Goal: Task Accomplishment & Management: Use online tool/utility

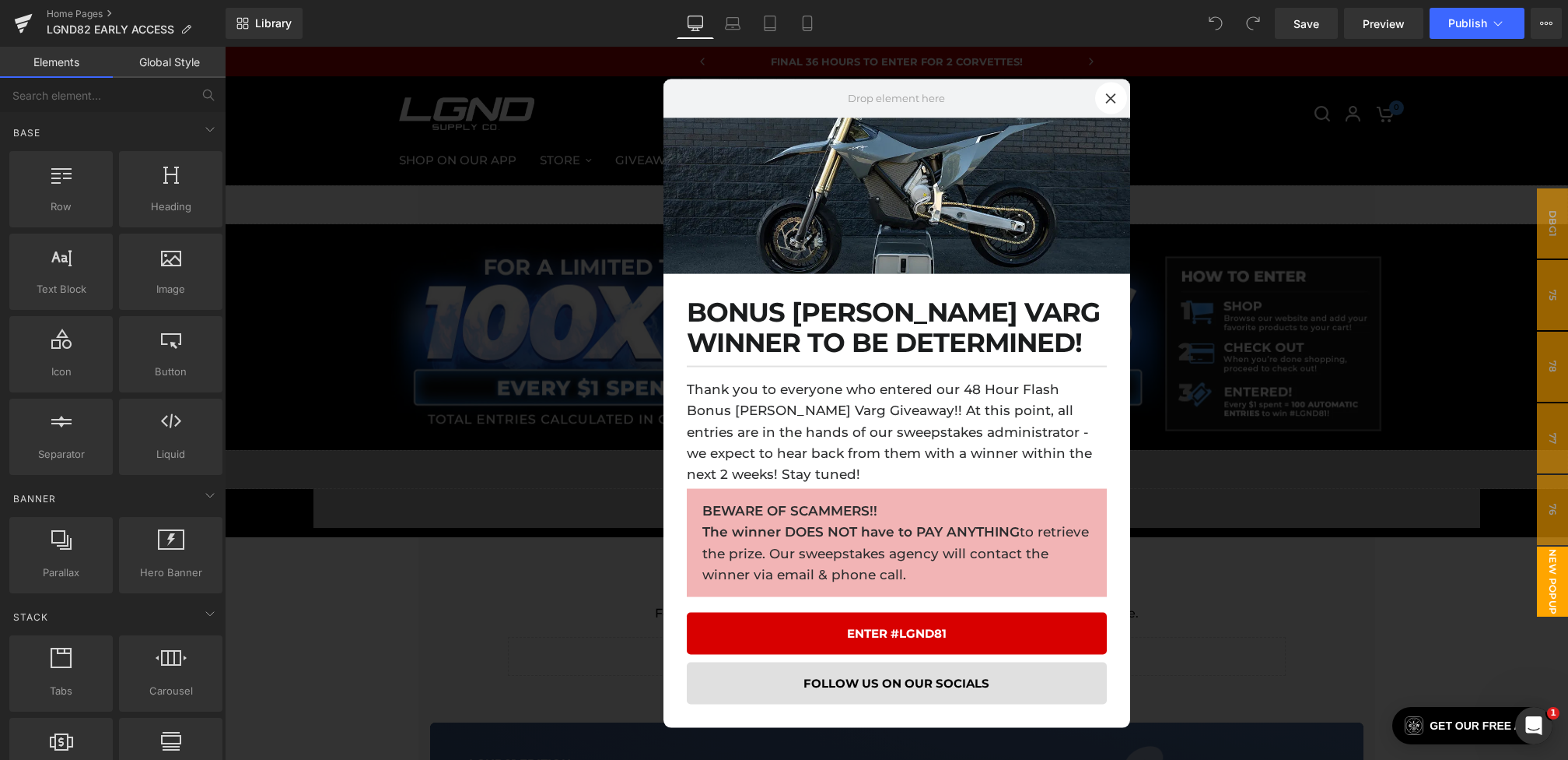
click at [567, 419] on div at bounding box center [896, 403] width 1344 height 713
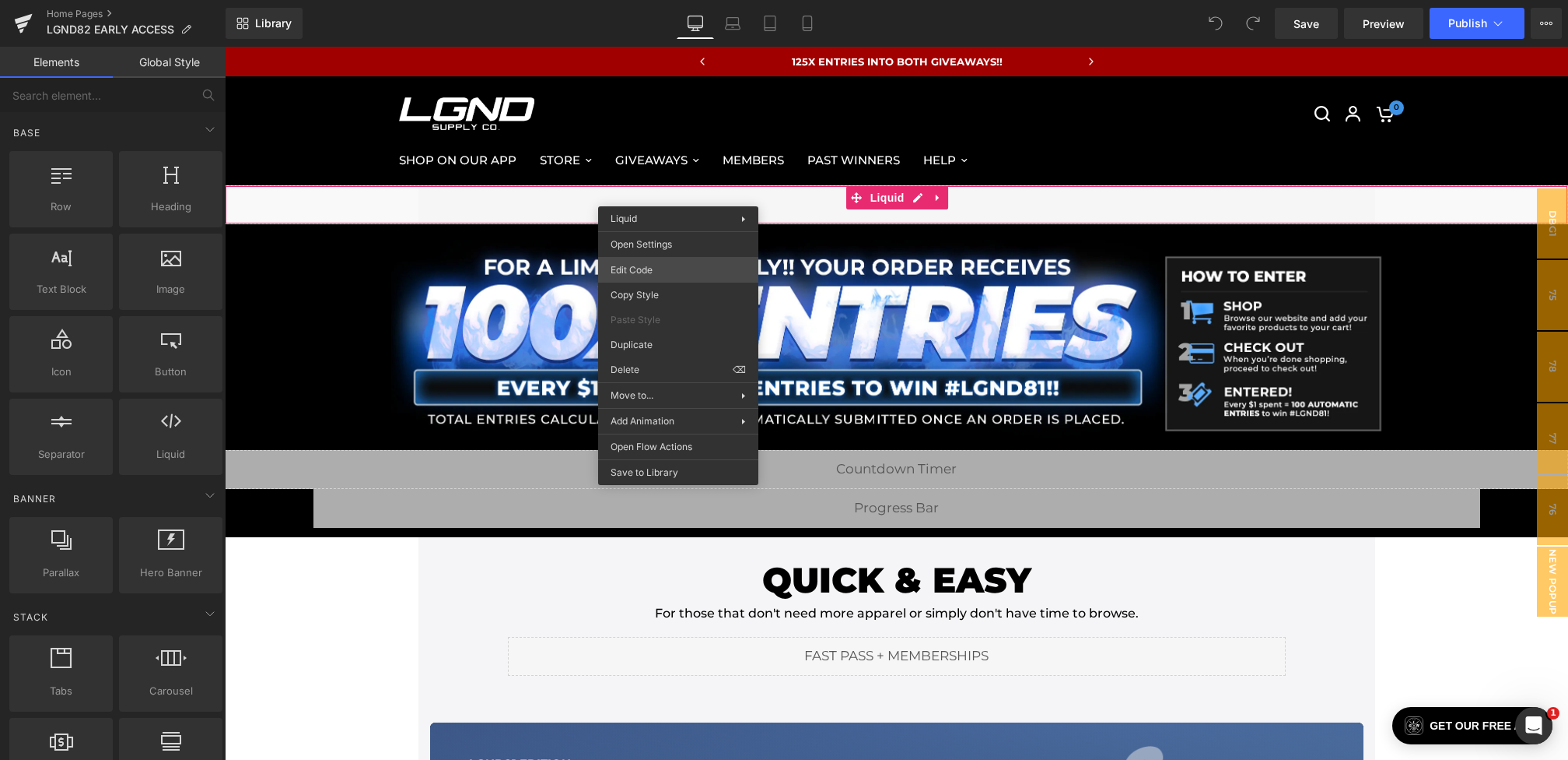
click at [646, 0] on div "You are previewing how the will restyle your page. You can not edit Elements in…" at bounding box center [784, 0] width 1568 height 0
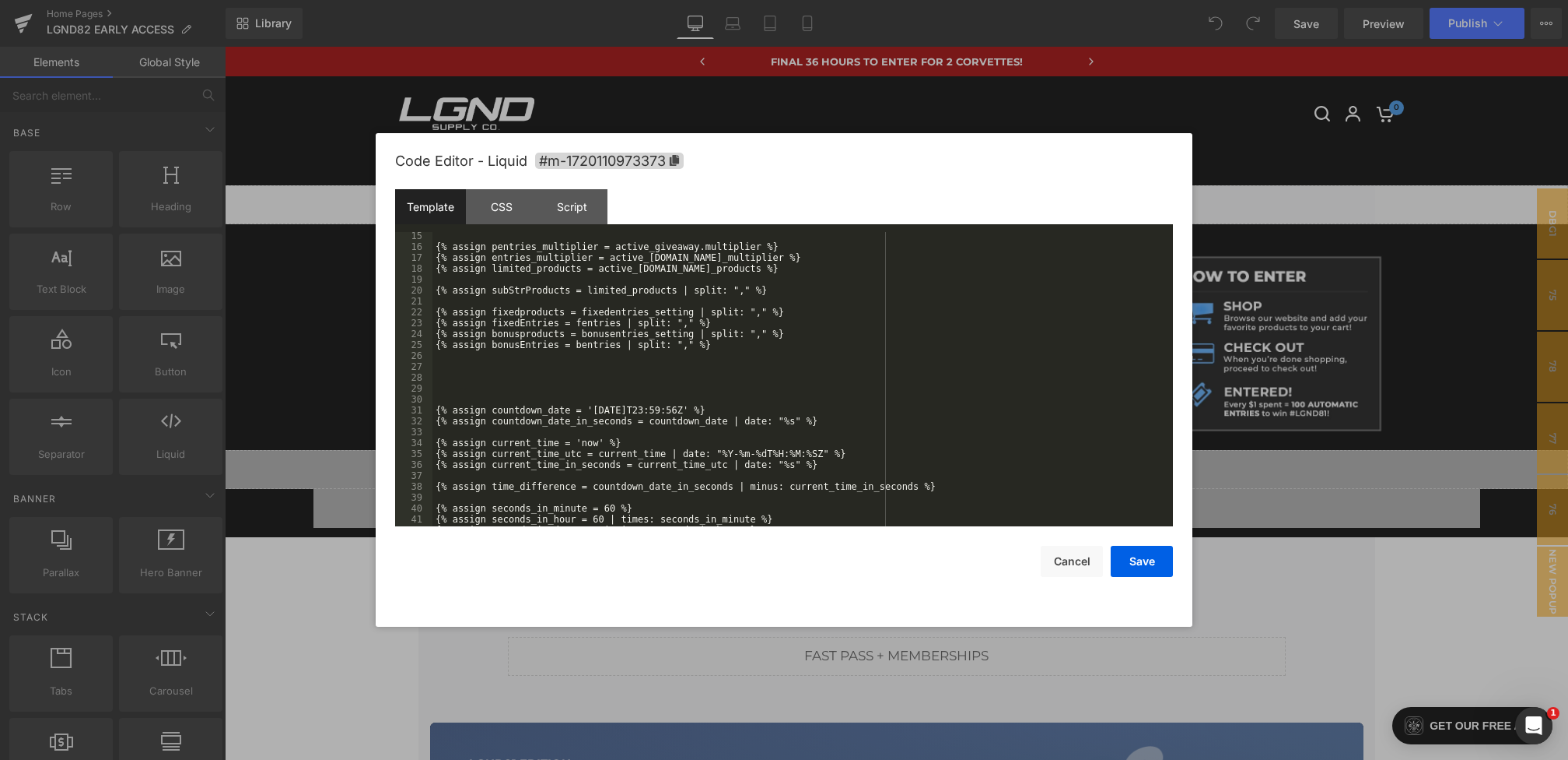
scroll to position [202, 0]
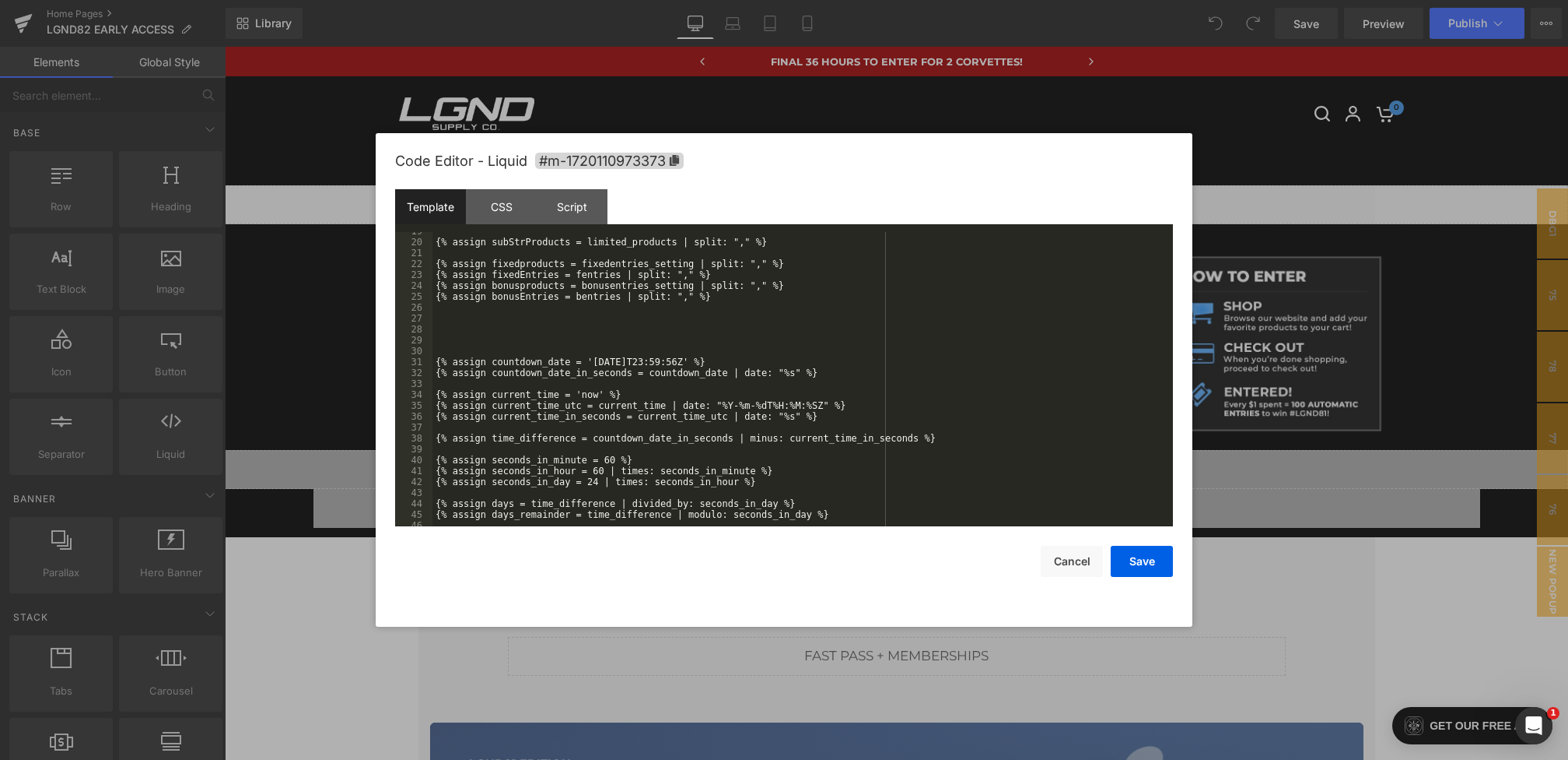
click at [633, 362] on div "{% assign subStrProducts = limited_products | split: "," %} {% assign fixedprod…" at bounding box center [800, 383] width 734 height 316
click at [1134, 560] on button "Save" at bounding box center [1142, 561] width 62 height 31
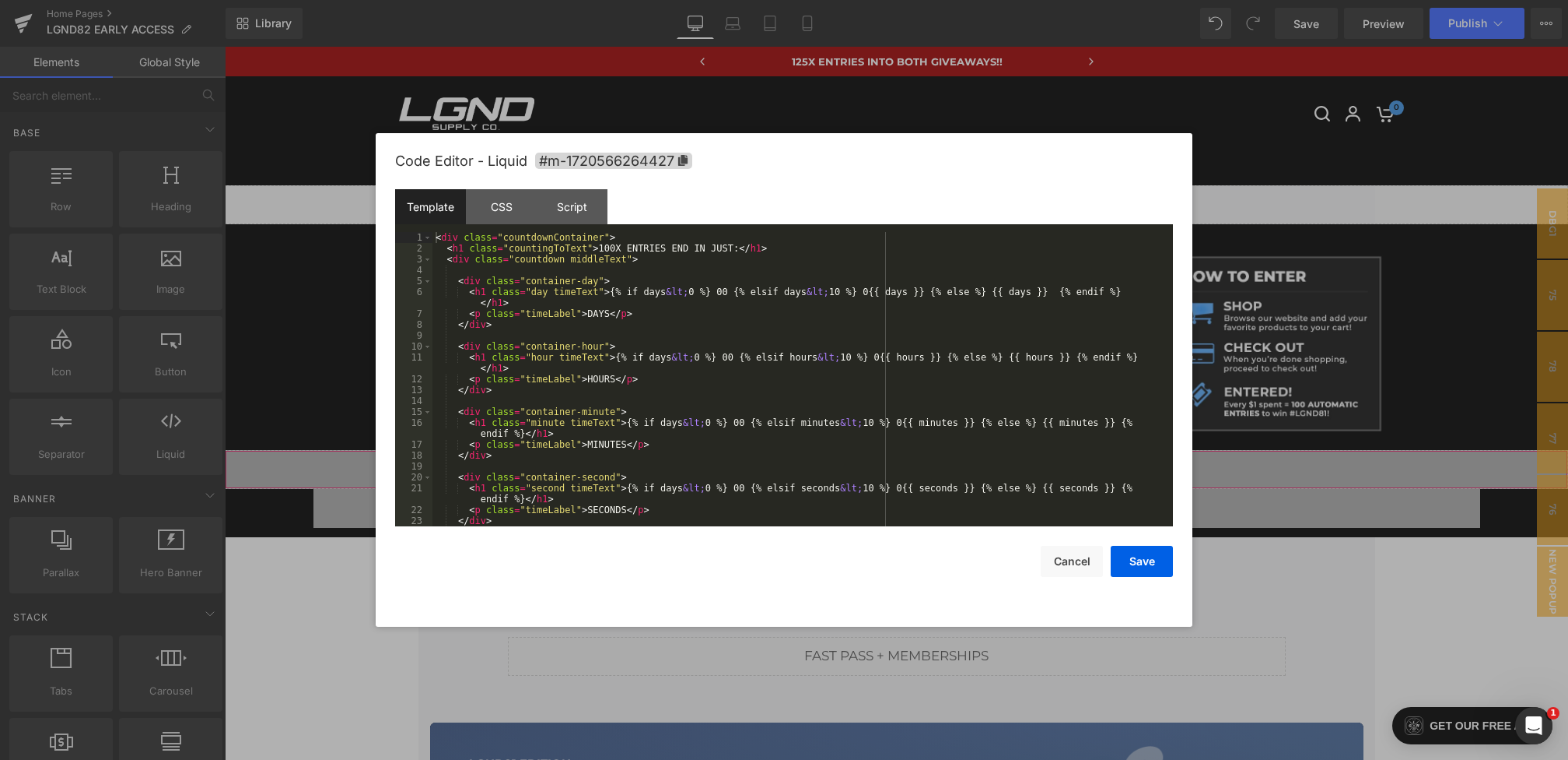
click at [611, 0] on div "You are previewing how the will restyle your page. You can not edit Elements in…" at bounding box center [784, 0] width 1568 height 0
drag, startPoint x: 666, startPoint y: 250, endPoint x: 600, endPoint y: 249, distance: 66.0
click at [600, 249] on div "< div class = "countdownContainer" > < h1 class = "countingToText" > 100X ENTRI…" at bounding box center [800, 390] width 734 height 316
click at [724, 244] on div "< div class = "countdownContainer" > < h1 class = "countingToText" > HIGHEST MU…" at bounding box center [800, 390] width 734 height 316
click at [1129, 550] on button "Save" at bounding box center [1142, 561] width 62 height 31
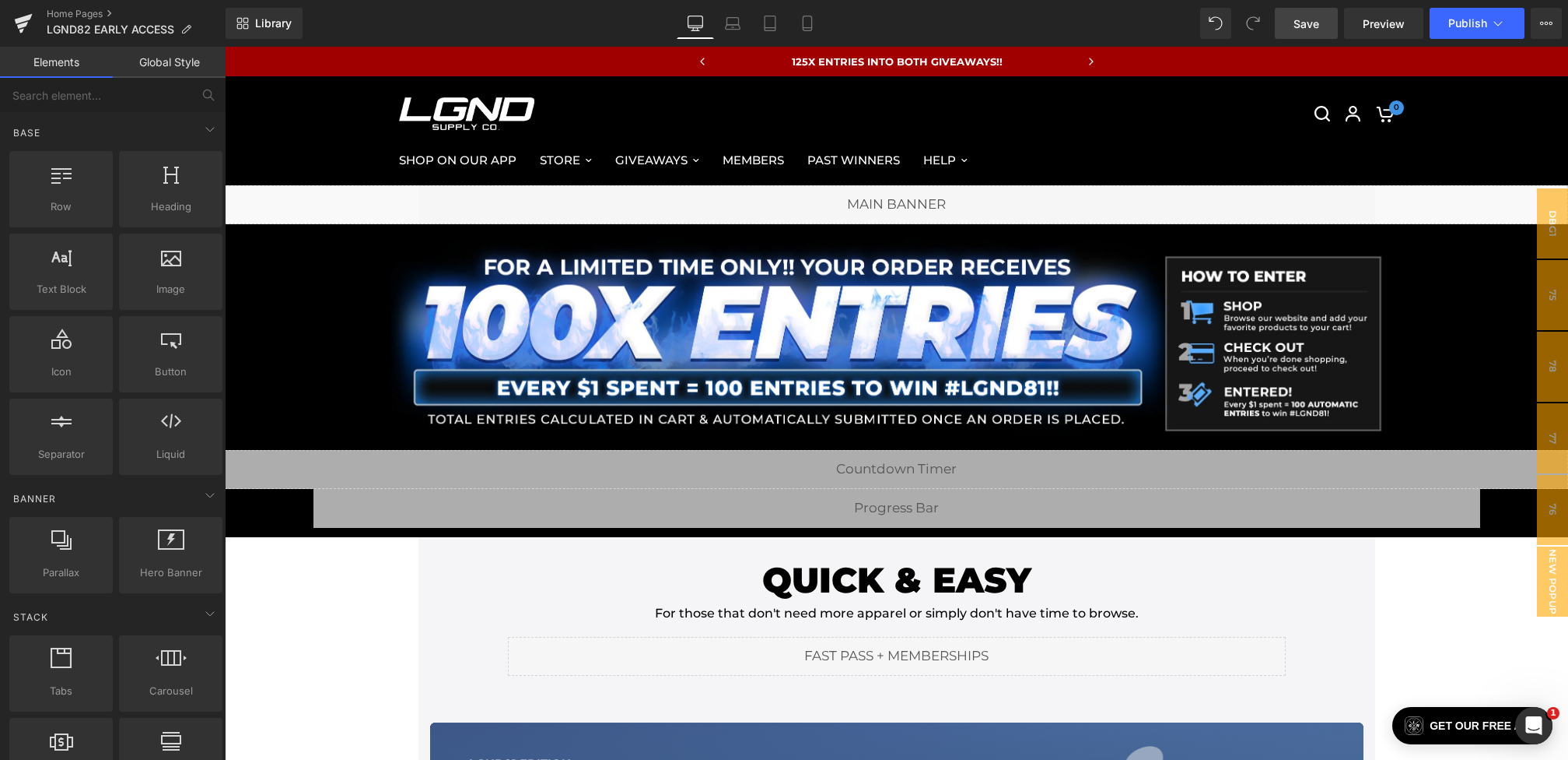
click at [1309, 25] on span "Save" at bounding box center [1306, 23] width 25 height 16
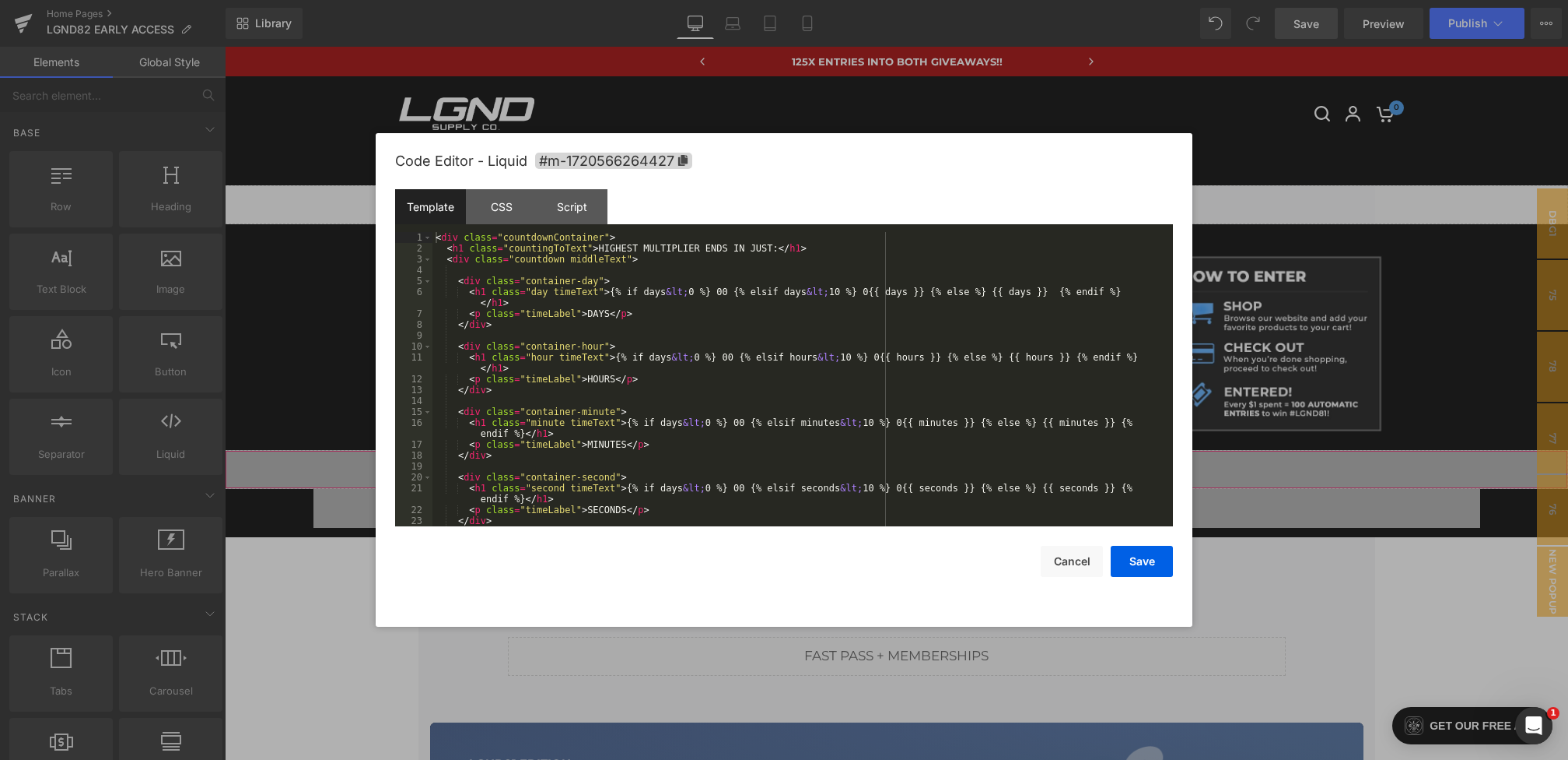
click at [795, 0] on div "You are previewing how the will restyle your page. You can not edit Elements in…" at bounding box center [784, 0] width 1568 height 0
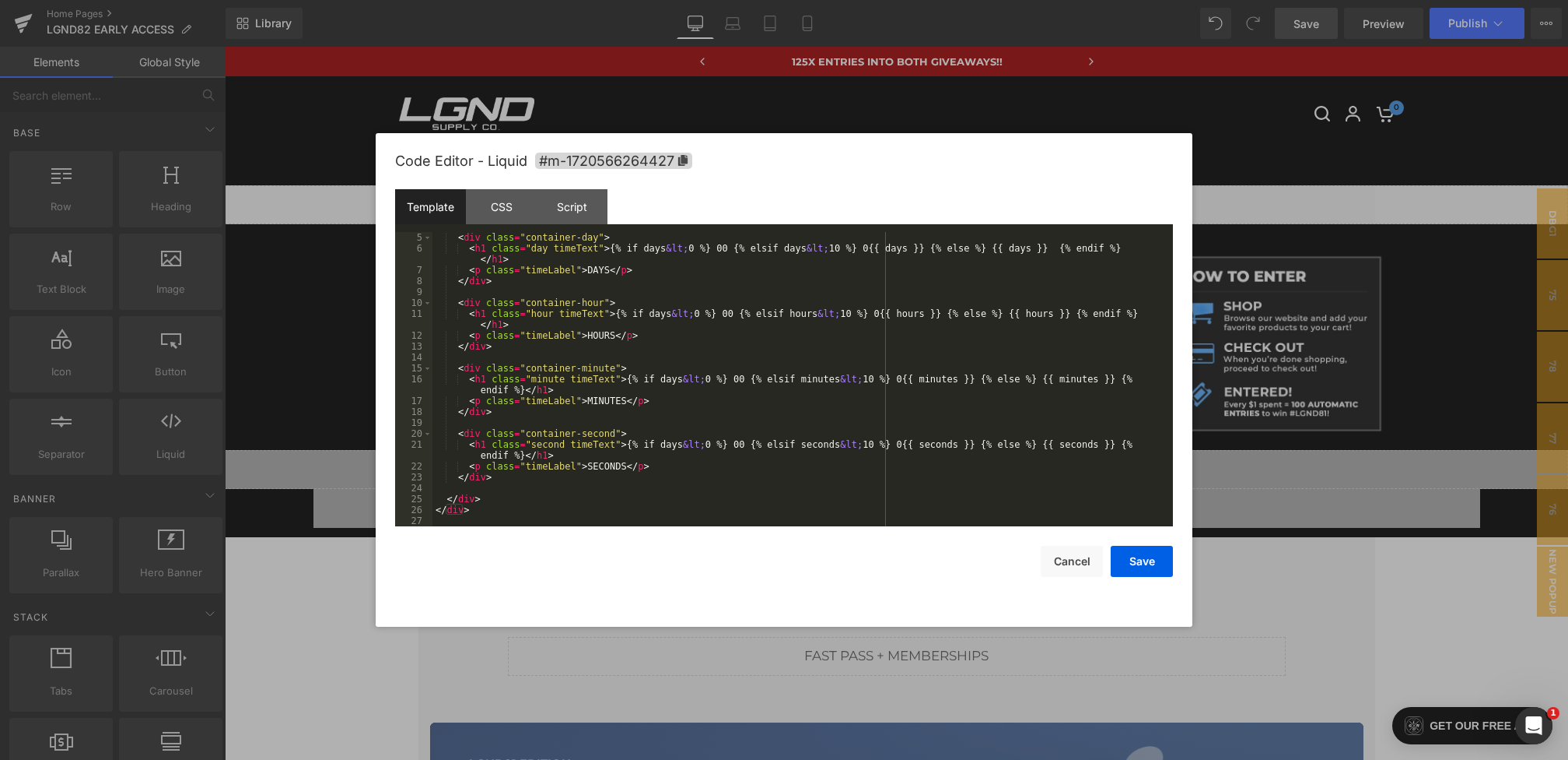
scroll to position [43, 0]
click at [510, 196] on div "CSS" at bounding box center [500, 206] width 70 height 35
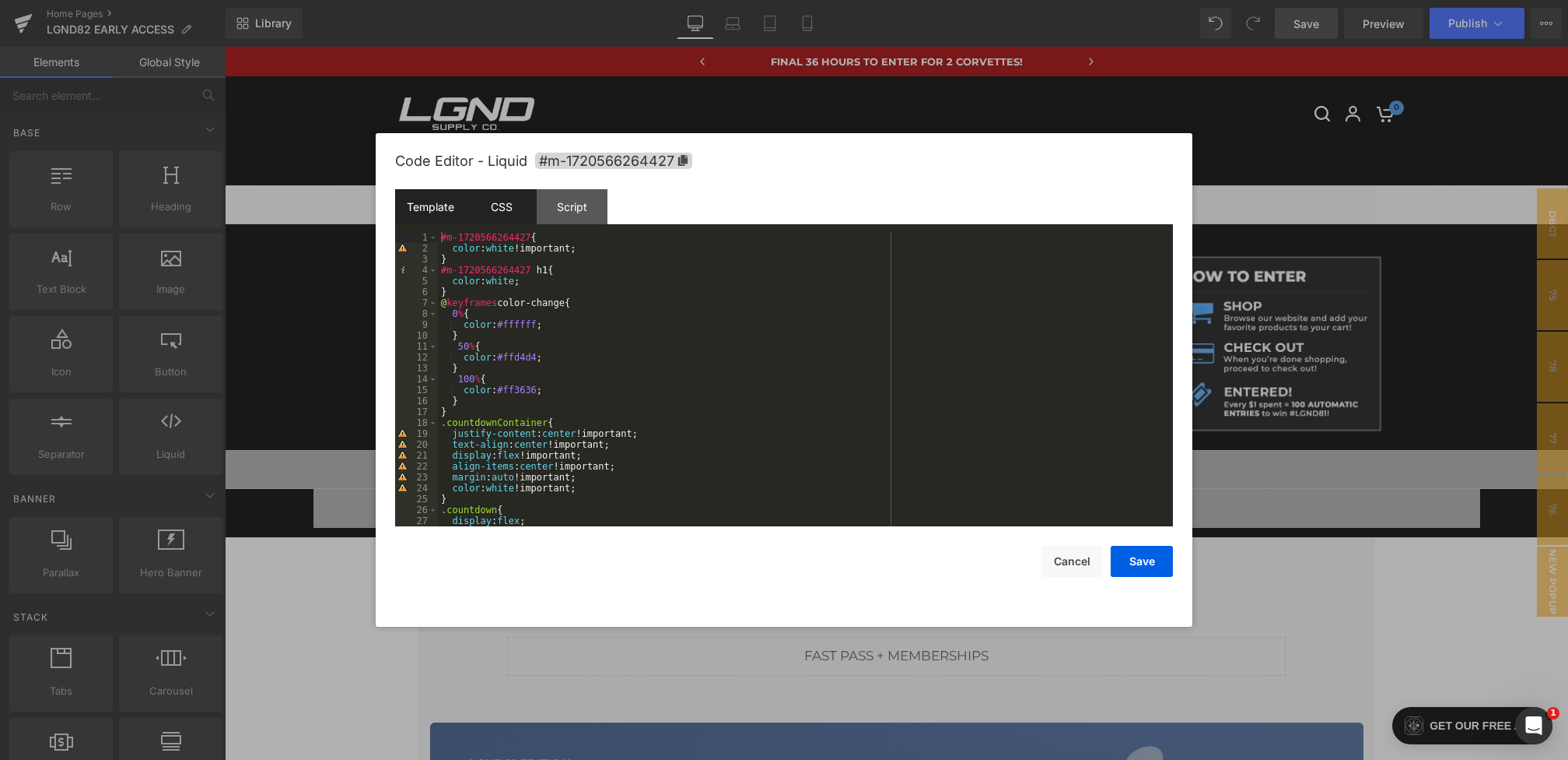
click at [438, 213] on div "Template" at bounding box center [430, 206] width 70 height 35
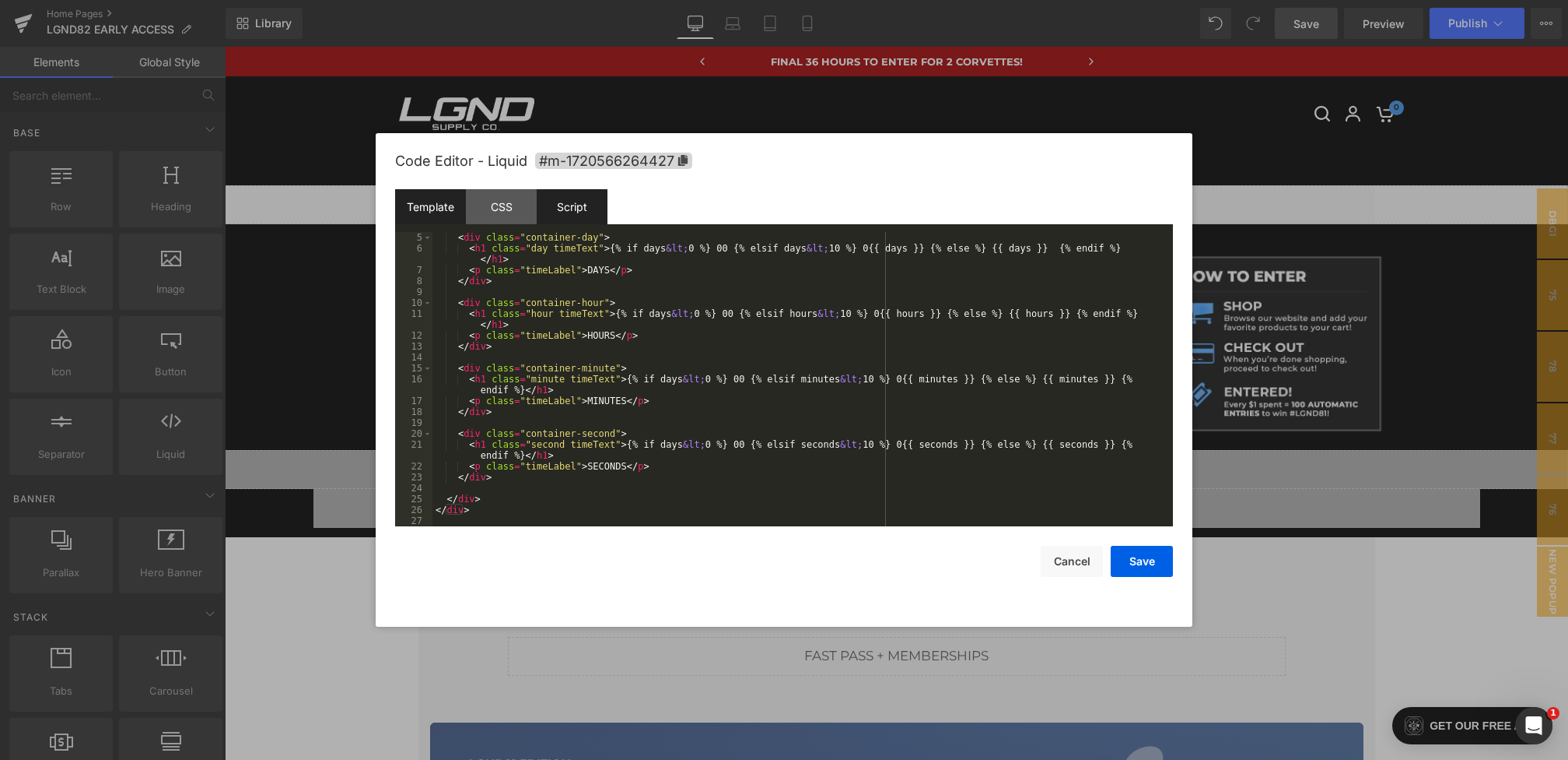
click at [575, 209] on div "Script" at bounding box center [572, 206] width 70 height 35
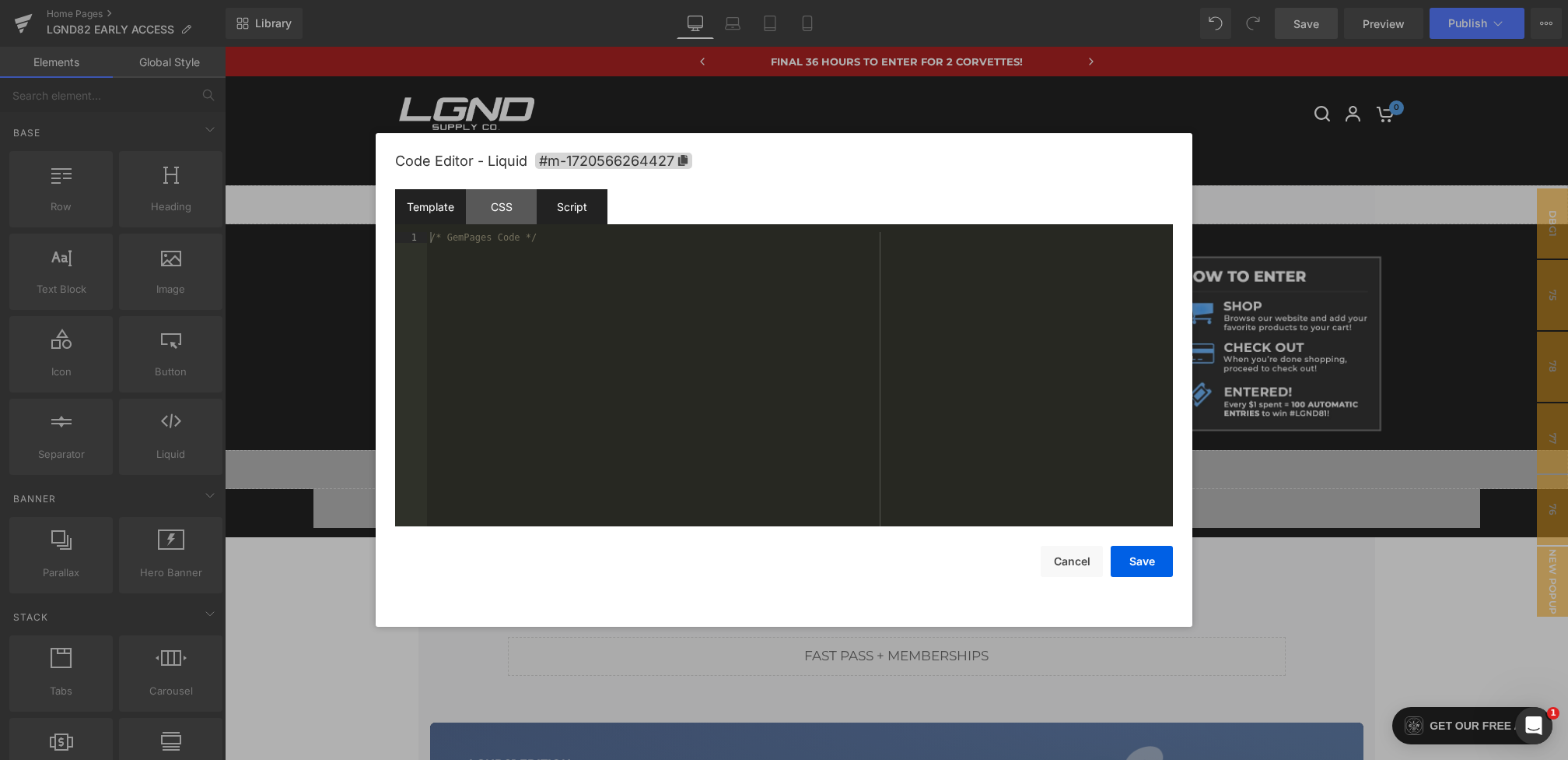
click at [428, 215] on div "Template" at bounding box center [430, 206] width 70 height 35
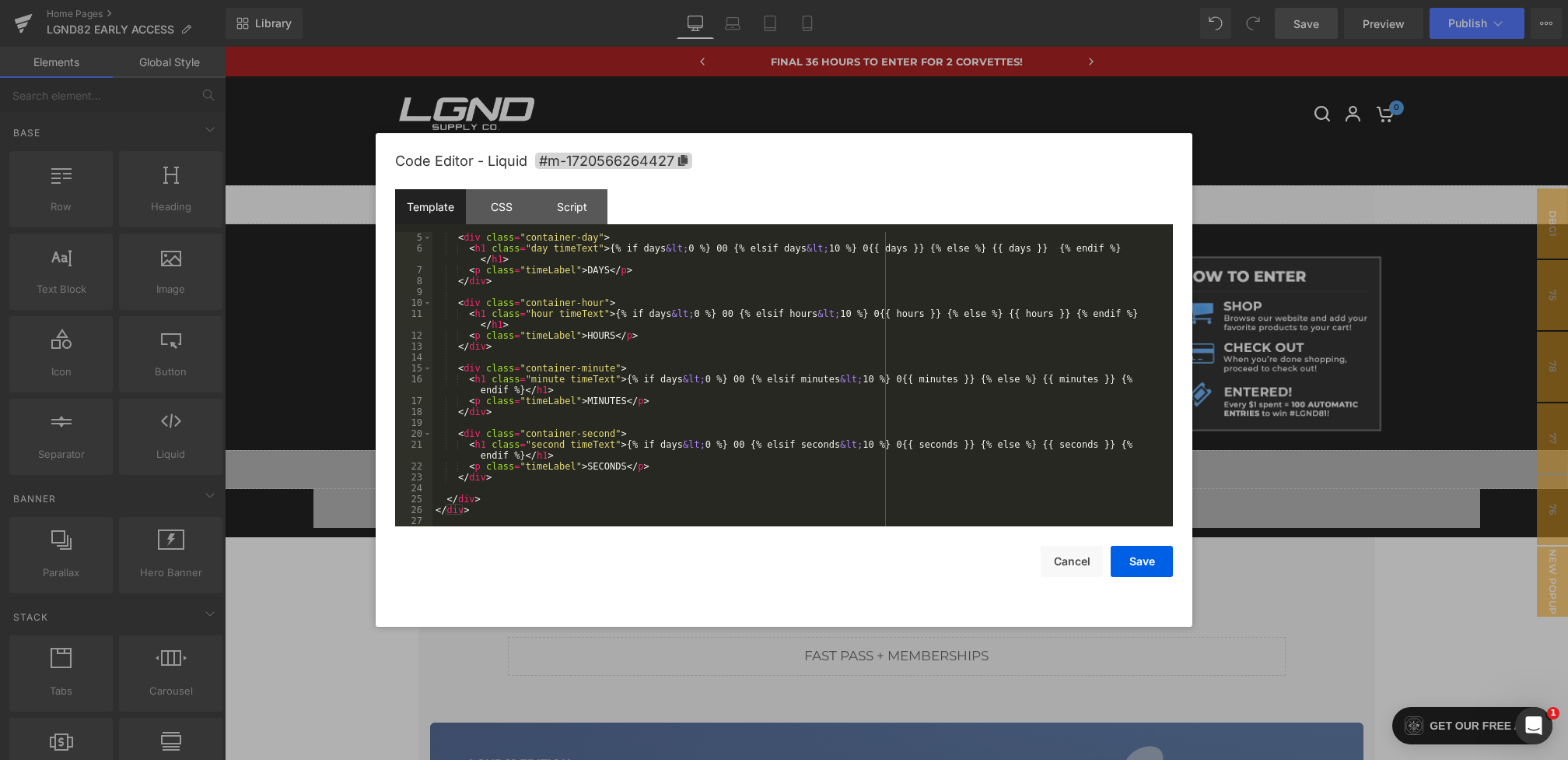
scroll to position [0, 0]
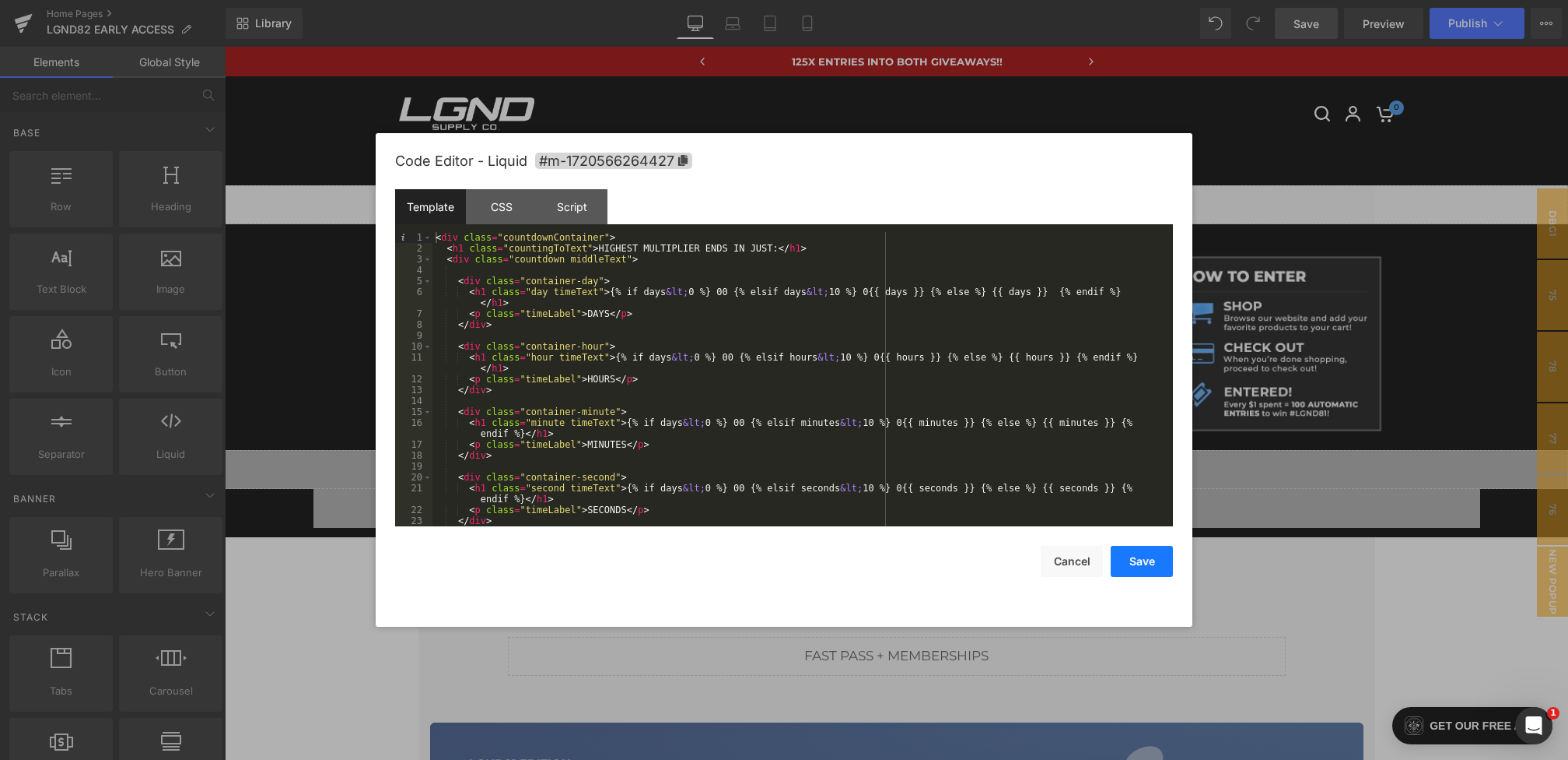
click at [1138, 559] on button "Save" at bounding box center [1142, 561] width 62 height 31
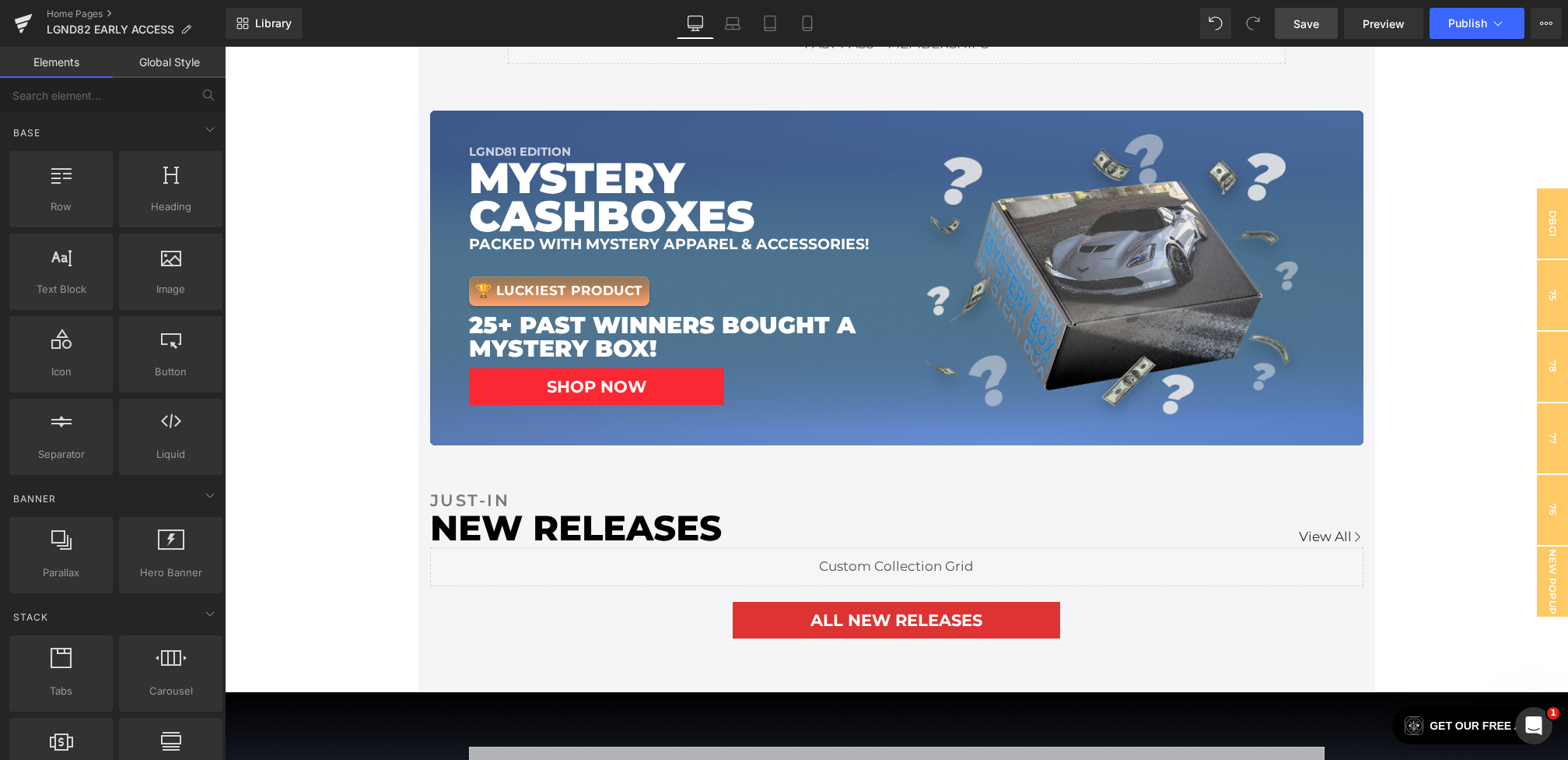
scroll to position [551, 0]
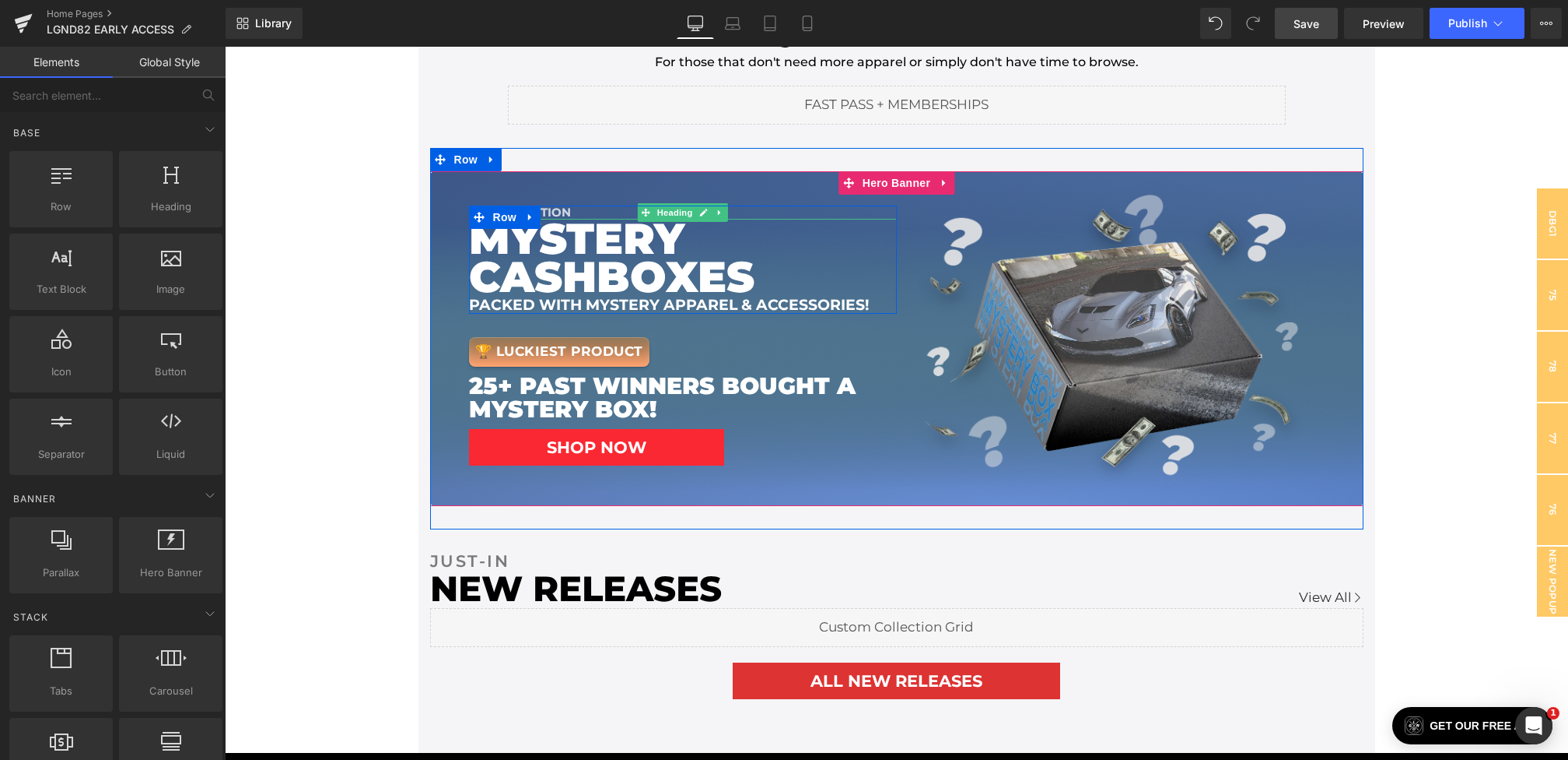
click at [575, 211] on div "lgnd81 EDITION" at bounding box center [684, 212] width 428 height 14
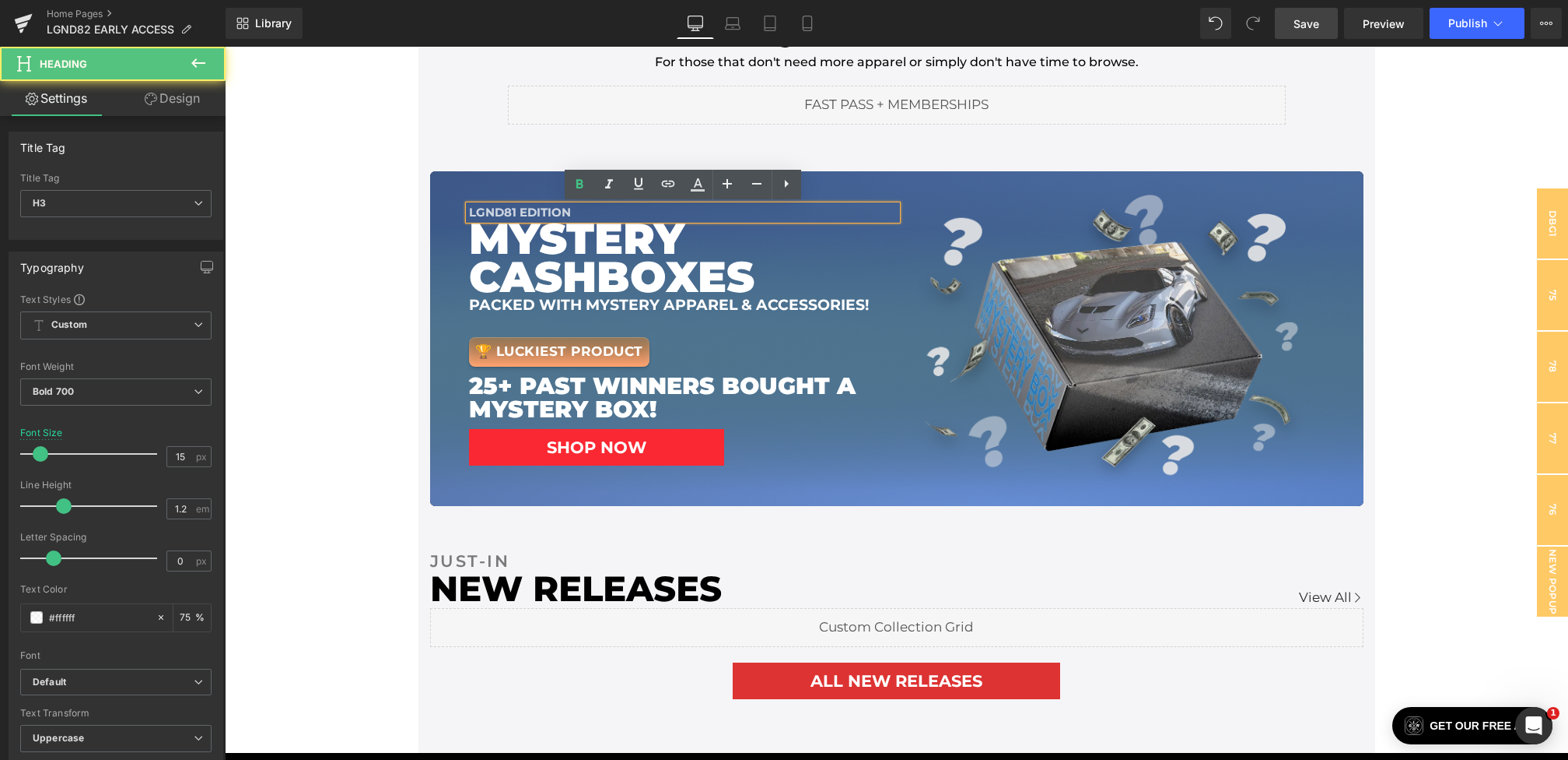
click at [625, 211] on div "lgnd81 EDITION" at bounding box center [684, 212] width 428 height 14
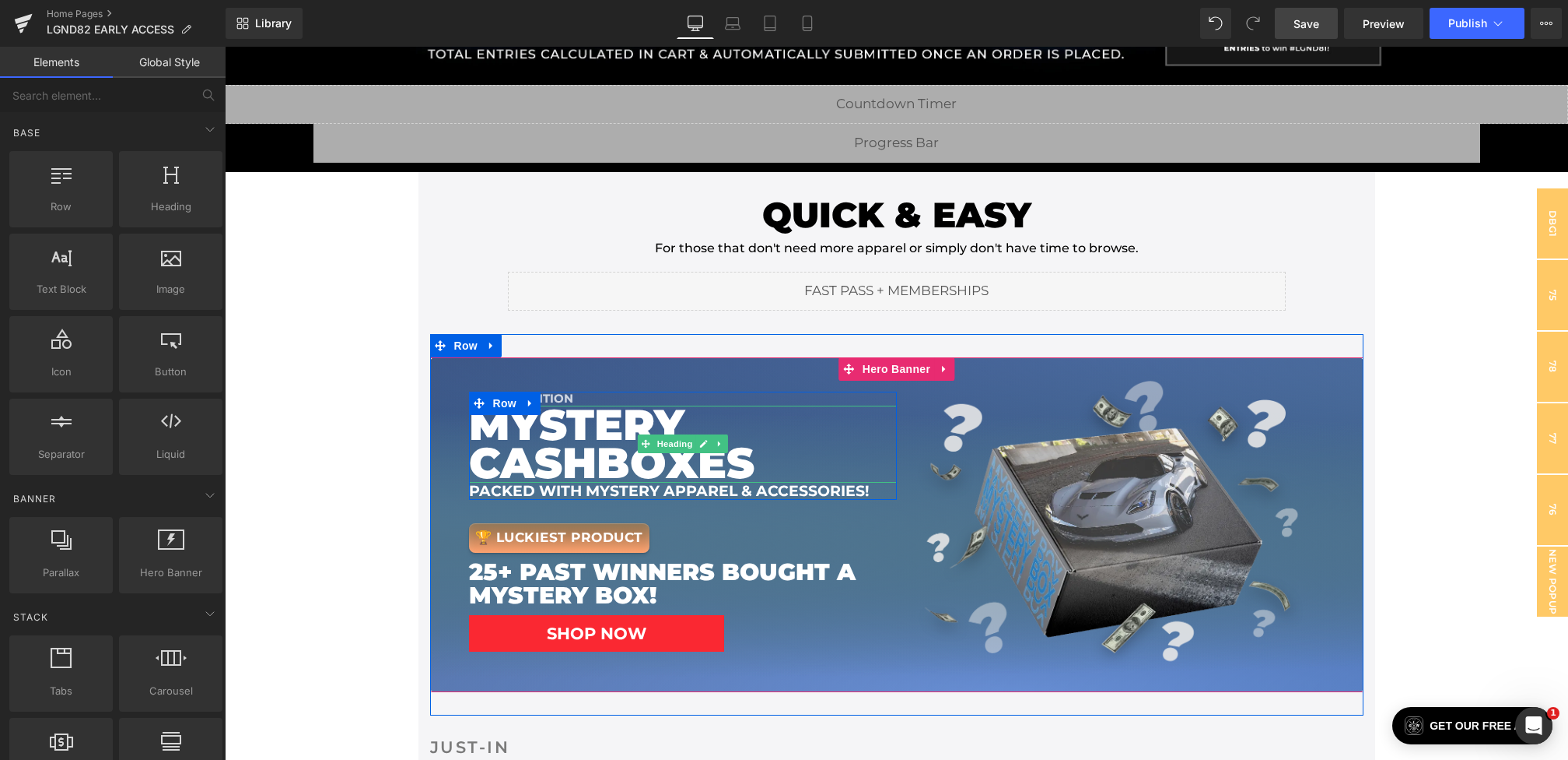
scroll to position [0, 0]
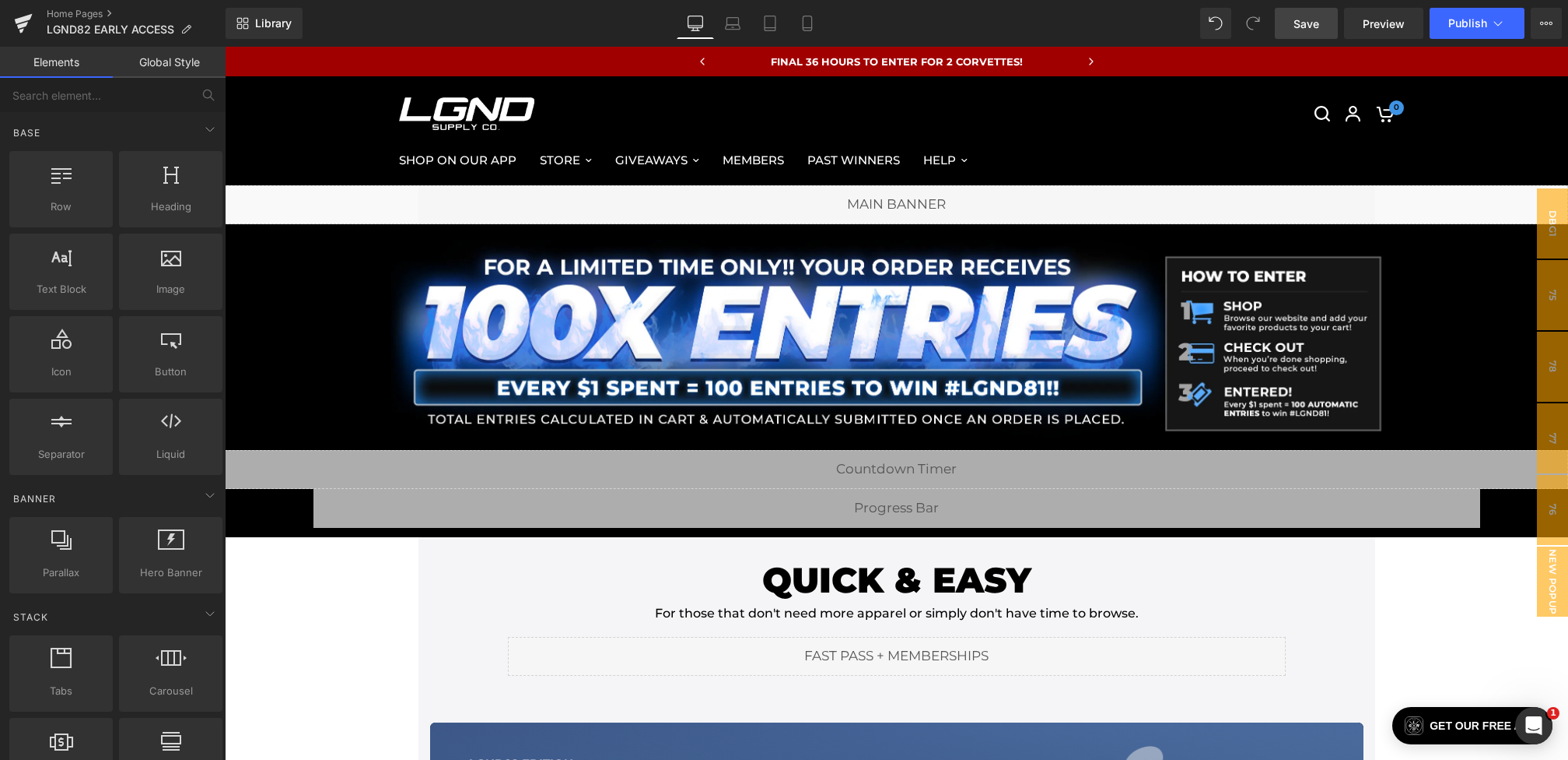
click at [1299, 31] on link "Save" at bounding box center [1306, 23] width 63 height 31
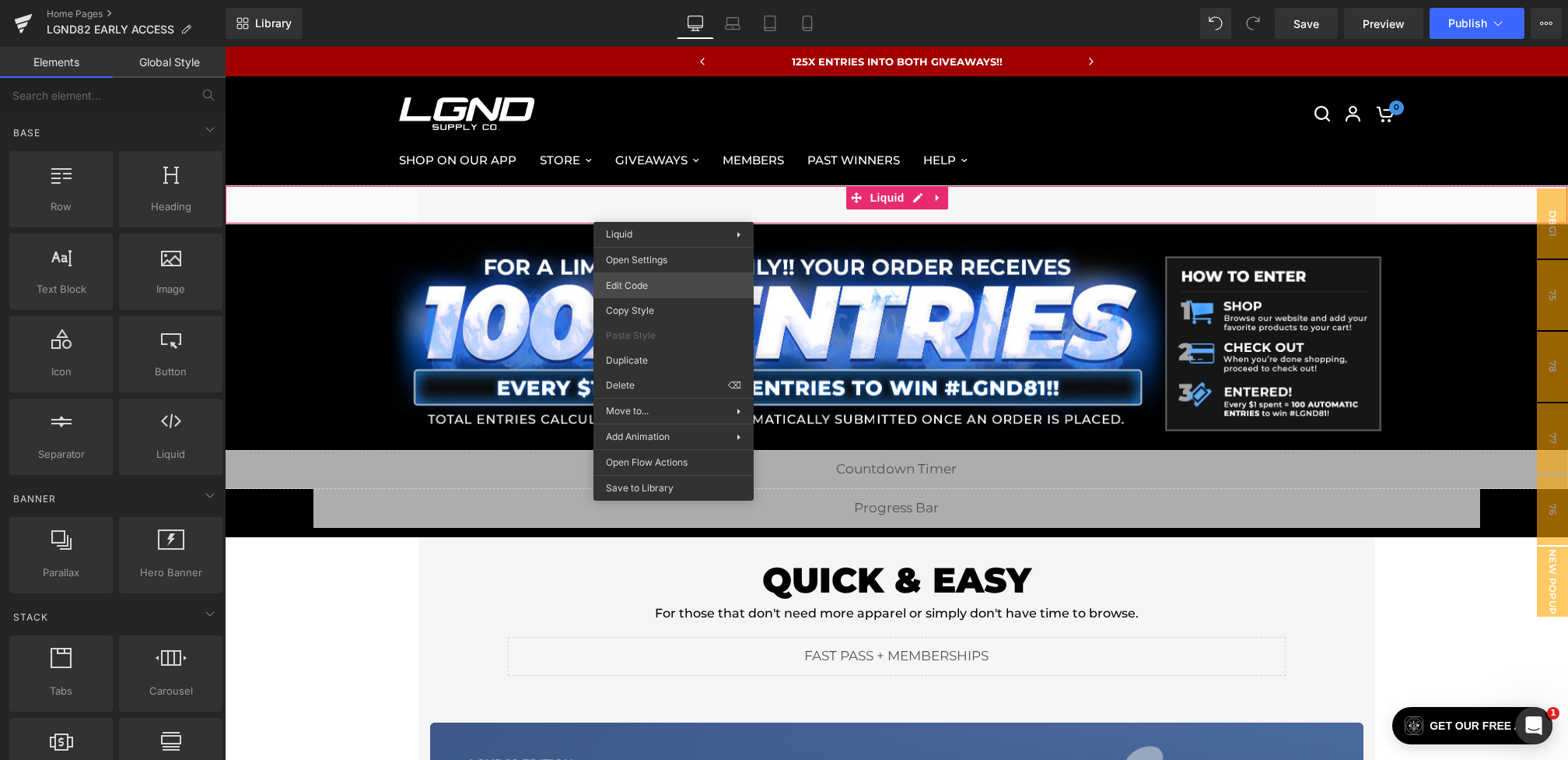
click at [644, 0] on div "You are previewing how the will restyle your page. You can not edit Elements in…" at bounding box center [784, 0] width 1568 height 0
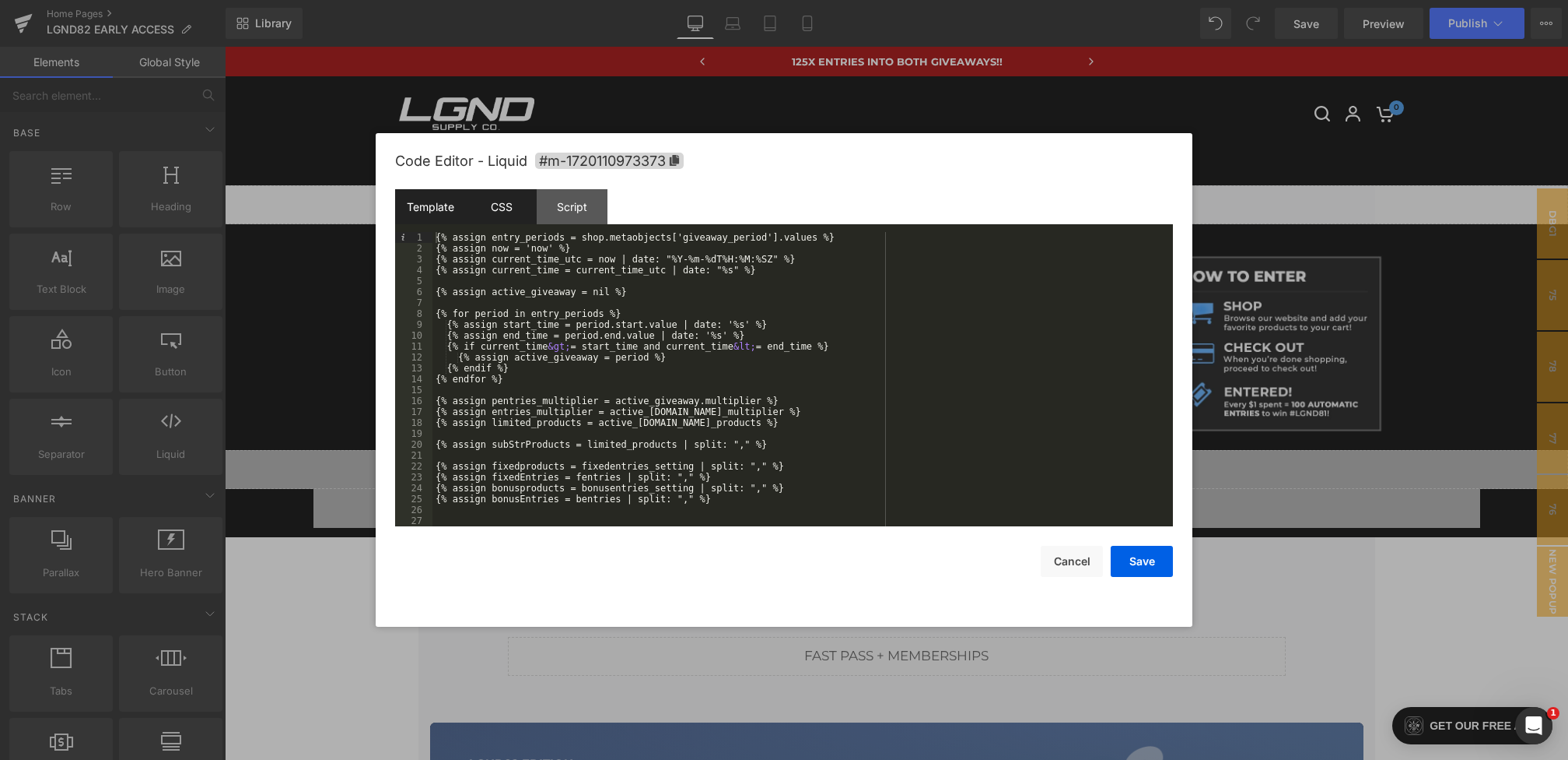
click at [502, 207] on div "CSS" at bounding box center [500, 206] width 70 height 35
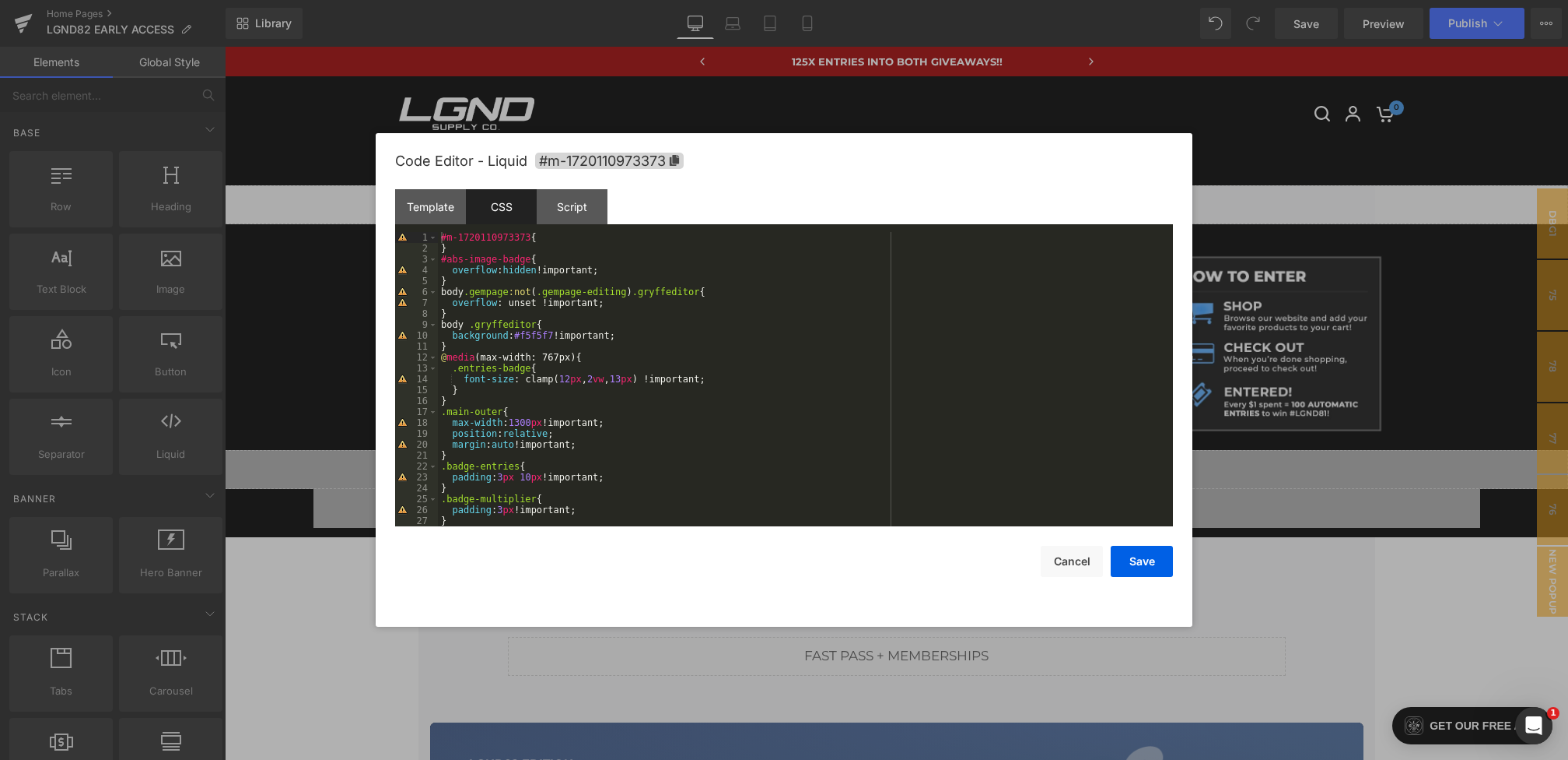
click at [440, 263] on div "#m-1720110973373 { } #abs-image-badge { overflow : hidden !important; } body .g…" at bounding box center [802, 390] width 729 height 316
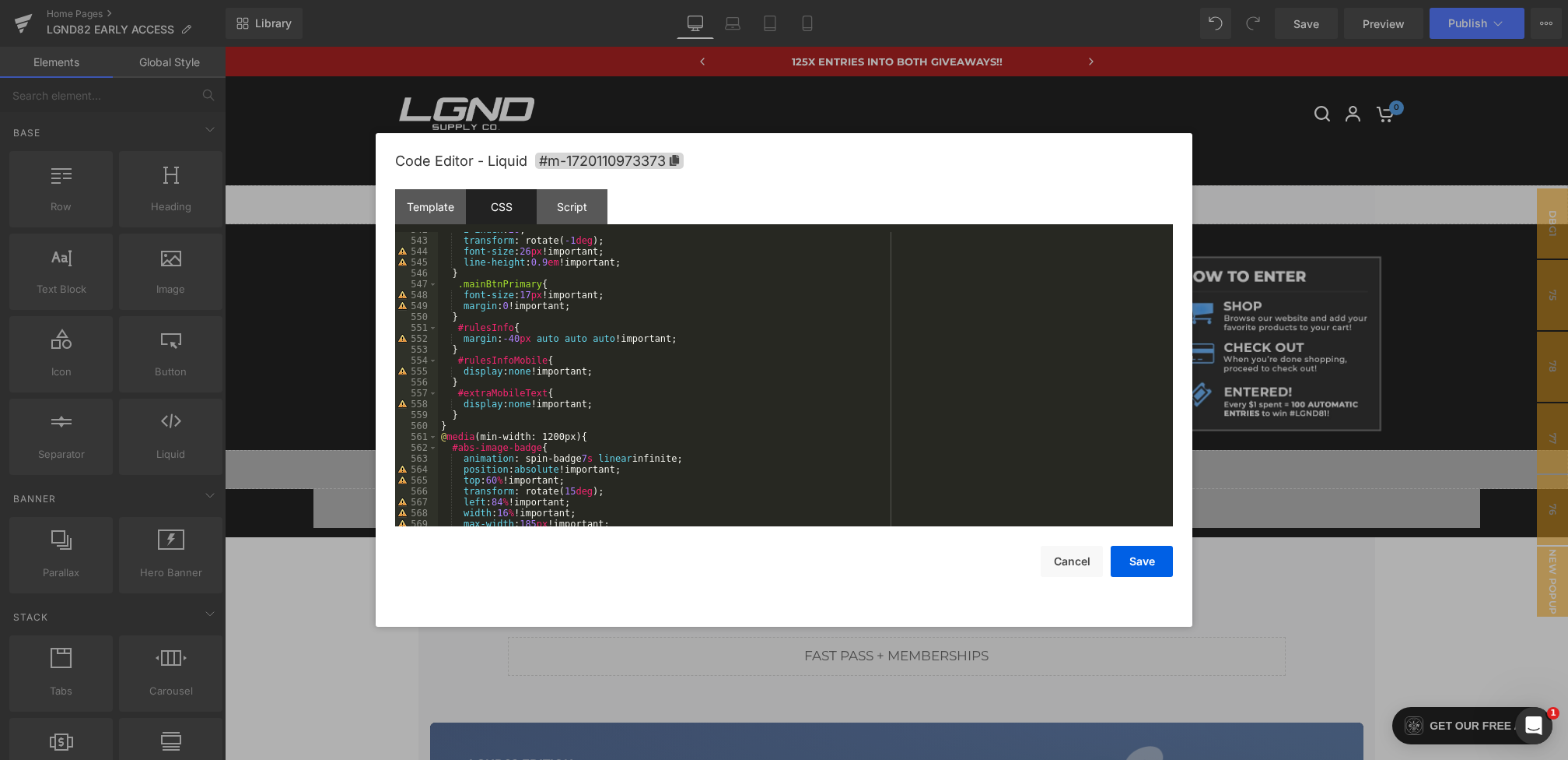
scroll to position [7322, 0]
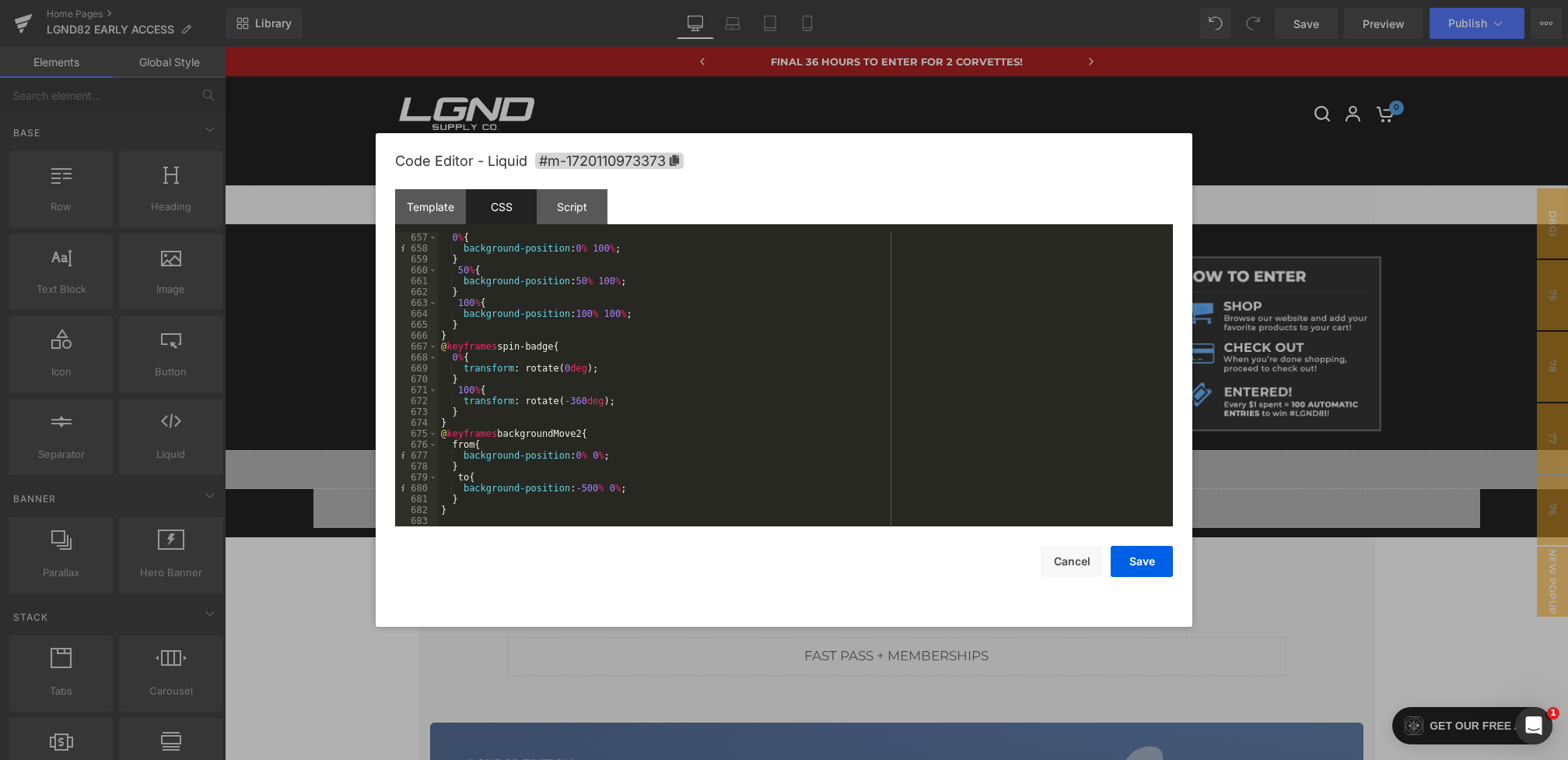
click at [474, 507] on div "0 % { background-position : 0 % 100 % ; } 50 % { background-position : 50 % 100…" at bounding box center [802, 390] width 729 height 316
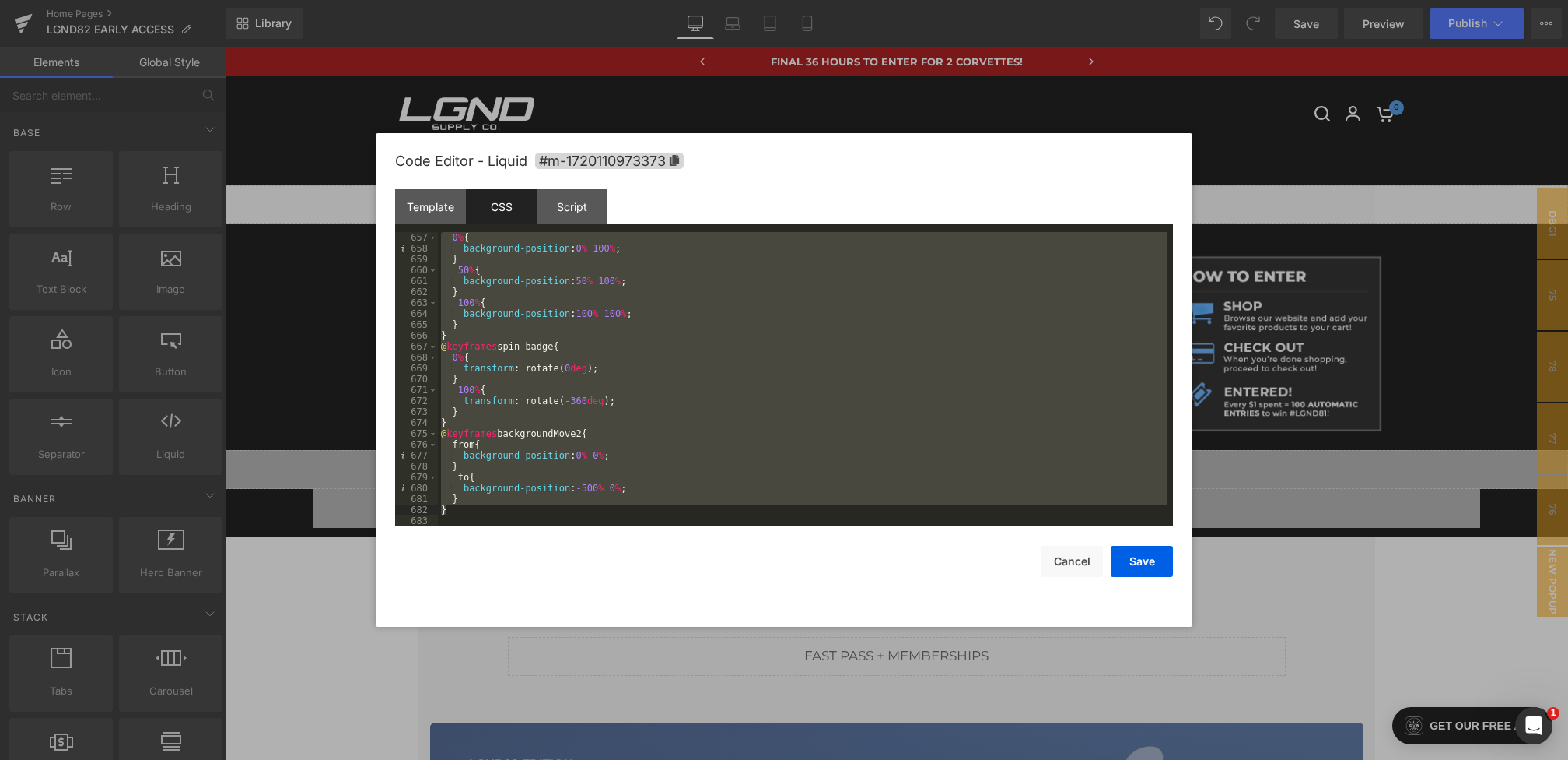
scroll to position [7213, 0]
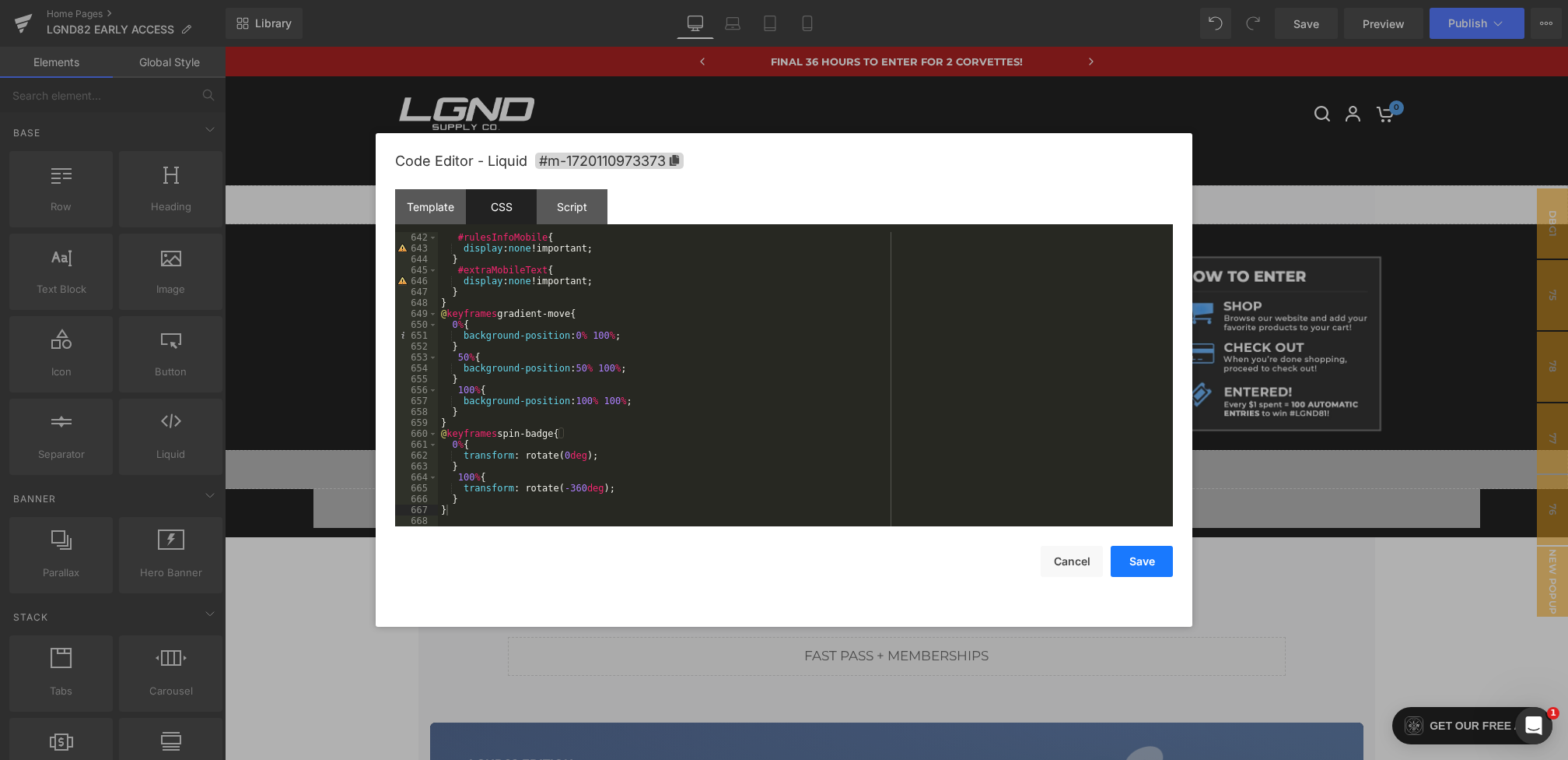
click at [1138, 564] on button "Save" at bounding box center [1142, 561] width 62 height 31
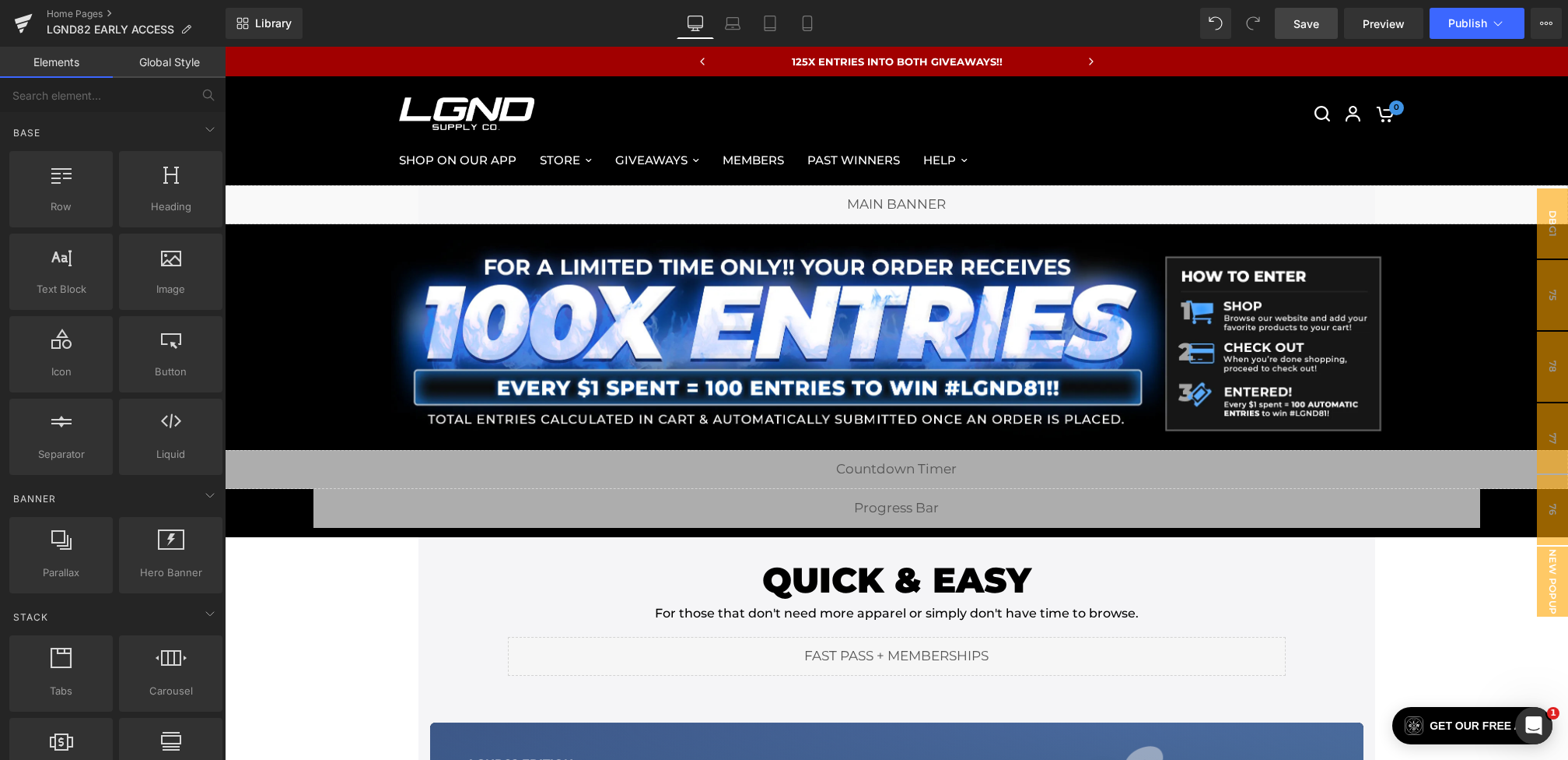
click at [1303, 13] on link "Save" at bounding box center [1306, 23] width 63 height 31
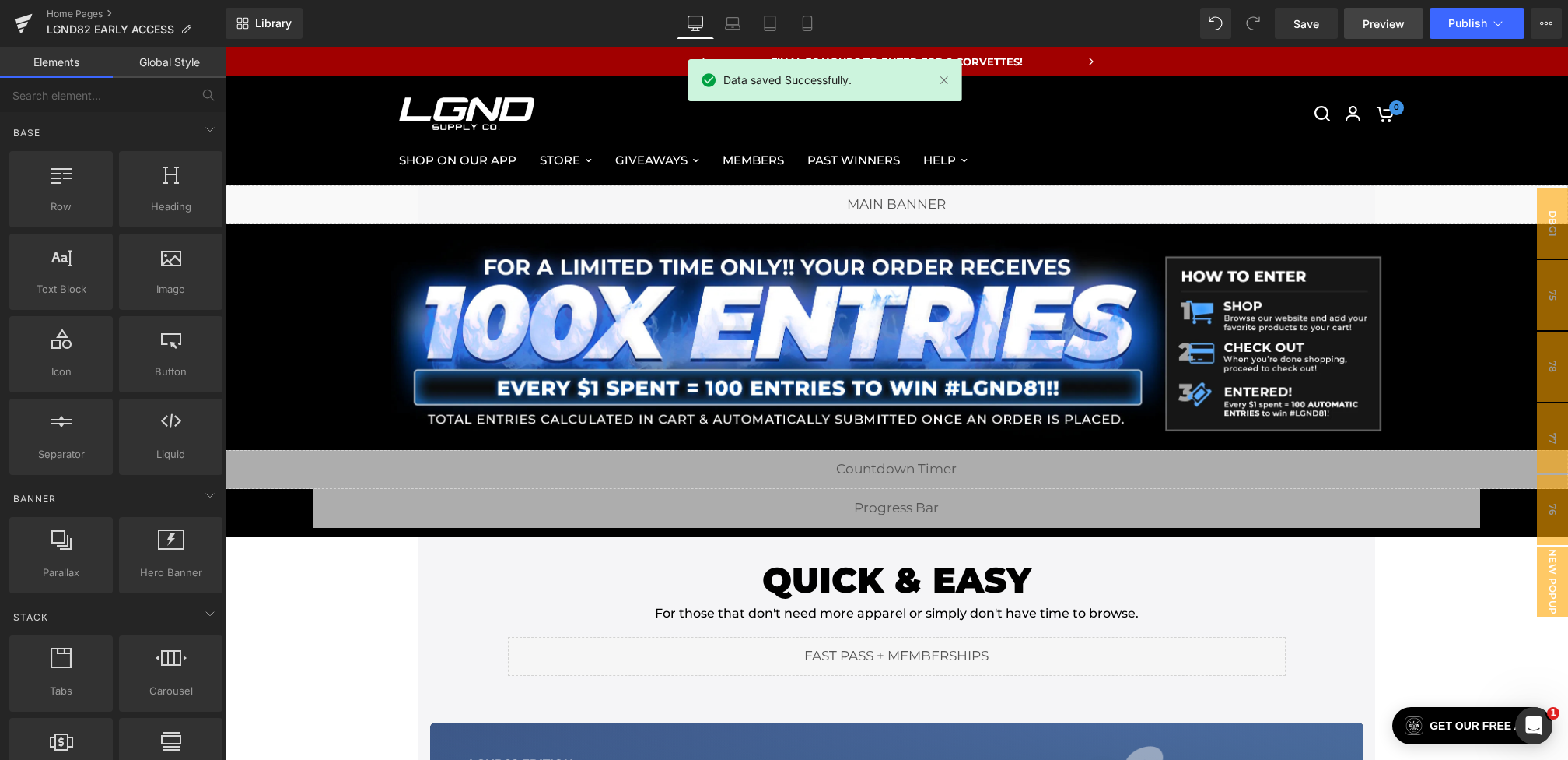
click at [1360, 21] on link "Preview" at bounding box center [1384, 23] width 79 height 31
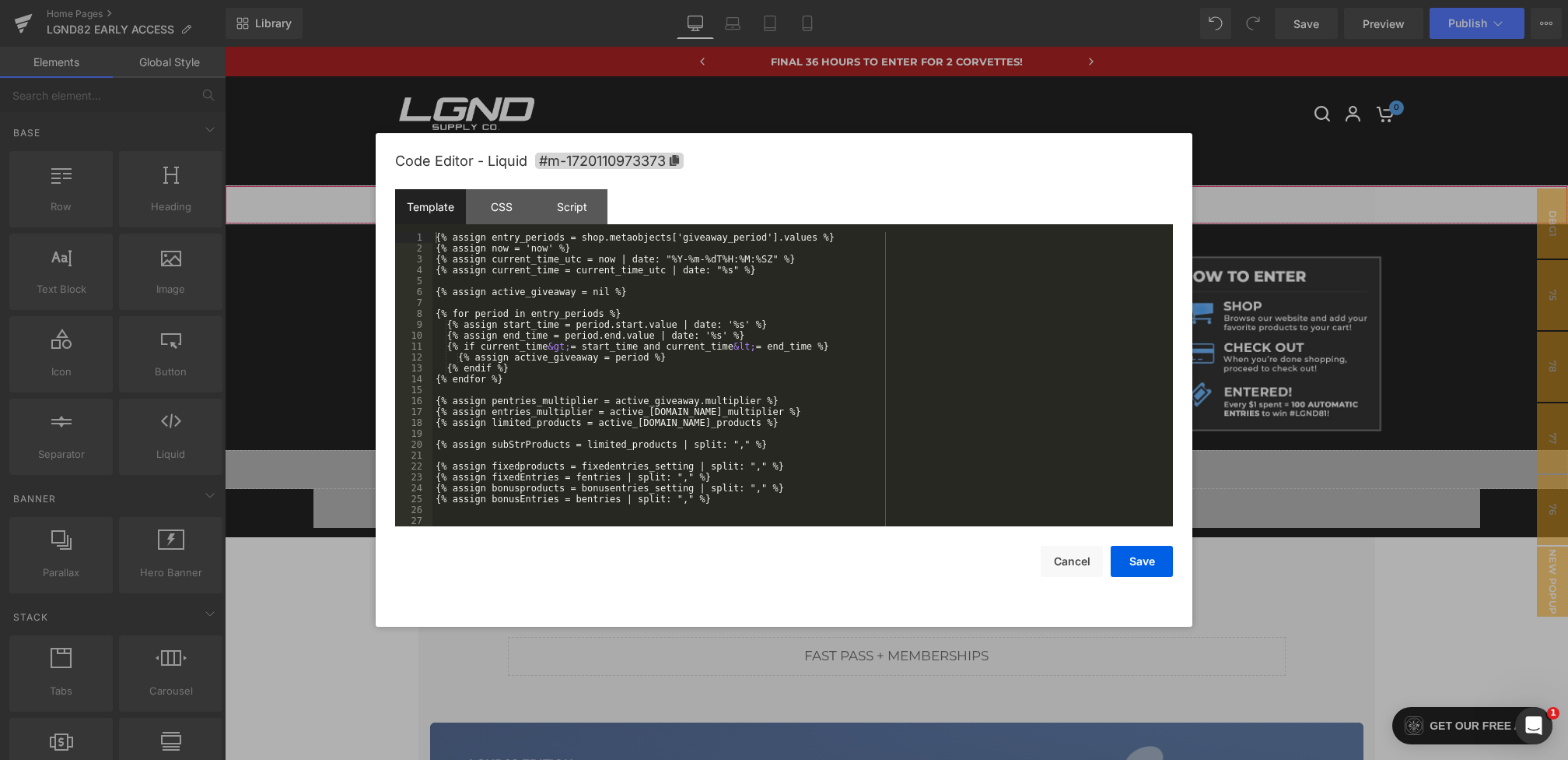
click at [663, 0] on div "You are previewing how the will restyle your page. You can not edit Elements in…" at bounding box center [784, 0] width 1568 height 0
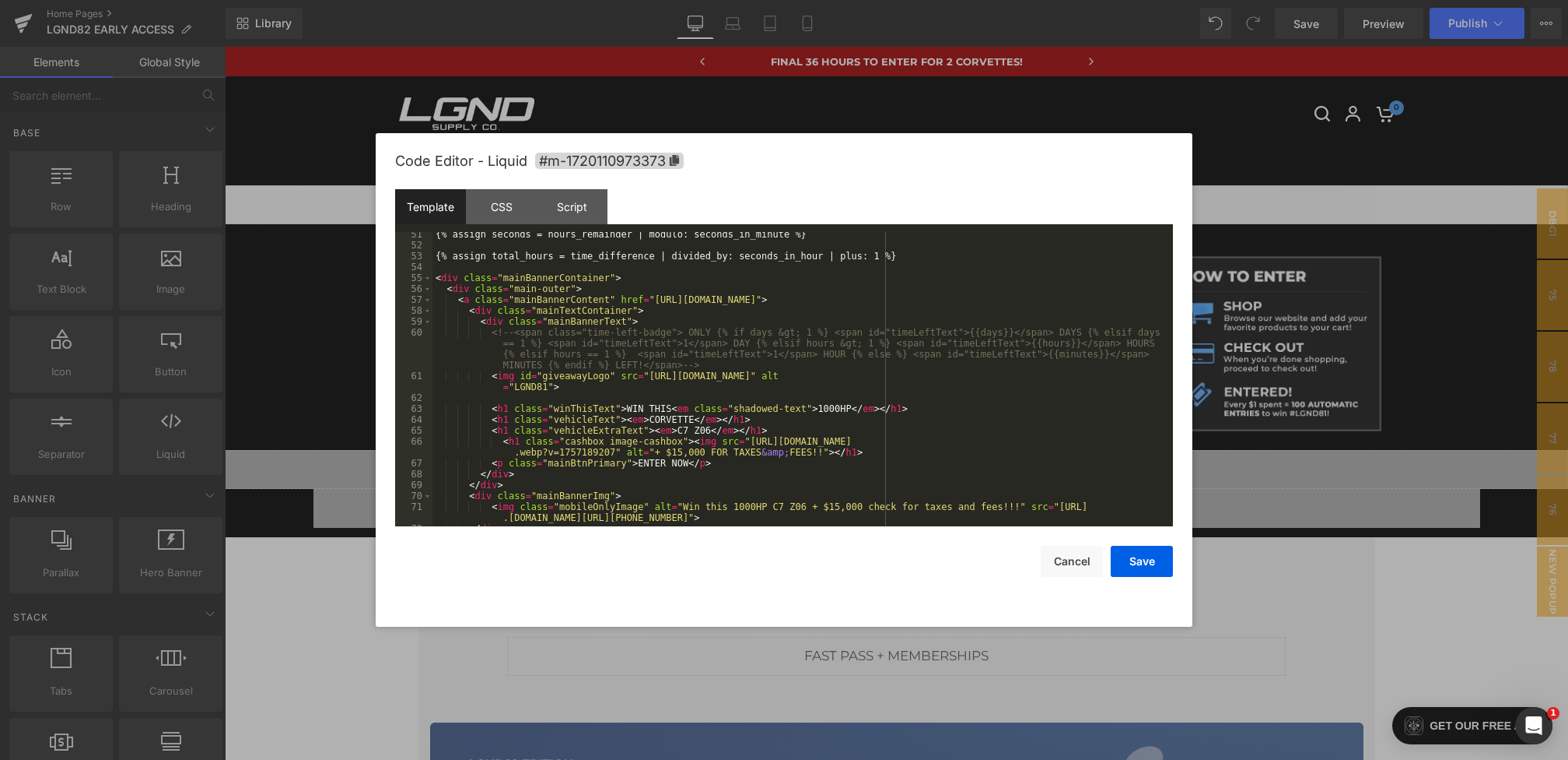
scroll to position [582, 0]
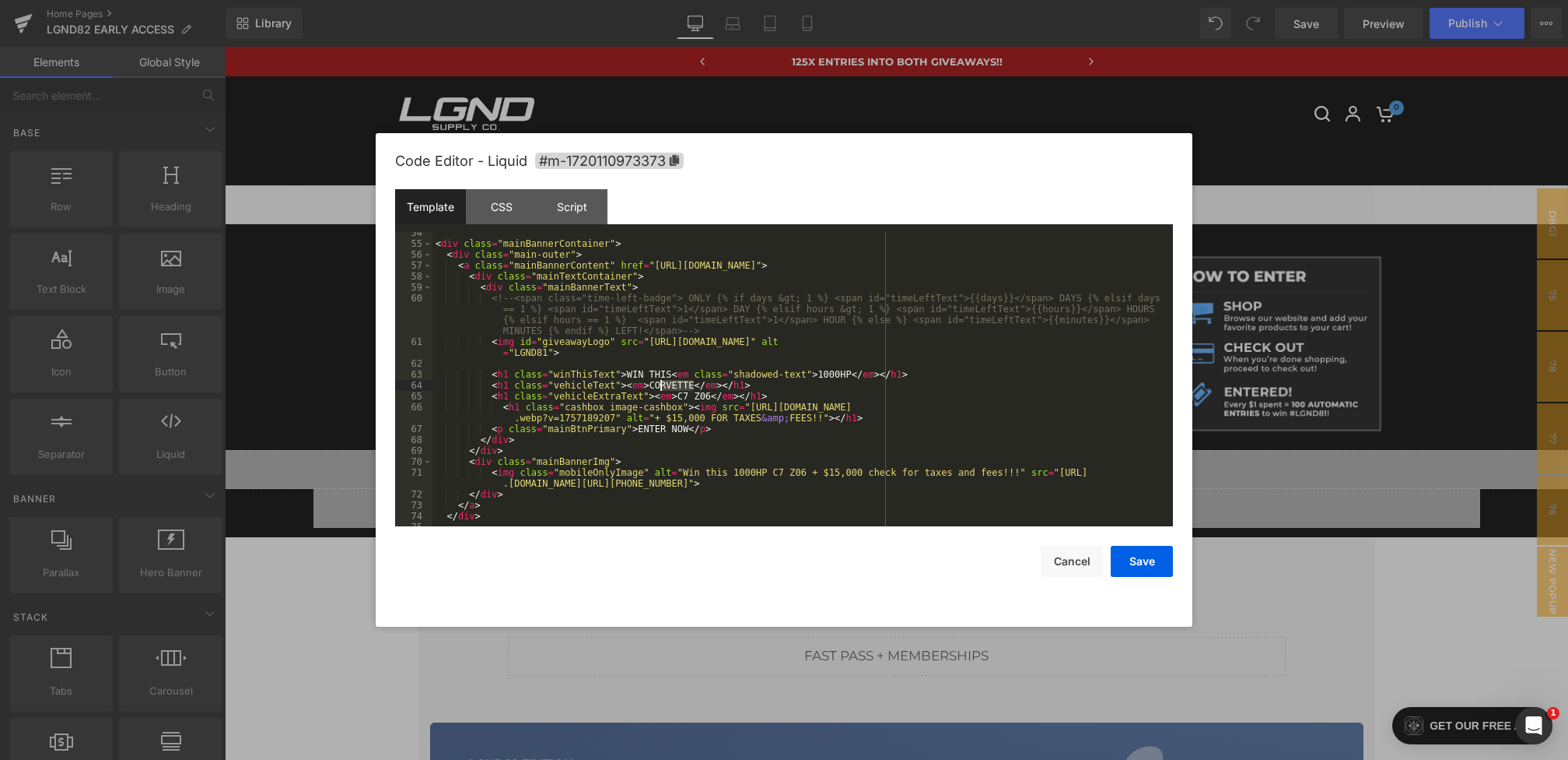
drag, startPoint x: 696, startPoint y: 388, endPoint x: 655, endPoint y: 385, distance: 41.1
click at [655, 385] on div "< div class = "mainBannerContainer" > < div class = "main-outer" > < a class = …" at bounding box center [800, 385] width 734 height 316
drag, startPoint x: 678, startPoint y: 399, endPoint x: 710, endPoint y: 398, distance: 32.0
click at [710, 398] on div "< div class = "mainBannerContainer" > < div class = "main-outer" > < a class = …" at bounding box center [800, 385] width 734 height 316
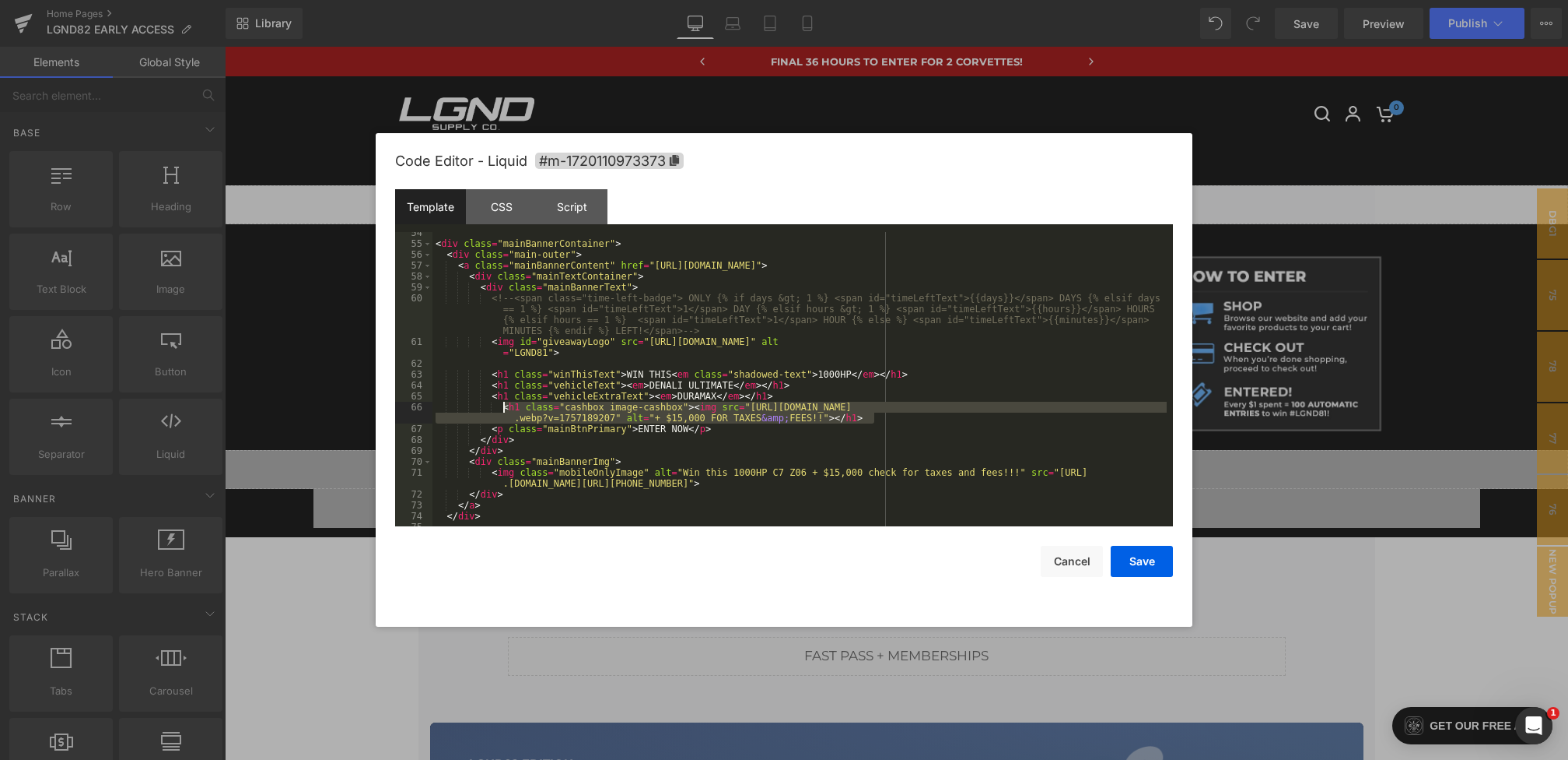
drag, startPoint x: 894, startPoint y: 417, endPoint x: 503, endPoint y: 407, distance: 391.1
click at [503, 409] on div "< div class = "mainBannerContainer" > < div class = "main-outer" > < a class = …" at bounding box center [800, 385] width 734 height 316
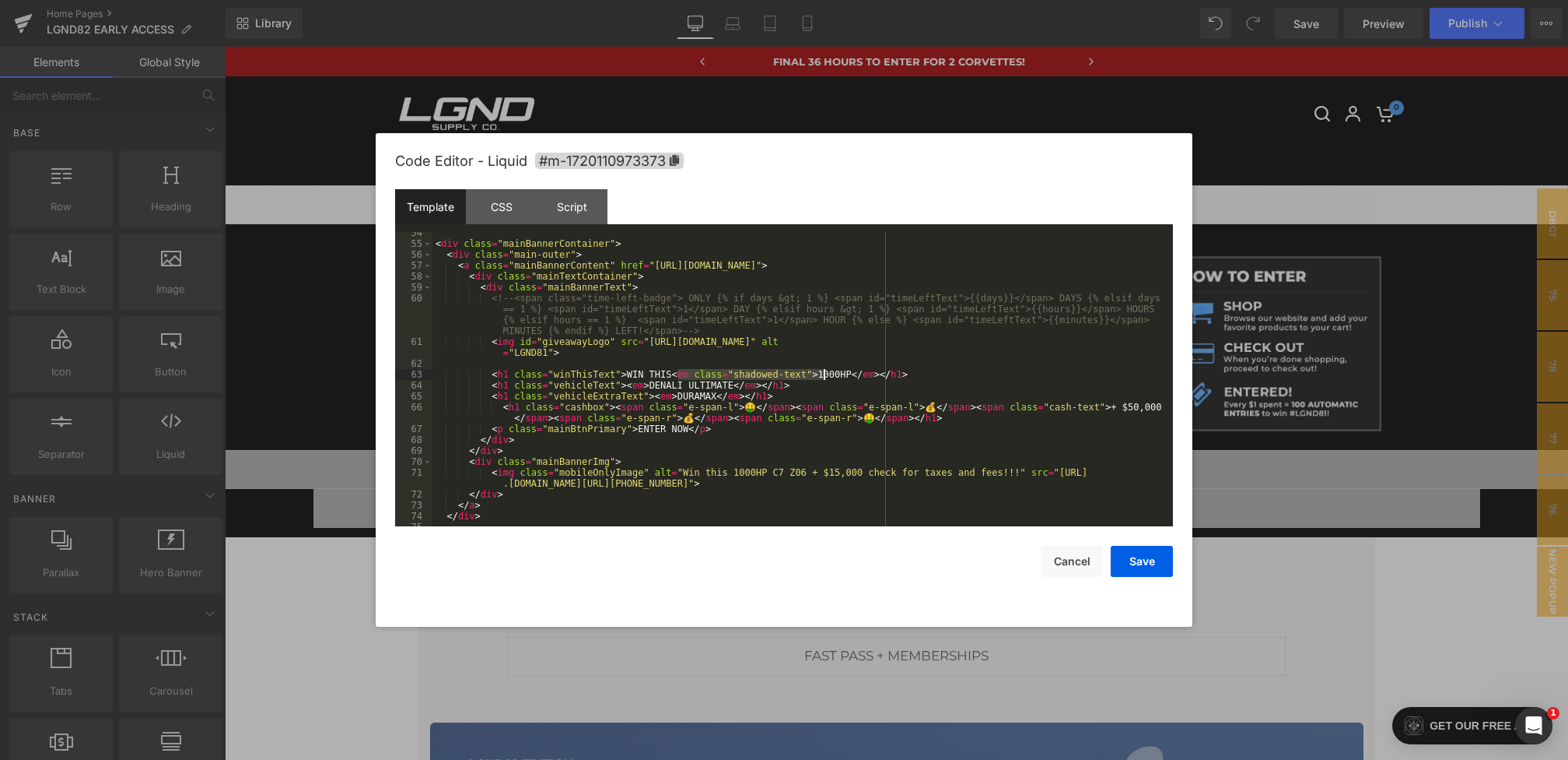
drag, startPoint x: 675, startPoint y: 378, endPoint x: 823, endPoint y: 378, distance: 148.0
click at [823, 378] on div "< div class = "mainBannerContainer" > < div class = "main-outer" > < a class = …" at bounding box center [800, 385] width 734 height 316
click at [688, 384] on div "< div class = "mainBannerContainer" > < div class = "main-outer" > < a class = …" at bounding box center [800, 385] width 734 height 316
paste textarea
click at [881, 388] on div "< div class = "mainBannerContainer" > < div class = "main-outer" > < a class = …" at bounding box center [800, 385] width 734 height 316
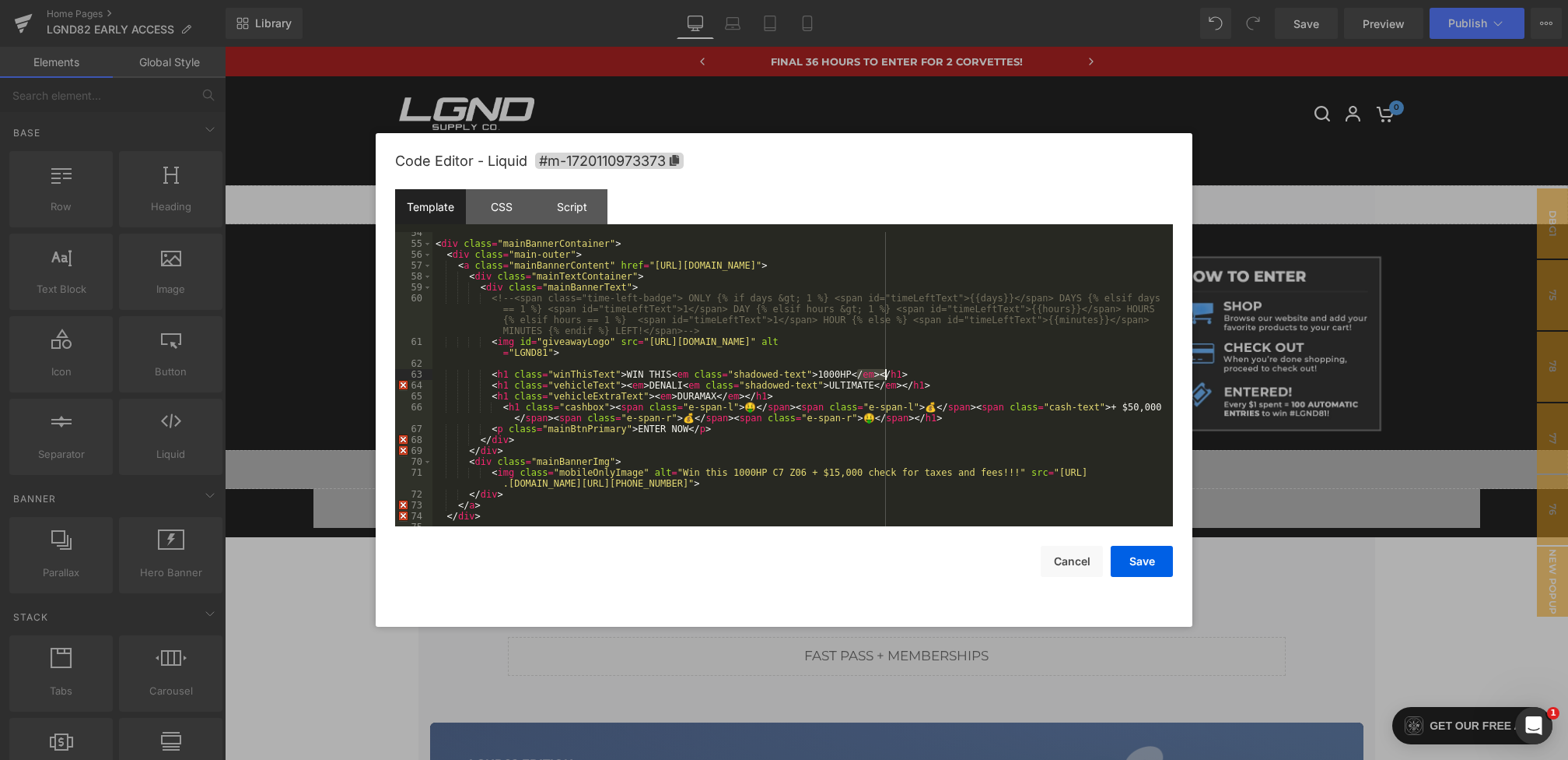
drag, startPoint x: 858, startPoint y: 375, endPoint x: 886, endPoint y: 377, distance: 28.1
click at [886, 377] on div "< div class = "mainBannerContainer" > < div class = "main-outer" > < a class = …" at bounding box center [800, 385] width 734 height 316
drag, startPoint x: 675, startPoint y: 376, endPoint x: 822, endPoint y: 374, distance: 147.0
click at [822, 374] on div "< div class = "mainBannerContainer" > < div class = "main-outer" > < a class = …" at bounding box center [800, 385] width 734 height 316
click at [708, 386] on div "< div class = "mainBannerContainer" > < div class = "main-outer" > < a class = …" at bounding box center [800, 385] width 734 height 316
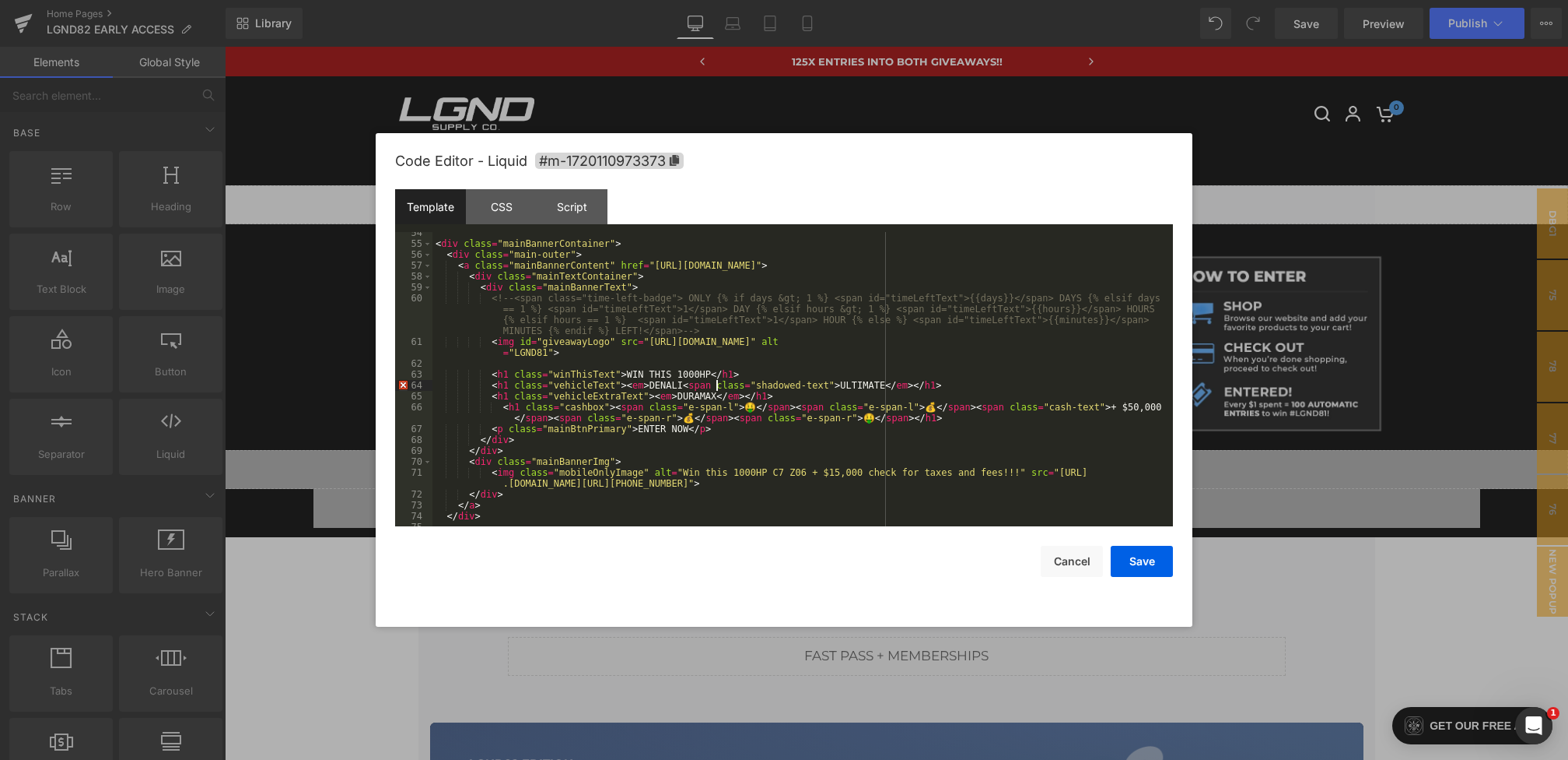
click at [892, 386] on div "< div class = "mainBannerContainer" > < div class = "main-outer" > < a class = …" at bounding box center [800, 385] width 734 height 316
click at [1154, 566] on button "Save" at bounding box center [1142, 561] width 62 height 31
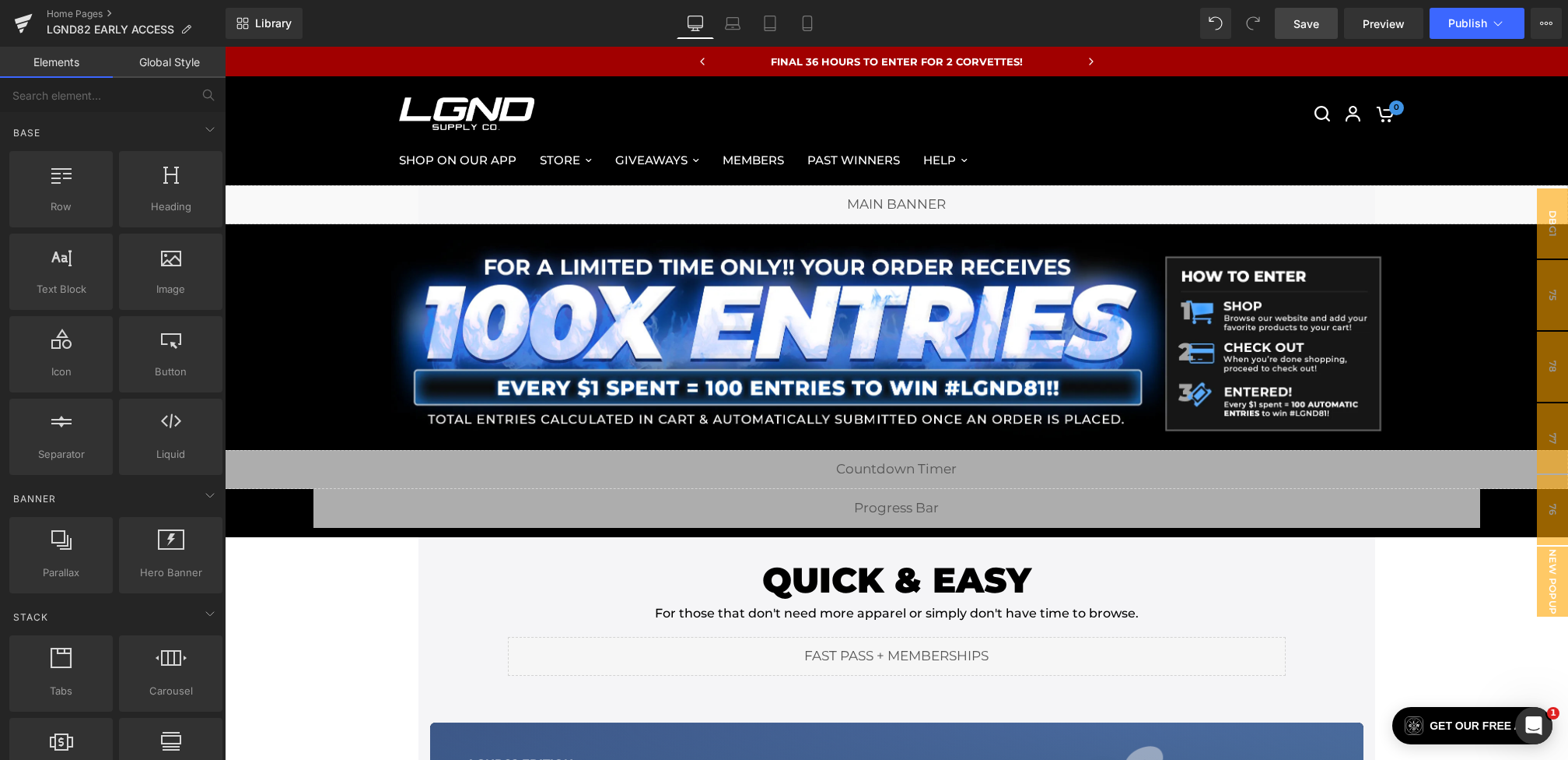
click at [1309, 16] on span "Save" at bounding box center [1306, 23] width 25 height 16
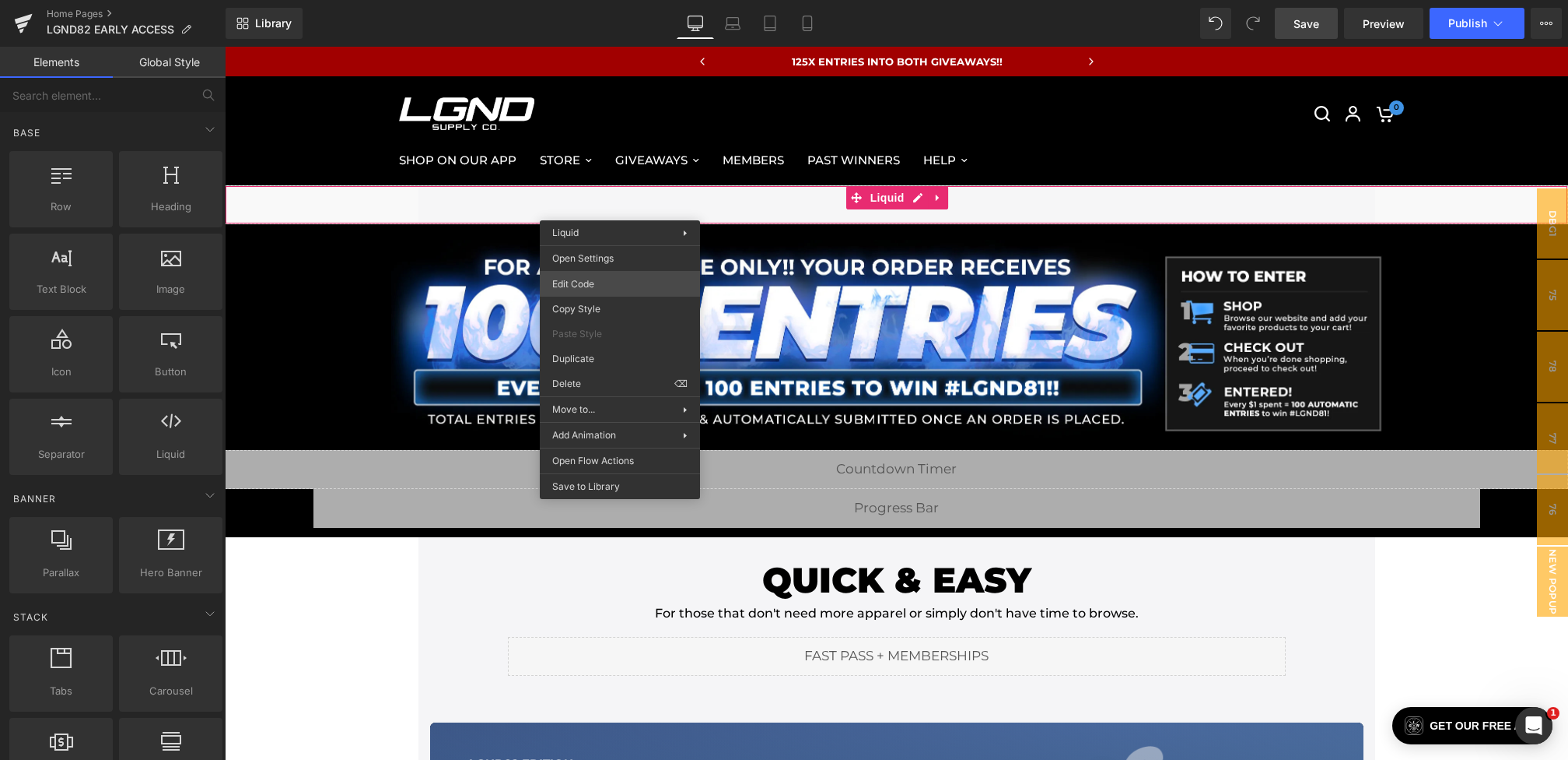
click at [597, 0] on div "You are previewing how the will restyle your page. You can not edit Elements in…" at bounding box center [784, 0] width 1568 height 0
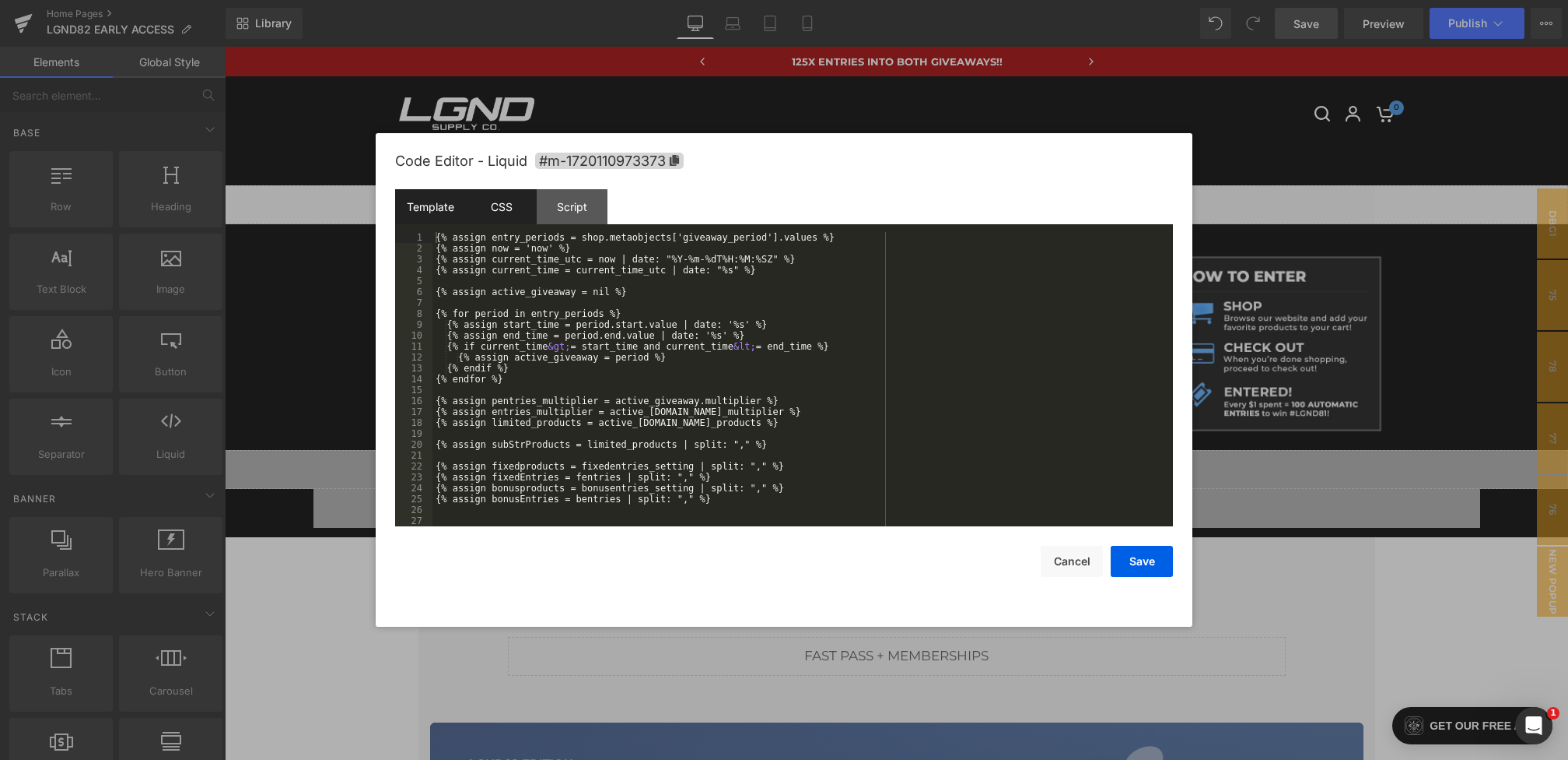
click at [501, 201] on div "CSS" at bounding box center [500, 206] width 70 height 35
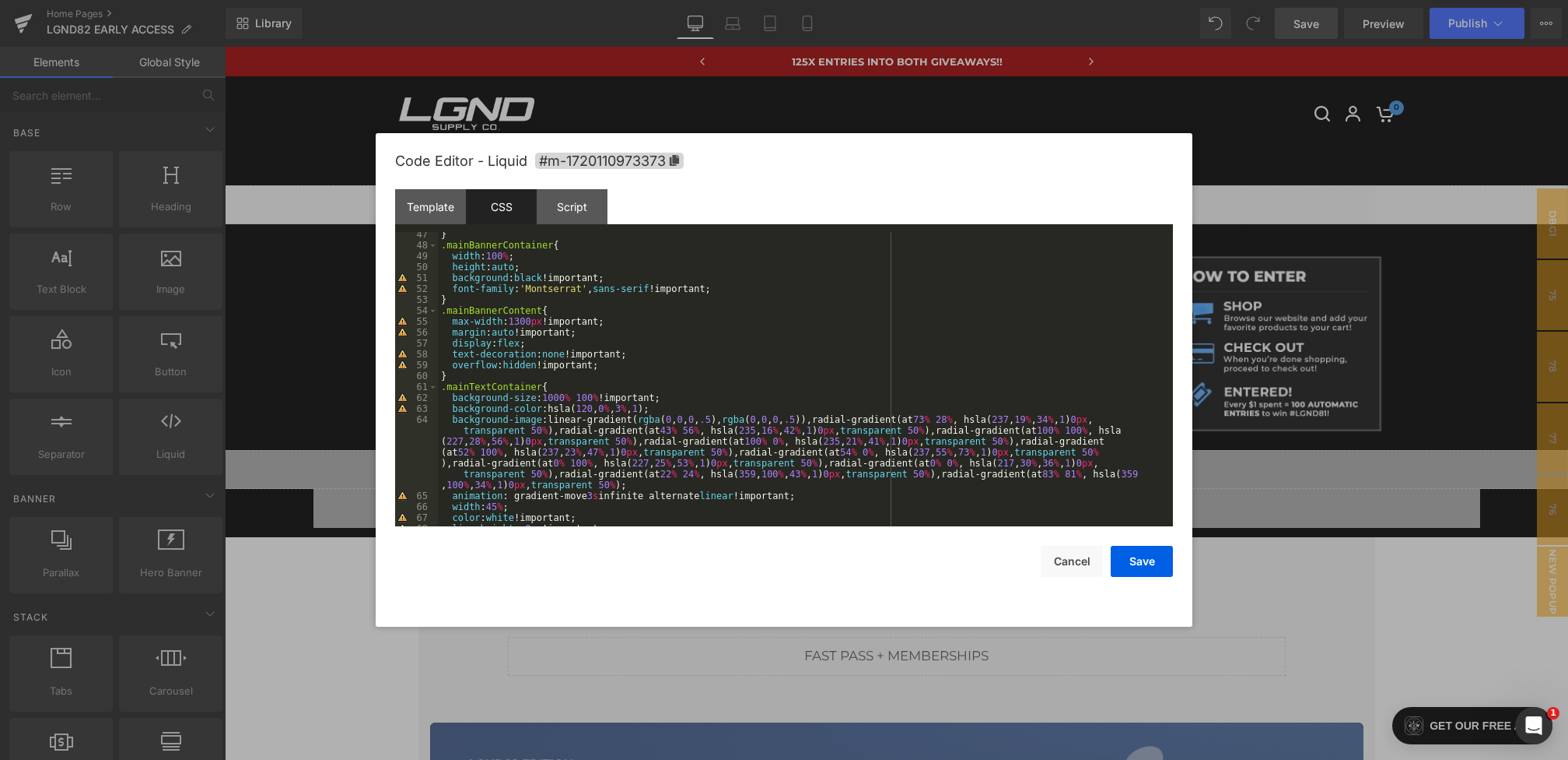
scroll to position [534, 0]
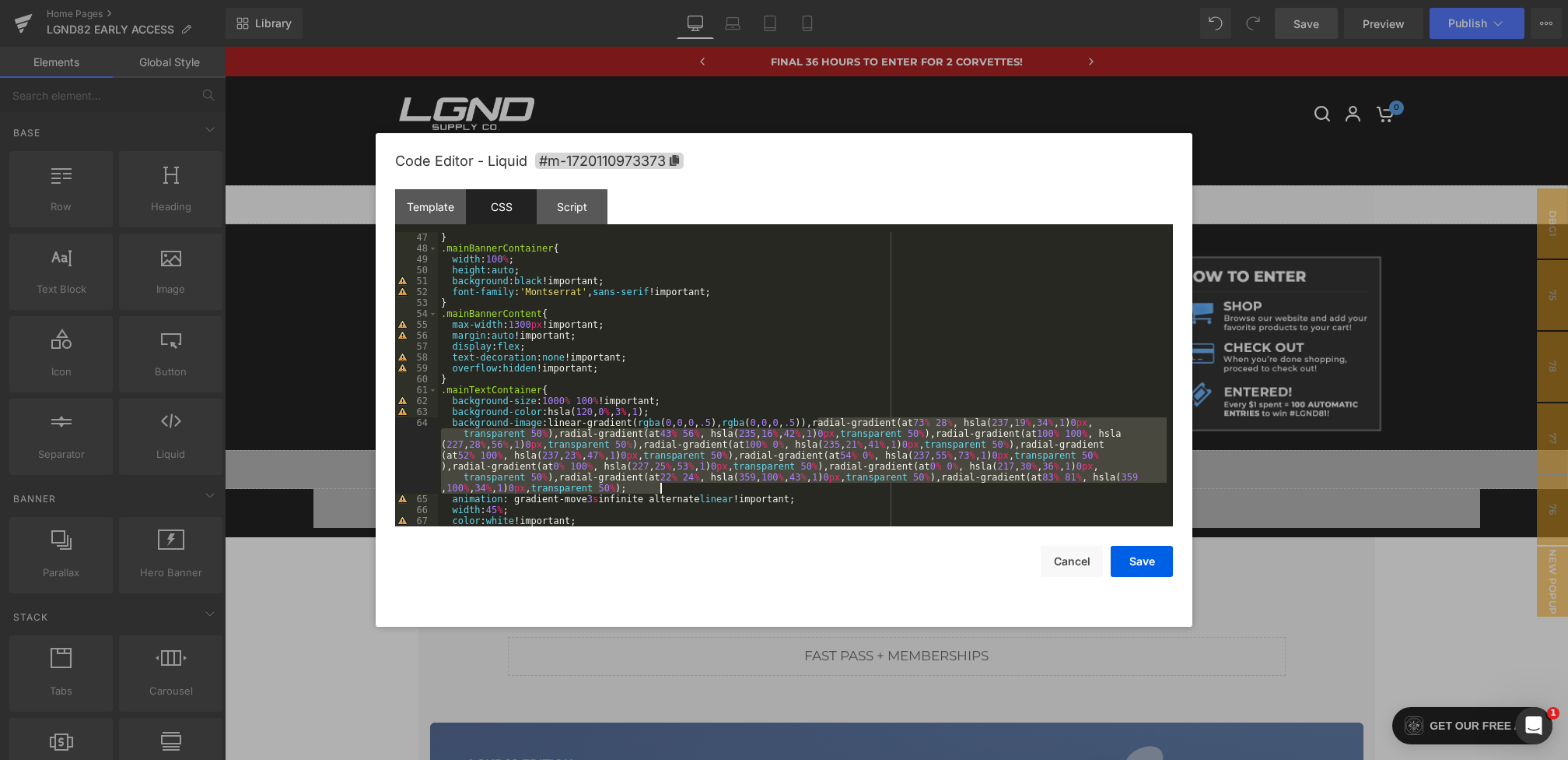
drag, startPoint x: 818, startPoint y: 423, endPoint x: 667, endPoint y: 488, distance: 164.4
click at [667, 488] on div "} .mainBannerContainer { width : 100 % ; height : auto ; background : black !im…" at bounding box center [802, 390] width 729 height 316
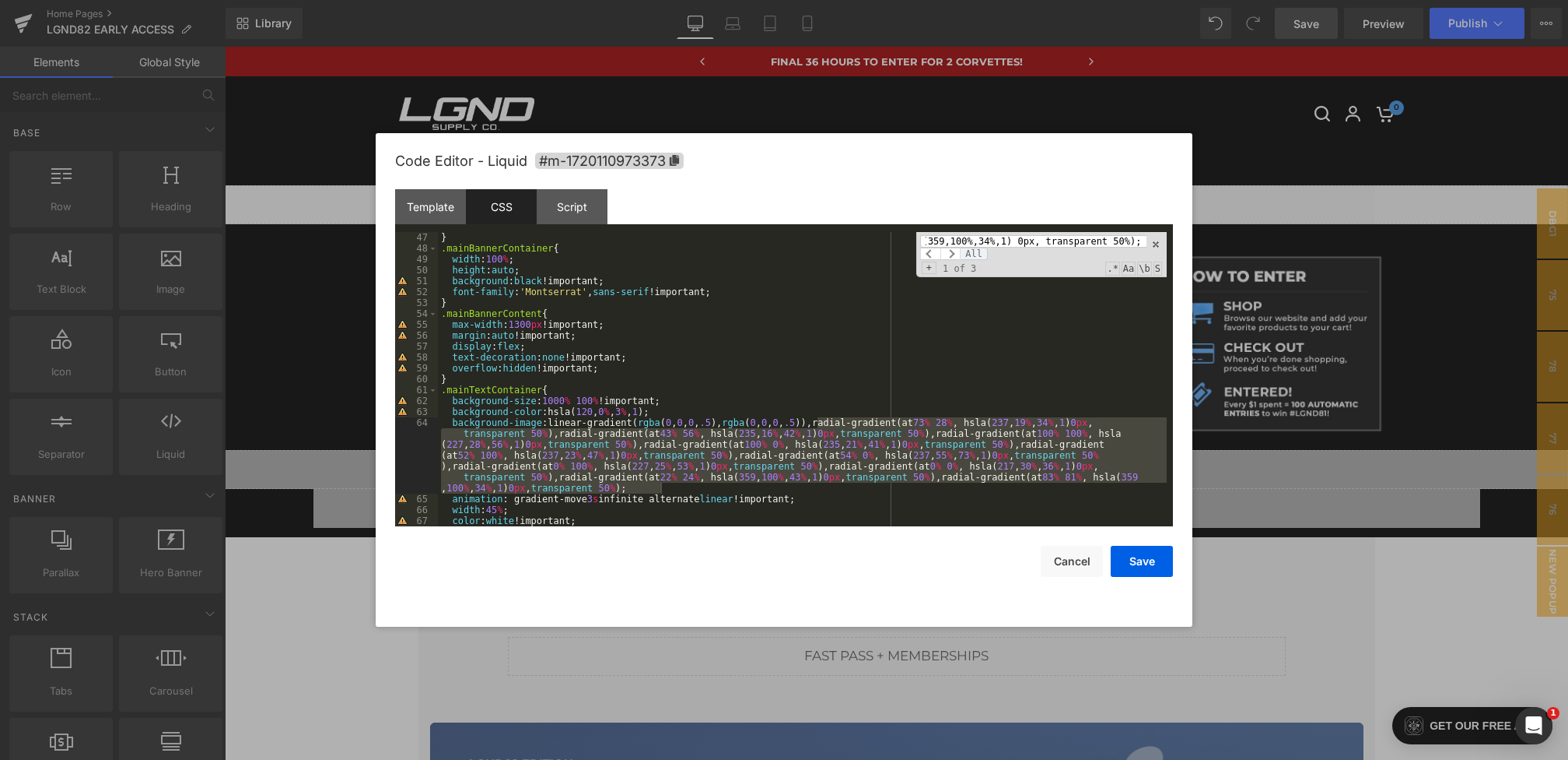
scroll to position [0, 0]
click at [973, 252] on span "All" at bounding box center [974, 253] width 28 height 12
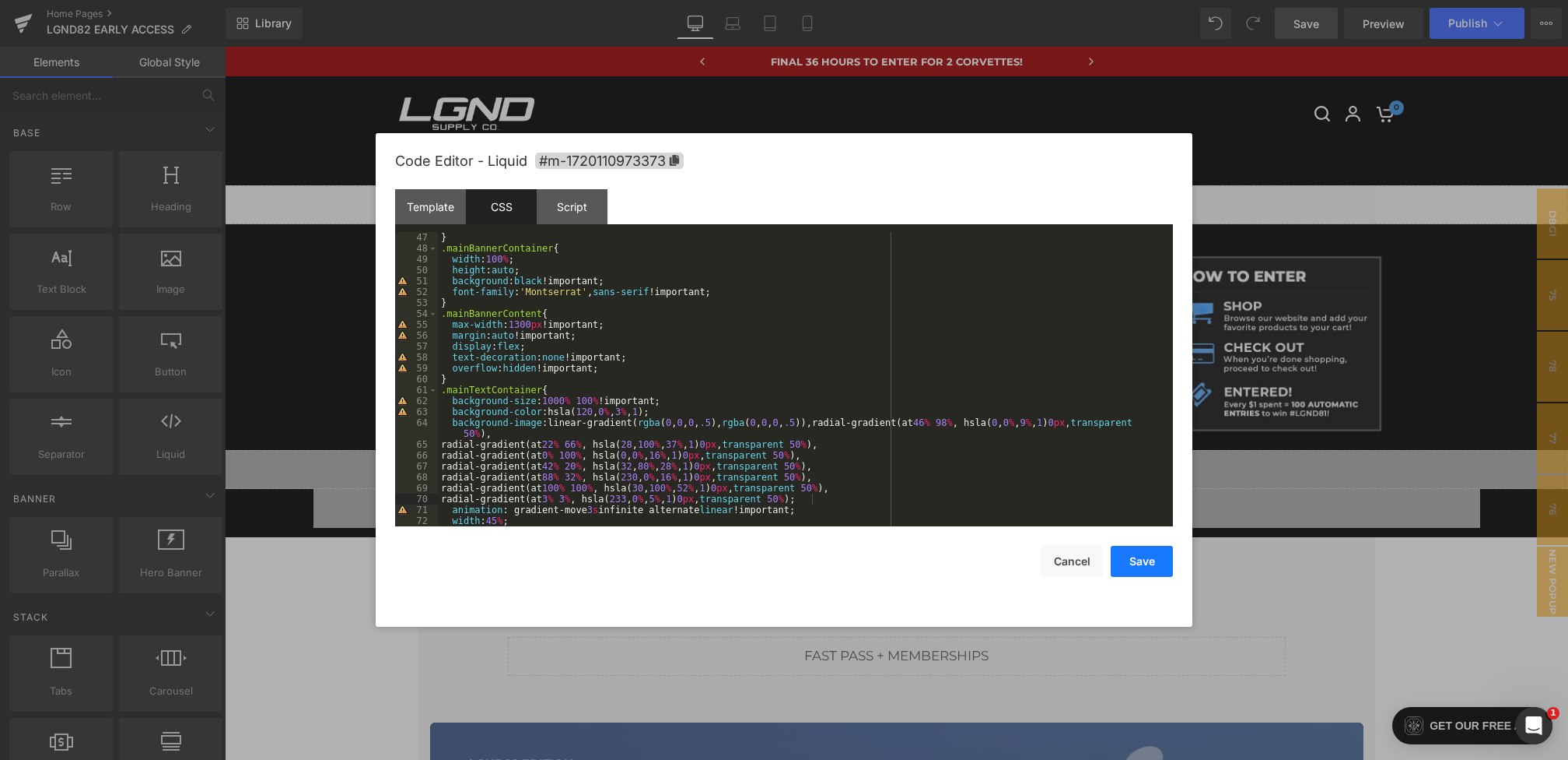
click at [1131, 555] on button "Save" at bounding box center [1142, 561] width 62 height 31
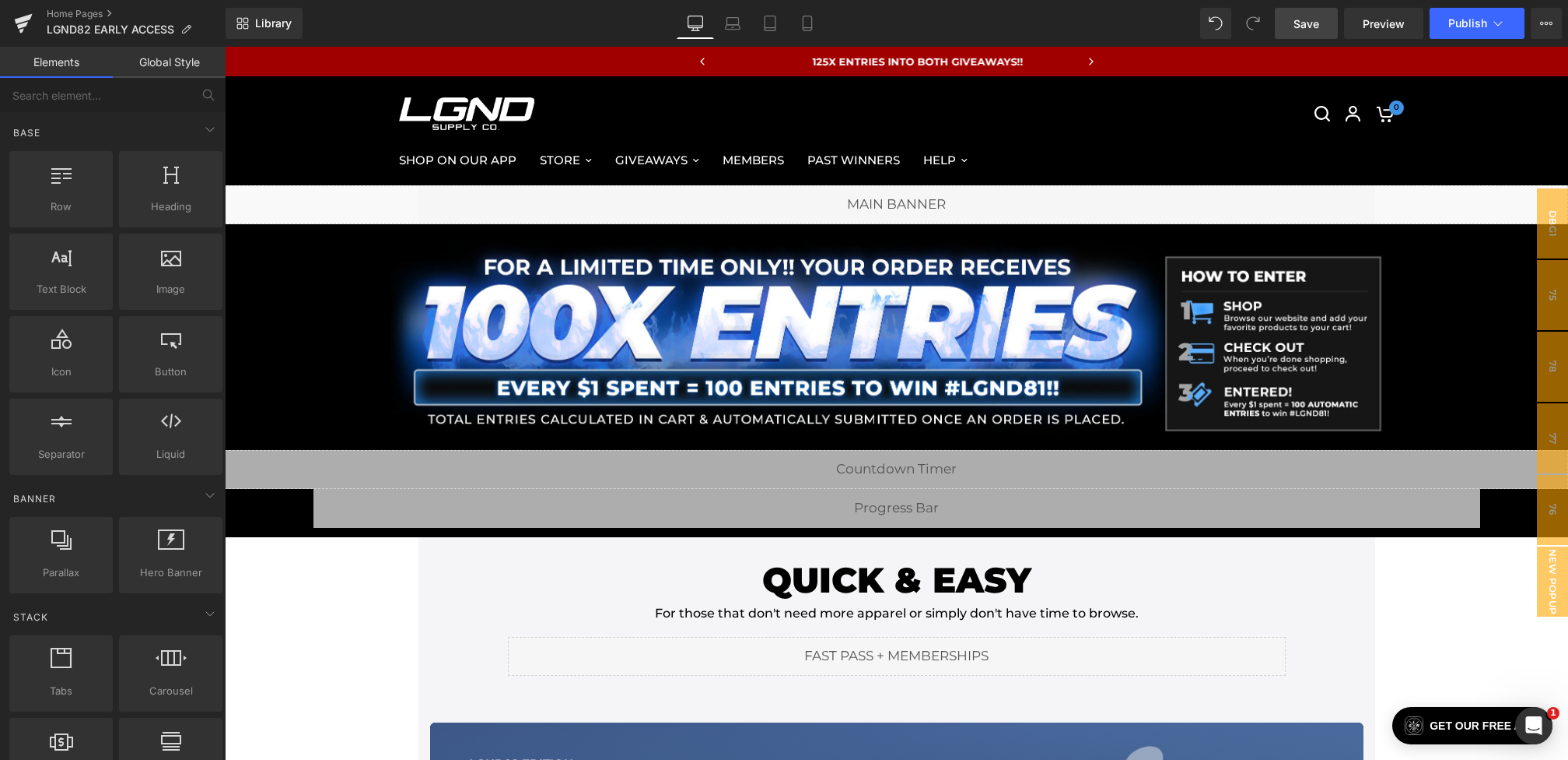
click at [1299, 23] on span "Save" at bounding box center [1306, 23] width 25 height 16
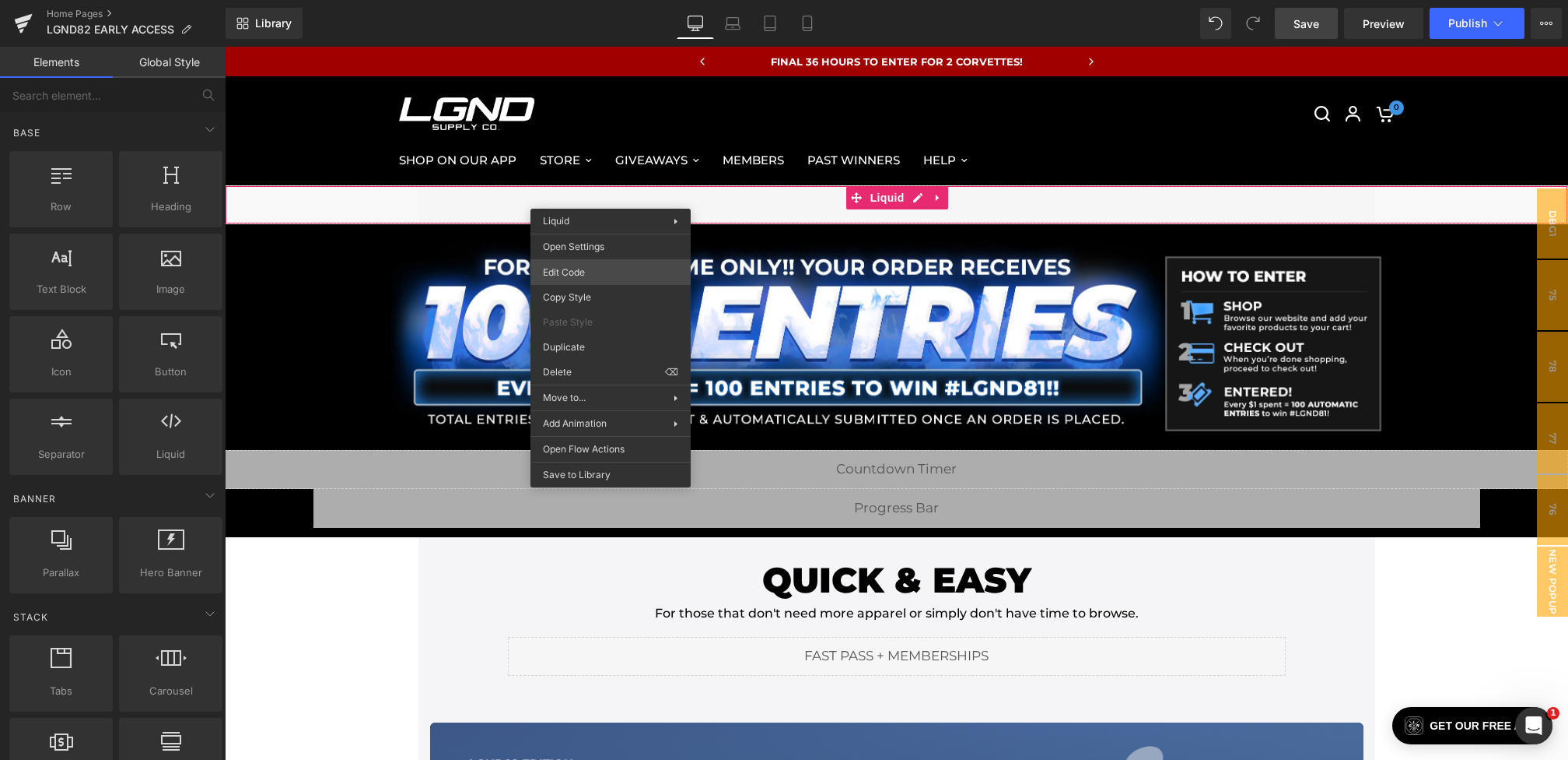
click at [592, 0] on div "You are previewing how the will restyle your page. You can not edit Elements in…" at bounding box center [784, 0] width 1568 height 0
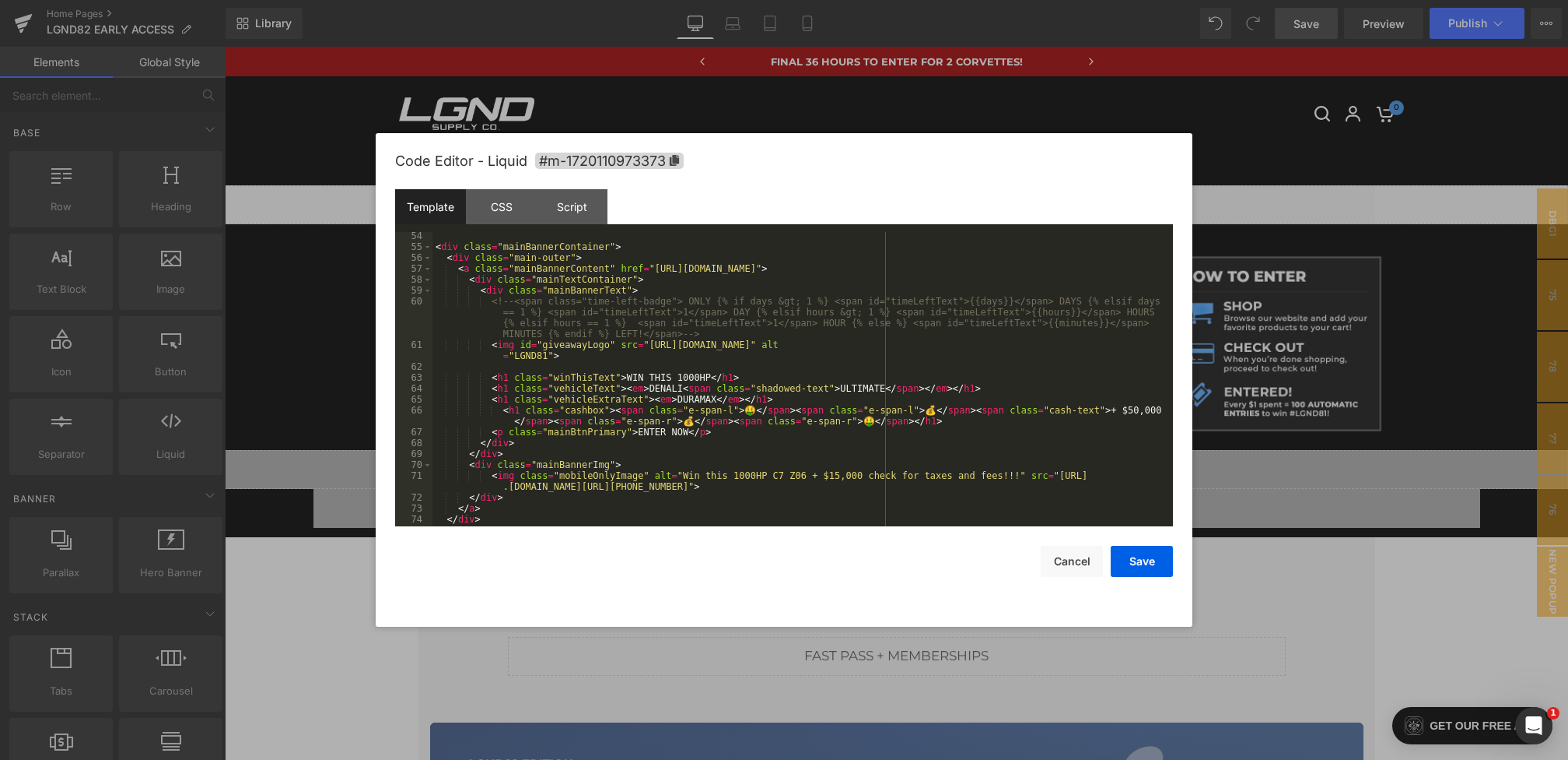
scroll to position [593, 0]
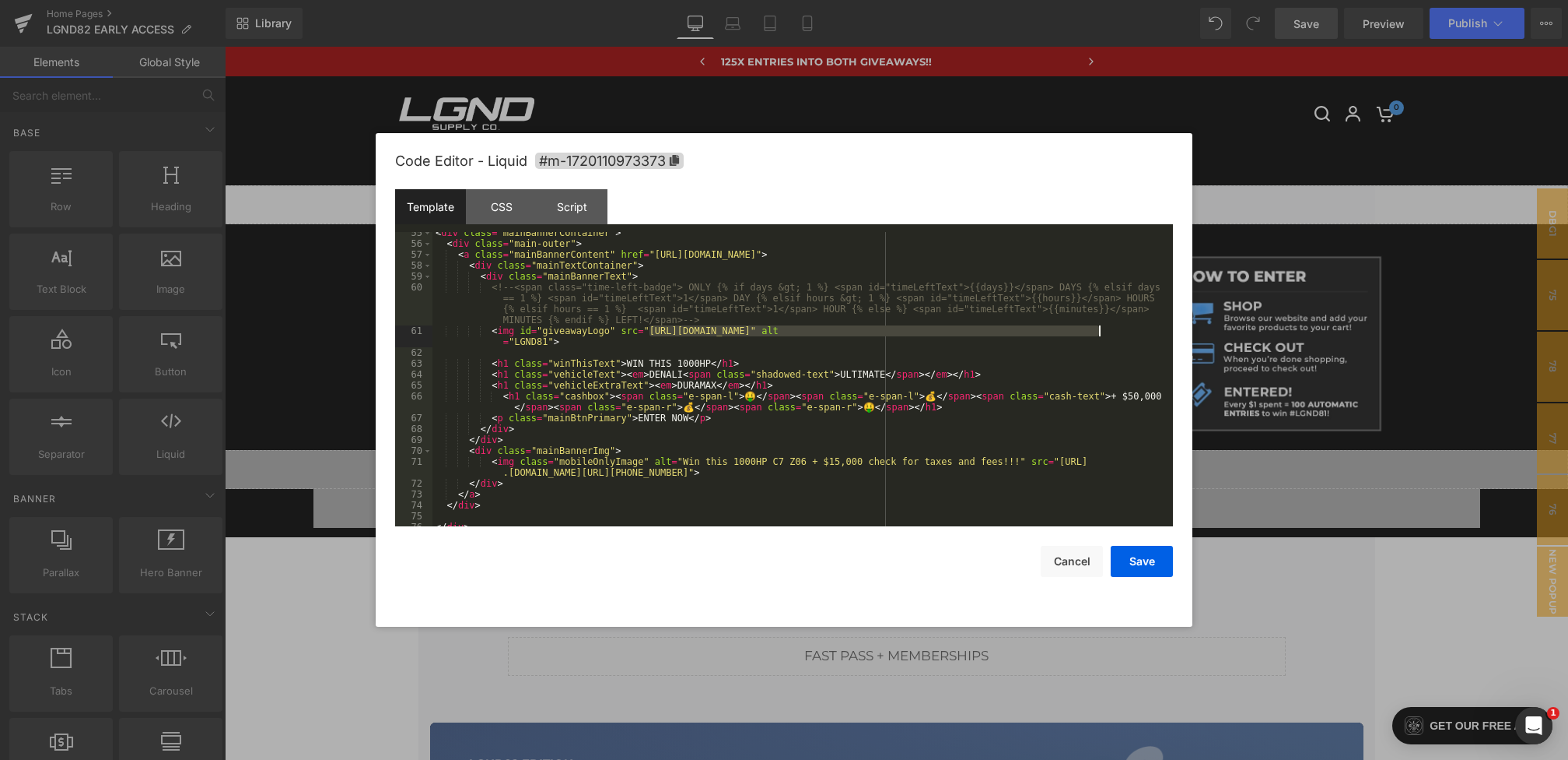
drag, startPoint x: 651, startPoint y: 330, endPoint x: 1099, endPoint y: 333, distance: 448.0
click at [1099, 333] on div "< div class = "mainBannerContainer" > < div class = "main-outer" > < a class = …" at bounding box center [800, 385] width 734 height 316
paste textarea
click at [548, 342] on div "< div class = "mainBannerContainer" > < div class = "main-outer" > < a class = …" at bounding box center [800, 385] width 734 height 316
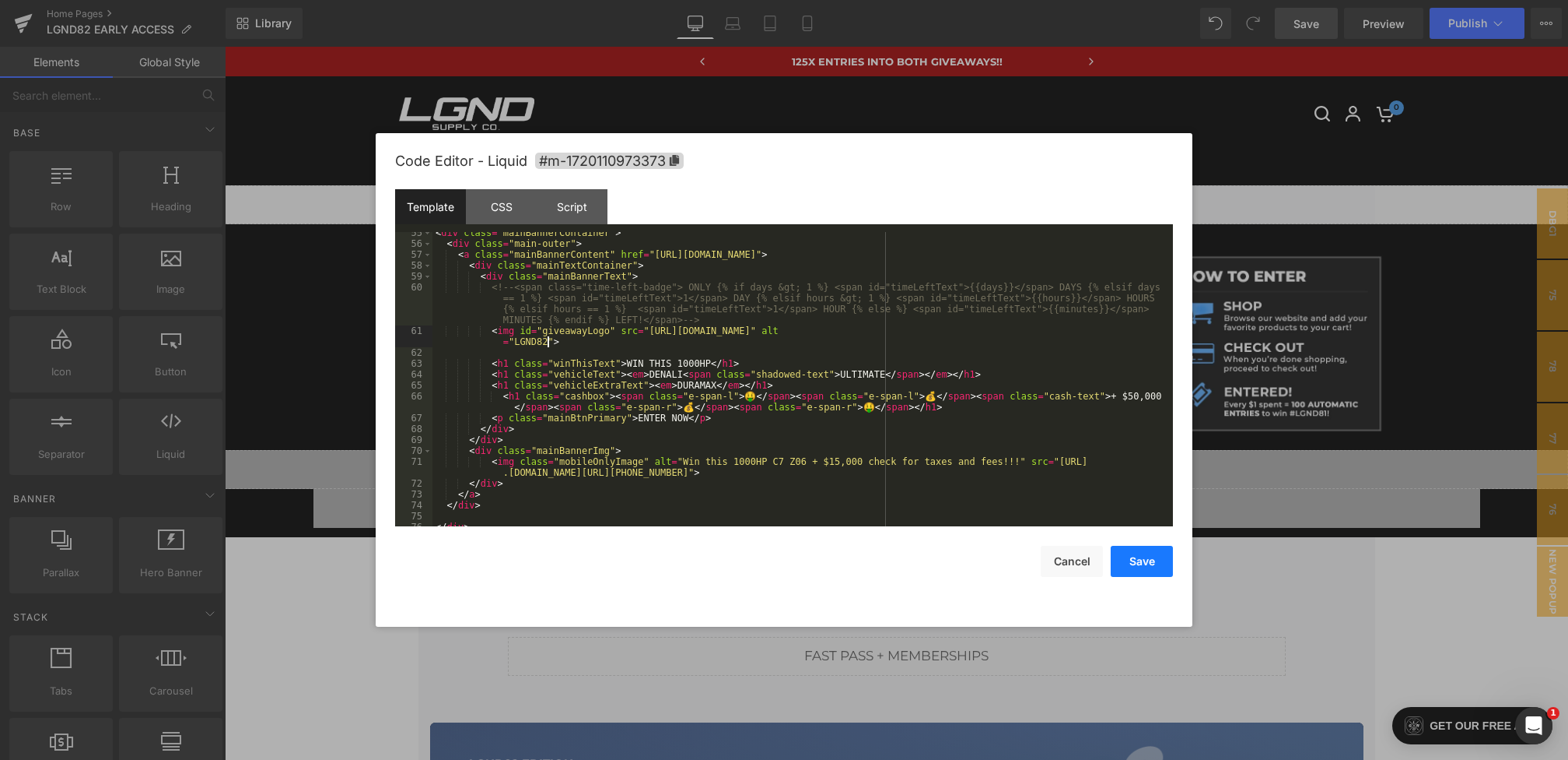
click at [1130, 555] on button "Save" at bounding box center [1142, 561] width 62 height 31
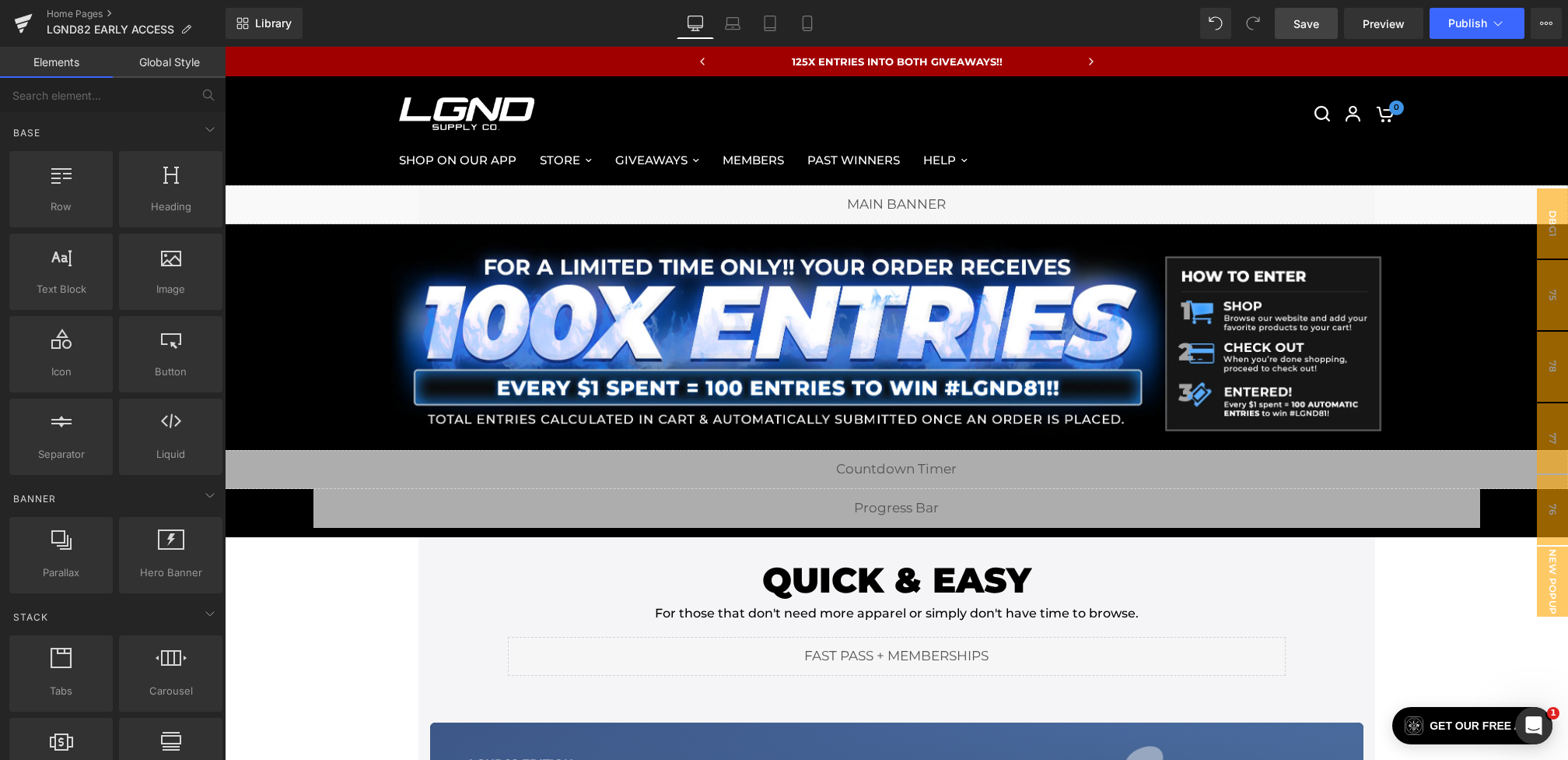
click at [1317, 23] on span "Save" at bounding box center [1306, 23] width 25 height 16
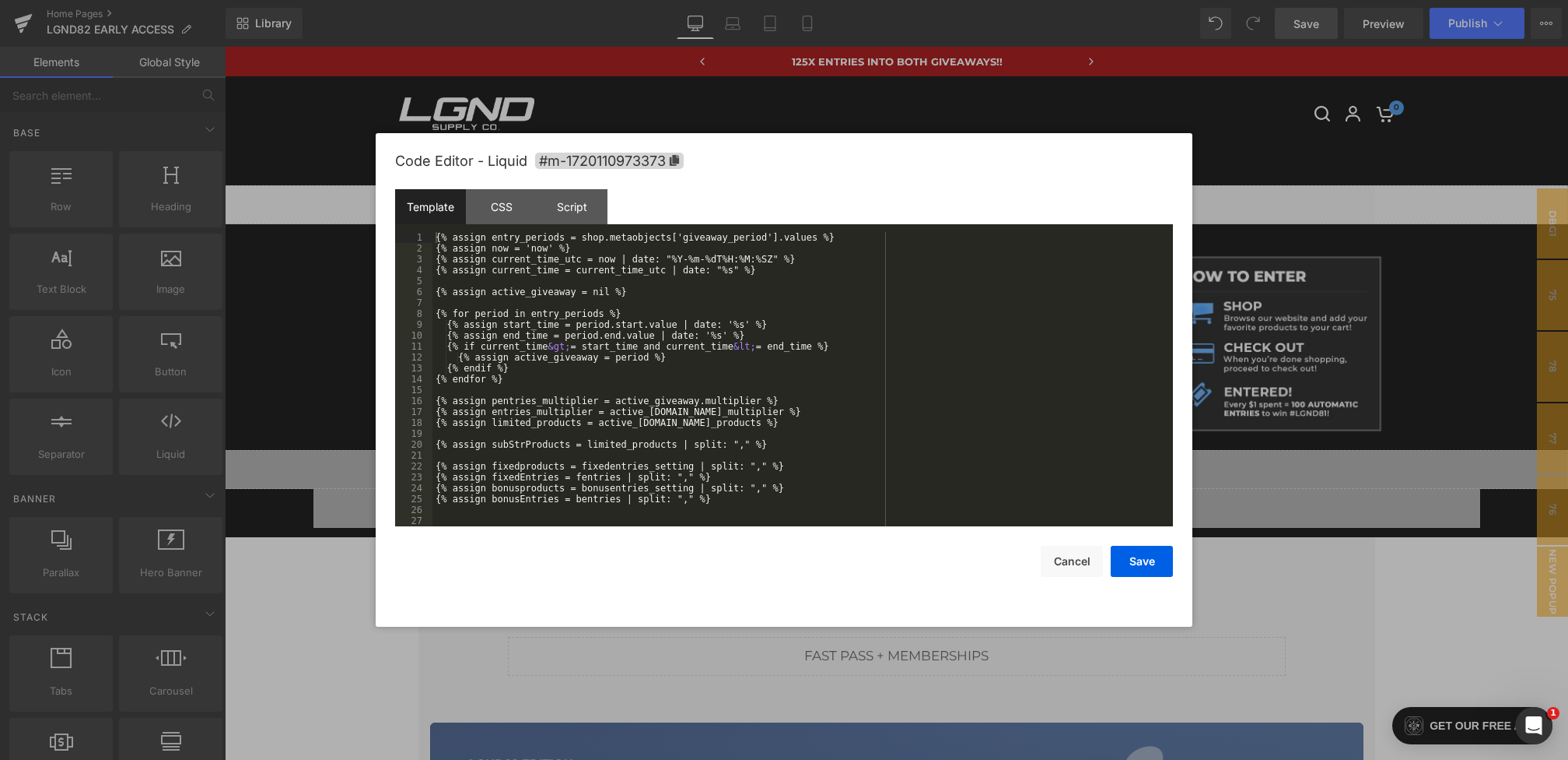
click at [536, 0] on div "You are previewing how the will restyle your page. You can not edit Elements in…" at bounding box center [784, 0] width 1568 height 0
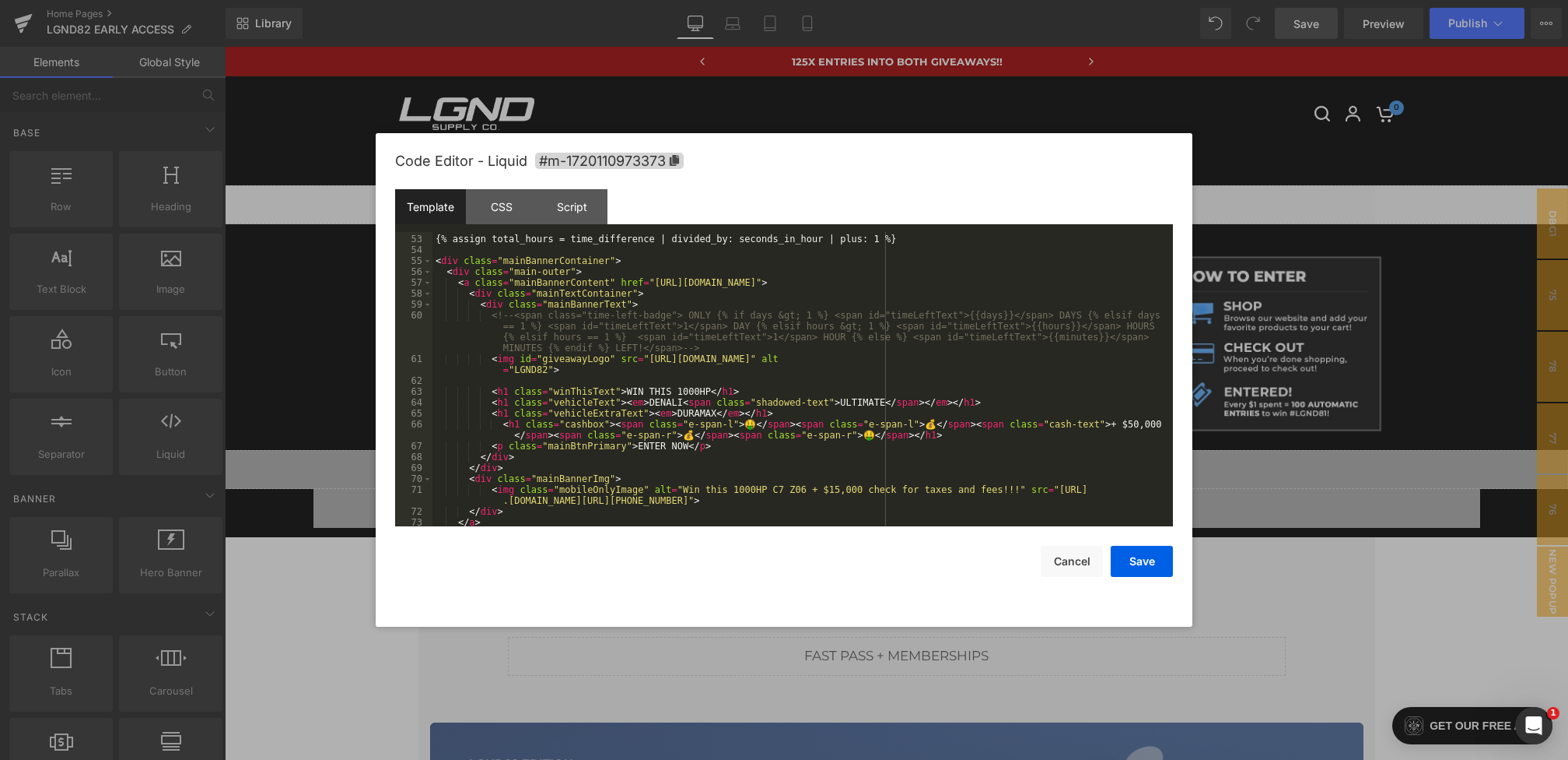
scroll to position [565, 0]
drag, startPoint x: 648, startPoint y: 358, endPoint x: 1117, endPoint y: 356, distance: 469.0
click at [1117, 356] on div "{% assign total_hours = time_difference | divided_by: seconds_in_hour | plus: 1…" at bounding box center [800, 380] width 734 height 316
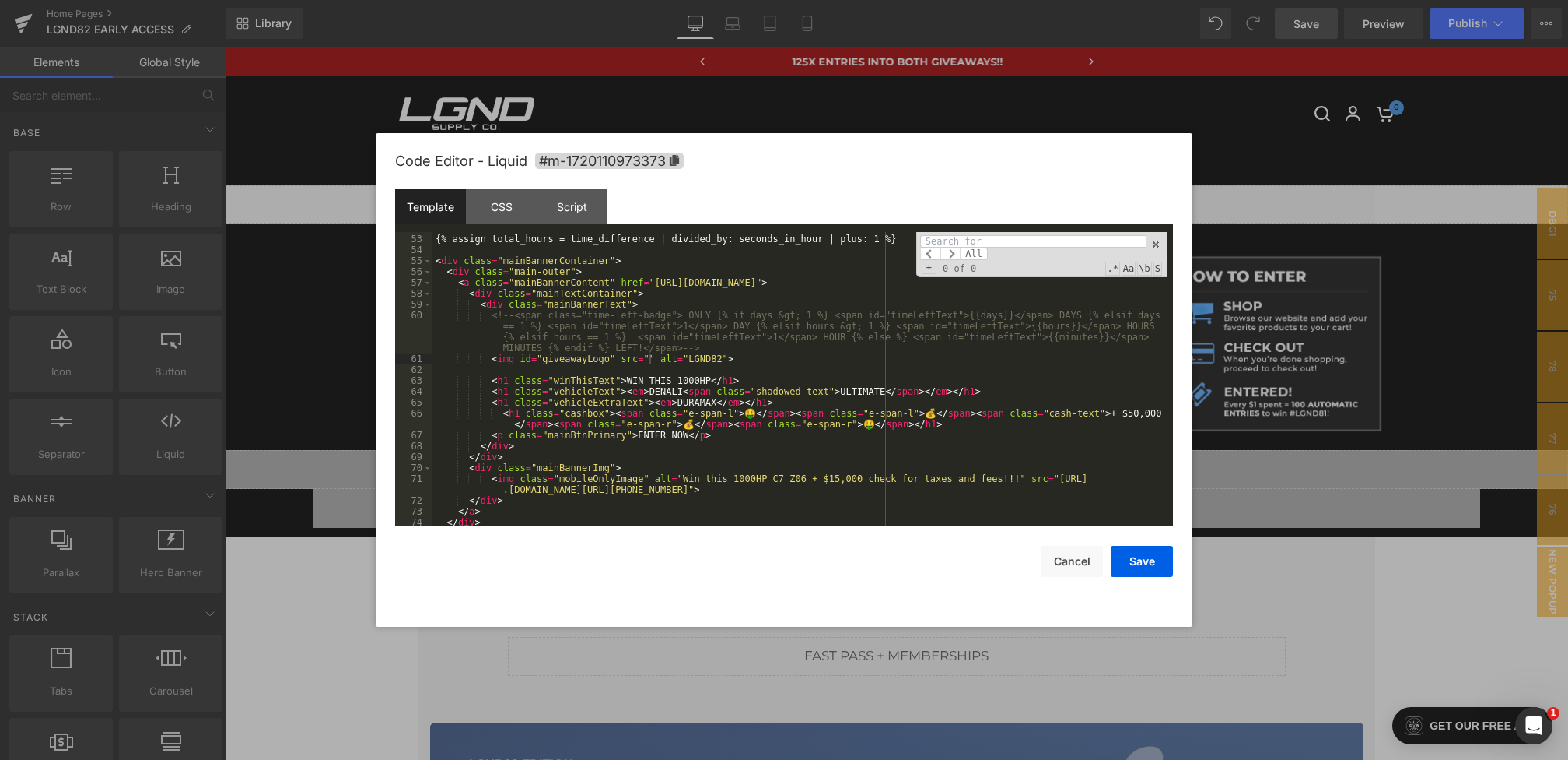
click at [715, 415] on div "{% assign total_hours = time_difference | divided_by: seconds_in_hour | plus: 1…" at bounding box center [800, 380] width 734 height 316
click at [650, 361] on div "{% assign total_hours = time_difference | divided_by: seconds_in_hour | plus: 1…" at bounding box center [800, 380] width 734 height 316
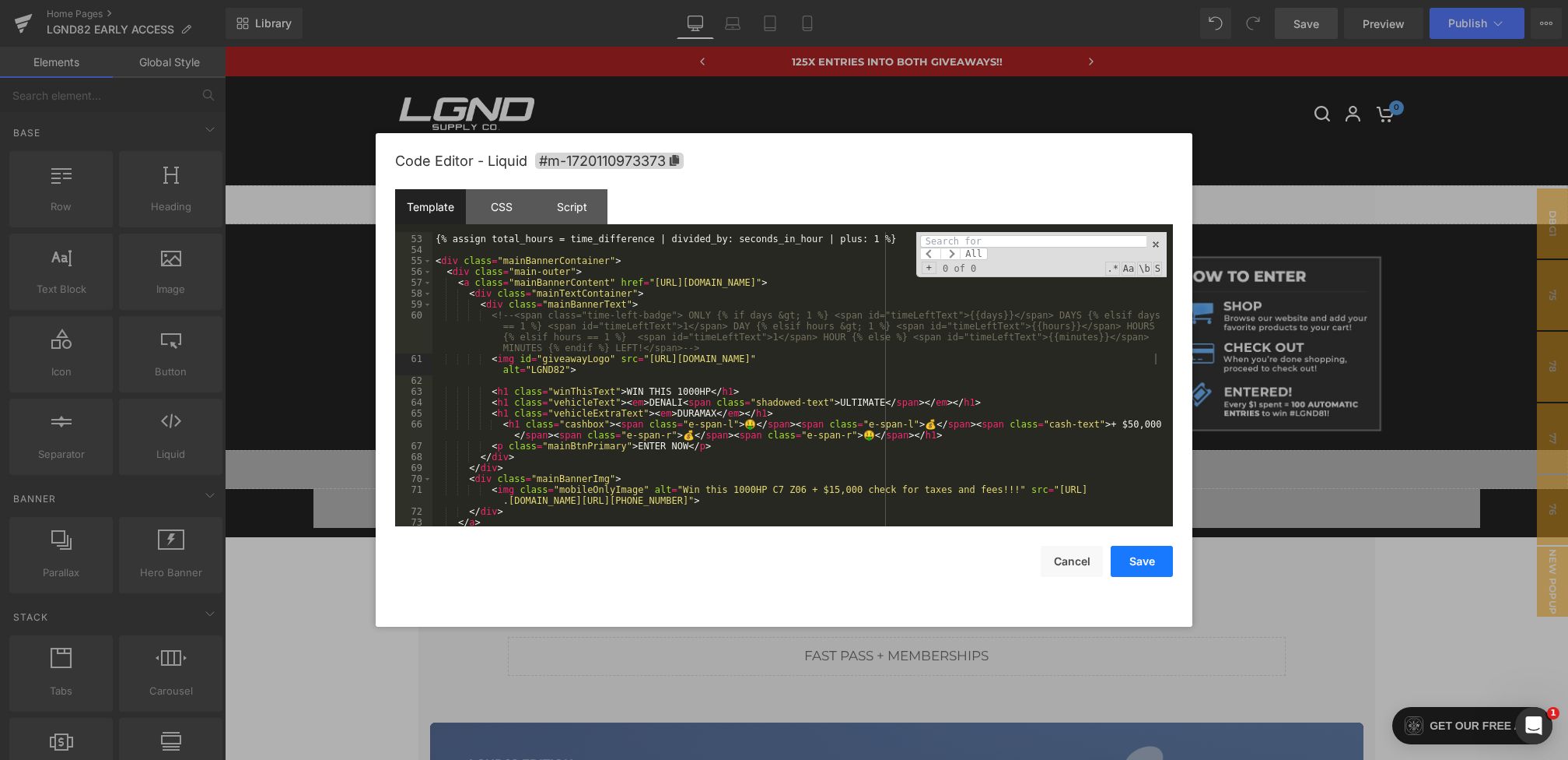
click at [1132, 559] on button "Save" at bounding box center [1142, 561] width 62 height 31
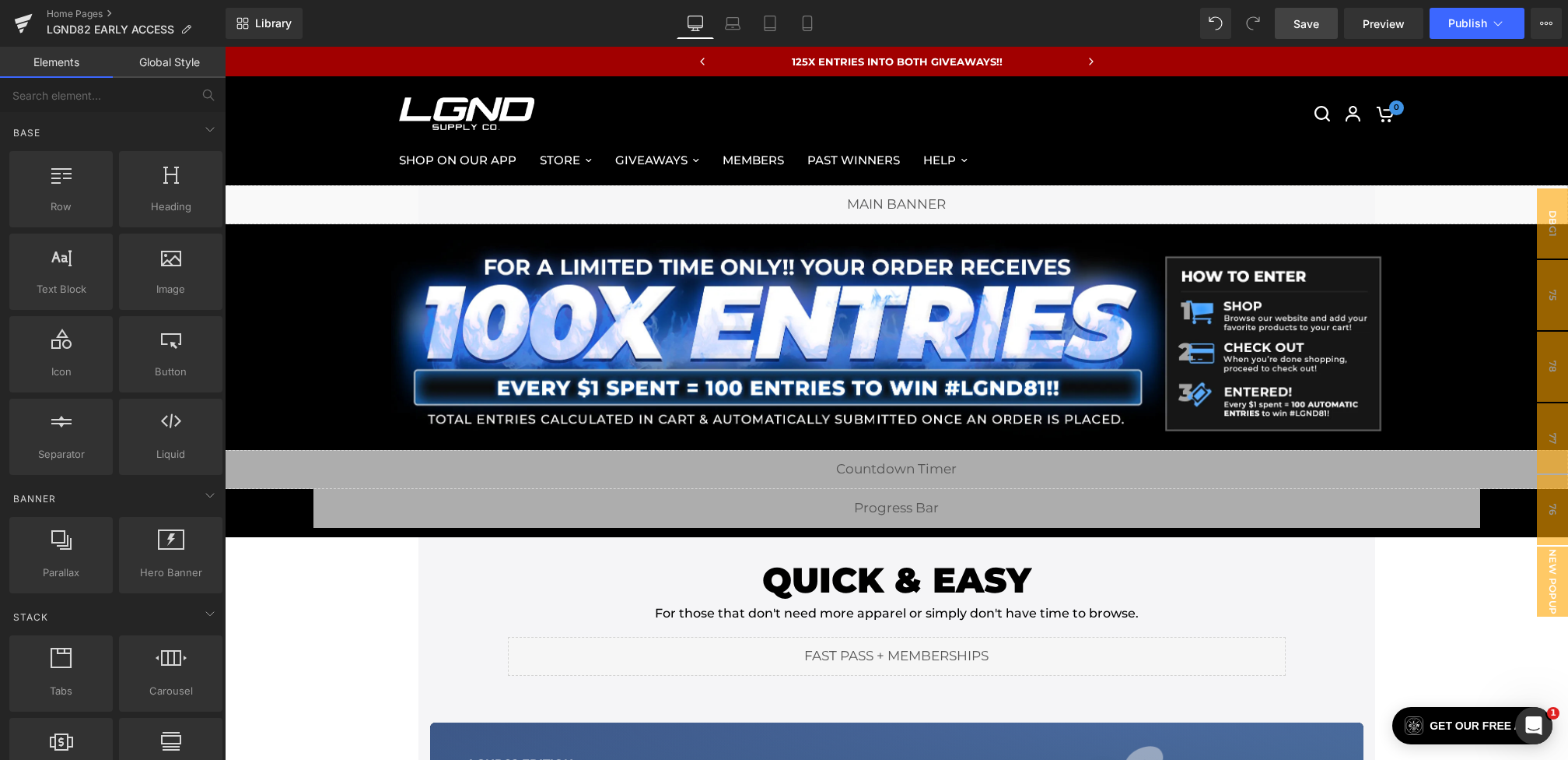
click at [1298, 25] on span "Save" at bounding box center [1306, 23] width 25 height 16
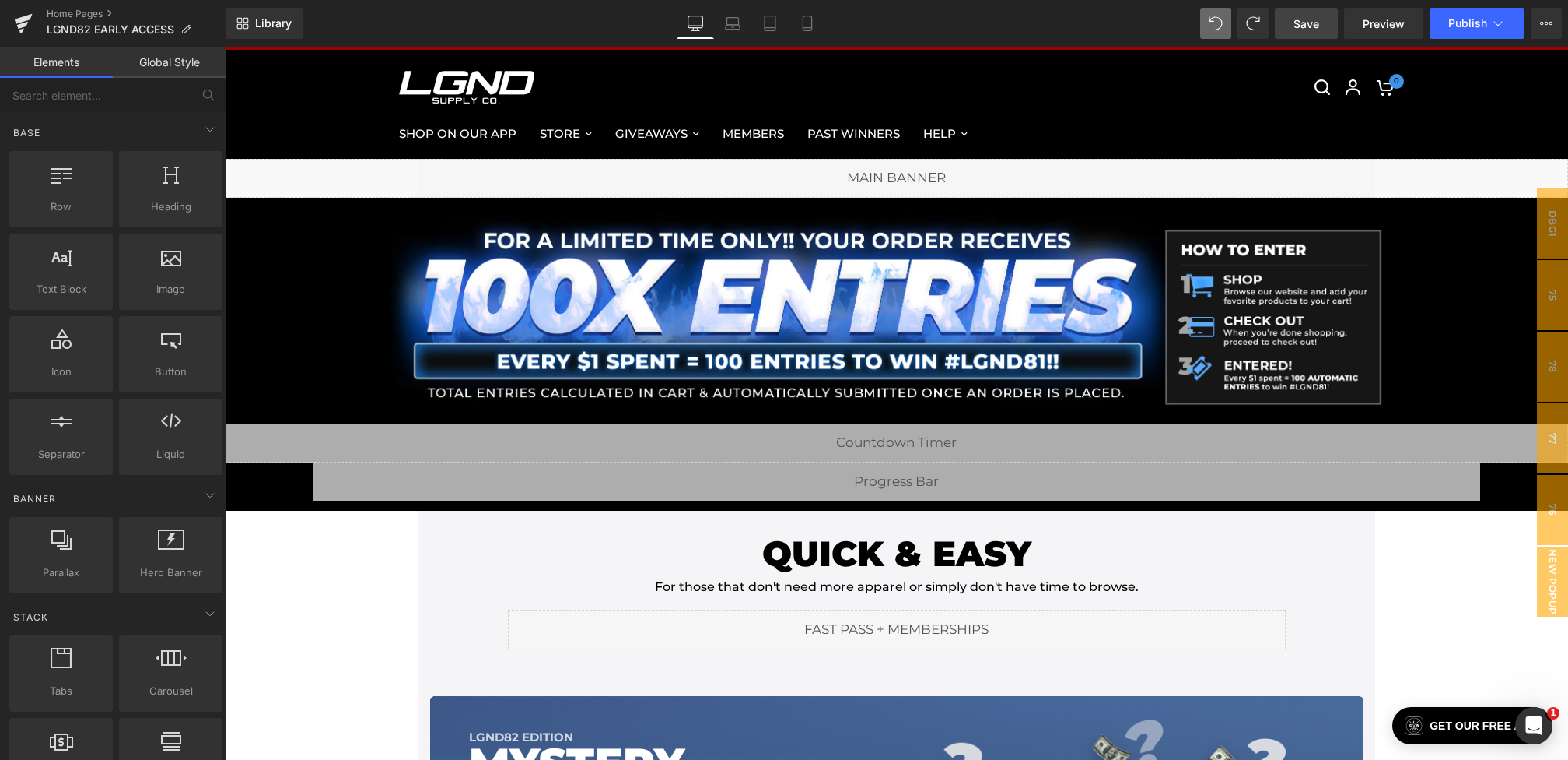
scroll to position [0, 0]
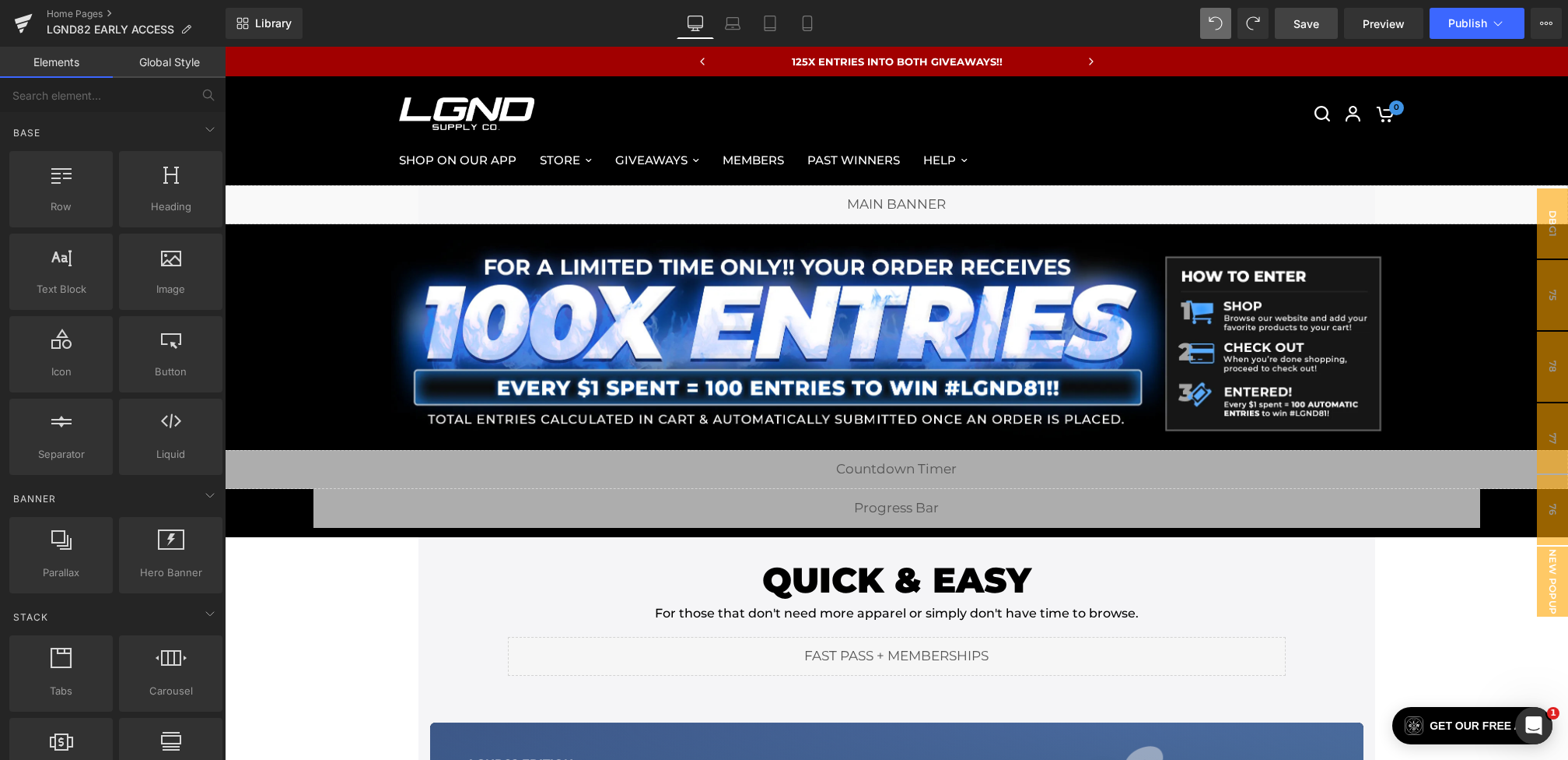
click at [1316, 29] on span "Save" at bounding box center [1306, 23] width 25 height 16
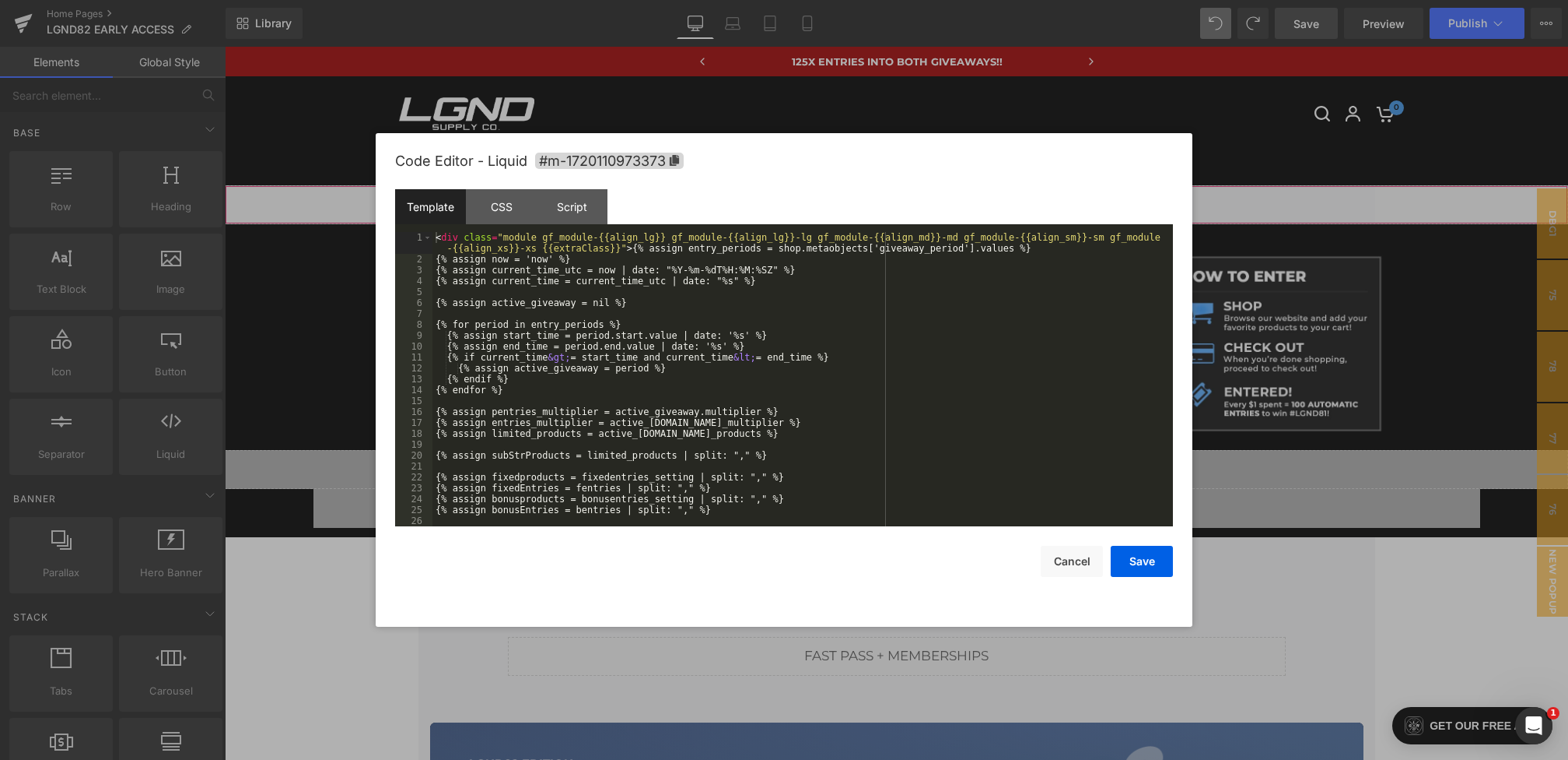
click at [646, 0] on div "You are previewing how the will restyle your page. You can not edit Elements in…" at bounding box center [784, 0] width 1568 height 0
drag, startPoint x: 633, startPoint y: 248, endPoint x: 247, endPoint y: 152, distance: 397.8
click at [247, 152] on body "You are previewing how the will restyle your page. You can not edit Elements in…" at bounding box center [784, 380] width 1568 height 760
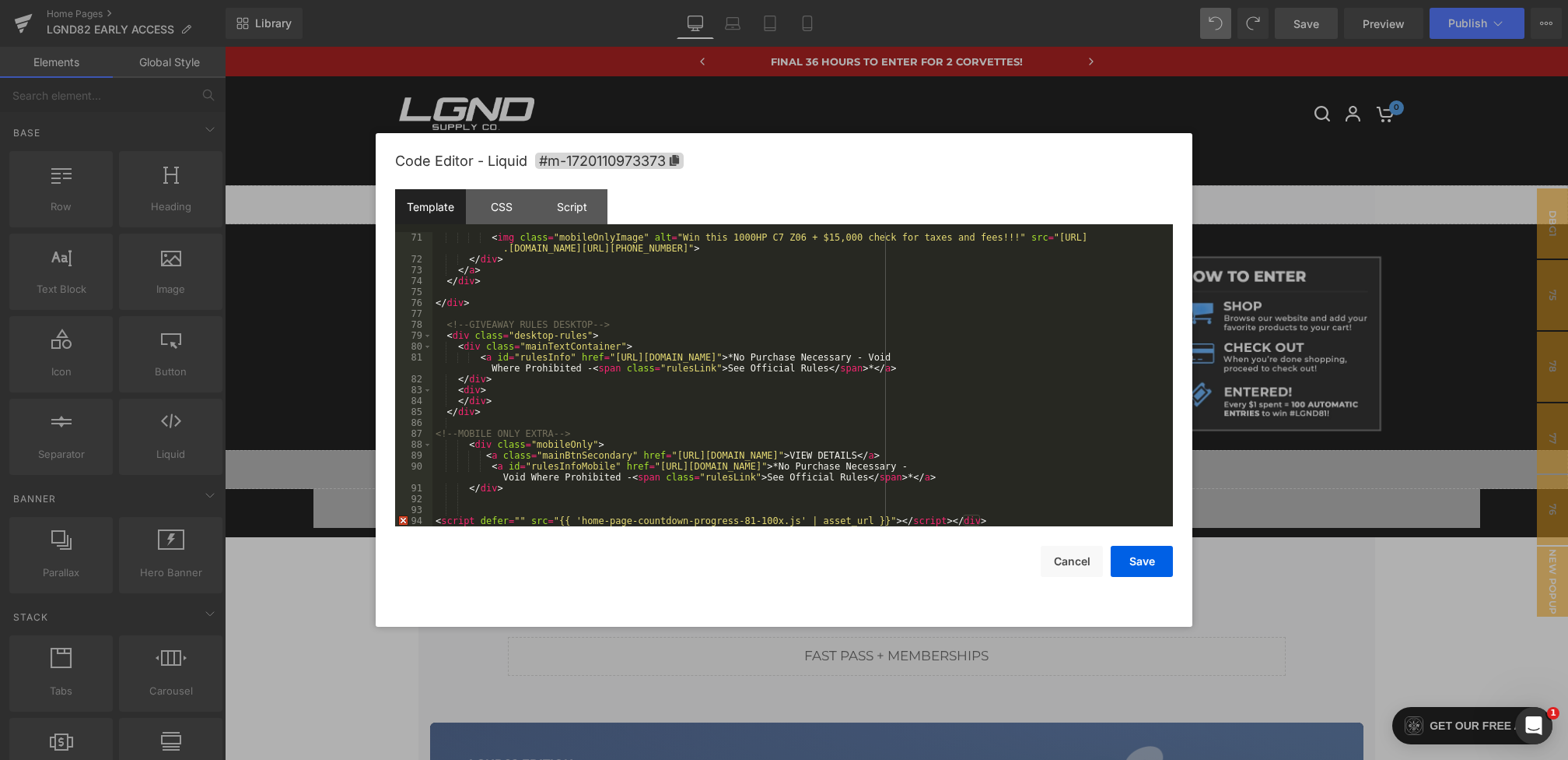
scroll to position [817, 0]
drag, startPoint x: 1000, startPoint y: 521, endPoint x: 954, endPoint y: 521, distance: 46.0
click at [954, 521] on div "< img class = "mobileOnlyImage" alt = "Win this 1000HP C7 Z06 + $15,000 check f…" at bounding box center [800, 396] width 734 height 327
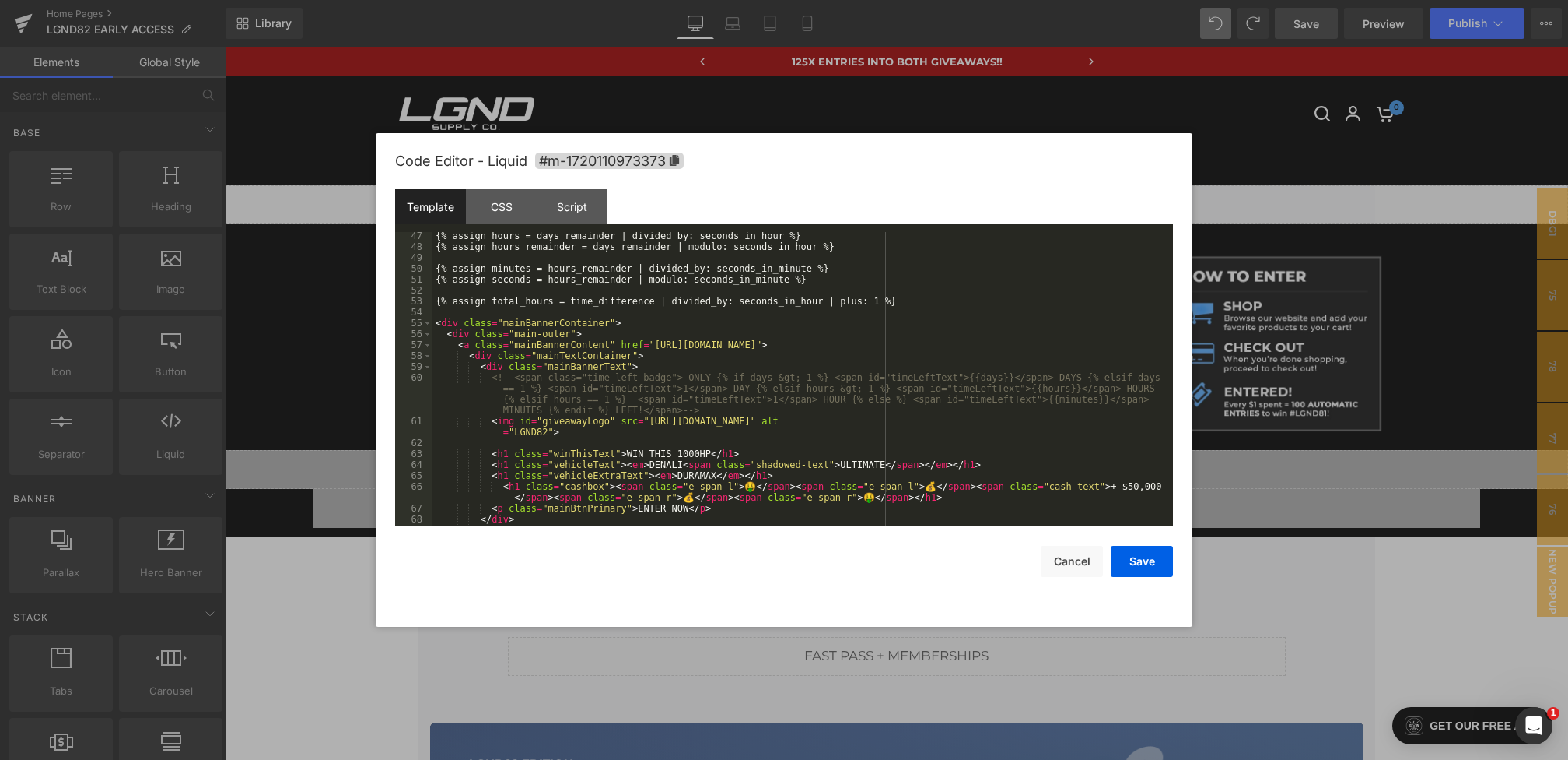
scroll to position [597, 0]
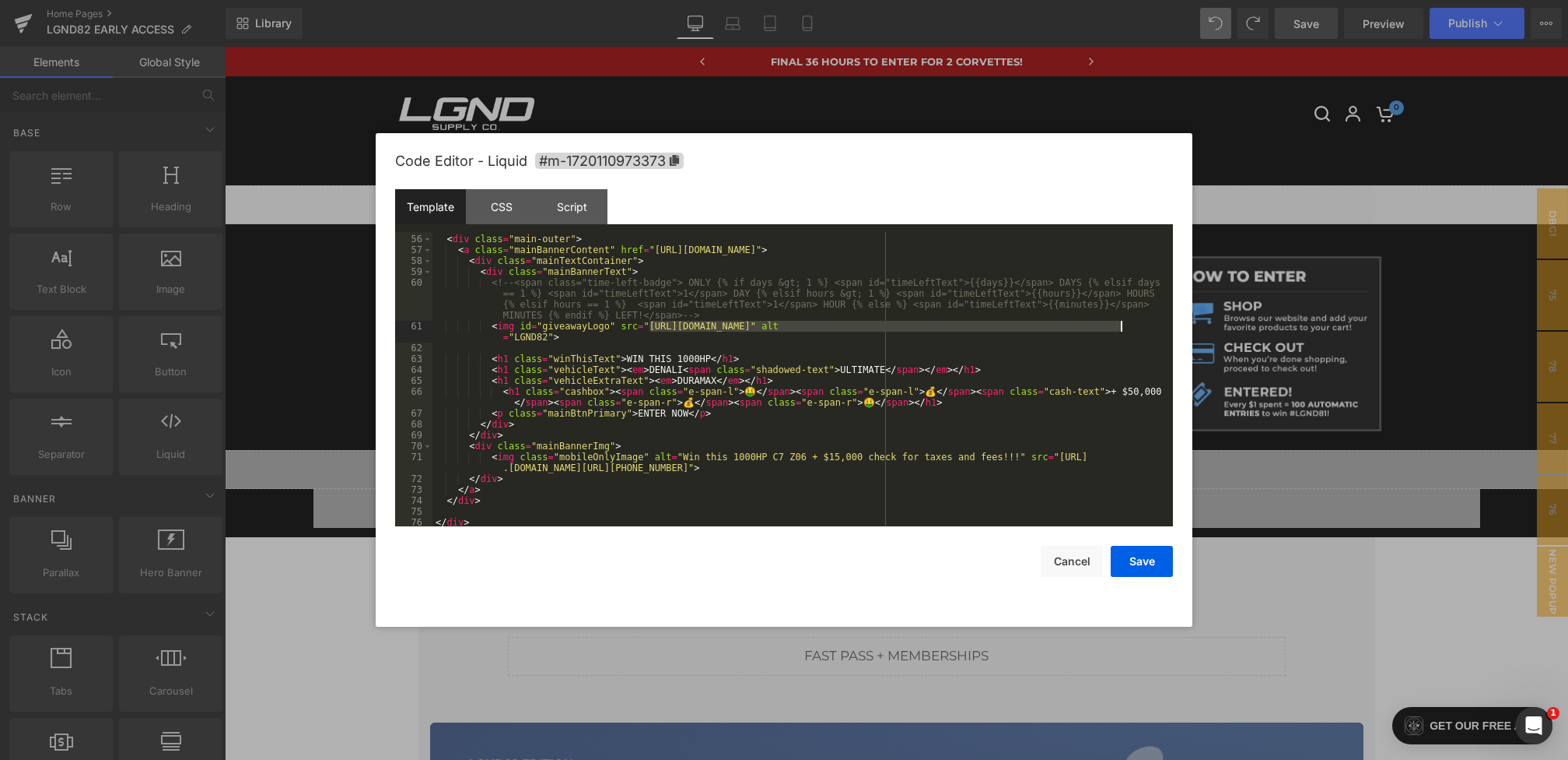
drag, startPoint x: 647, startPoint y: 329, endPoint x: 1120, endPoint y: 326, distance: 473.0
click at [1120, 328] on div "< div class = "mainBannerContainer" > < div class = "main-outer" > < a class = …" at bounding box center [800, 380] width 734 height 316
click at [1139, 551] on button "Save" at bounding box center [1142, 561] width 62 height 31
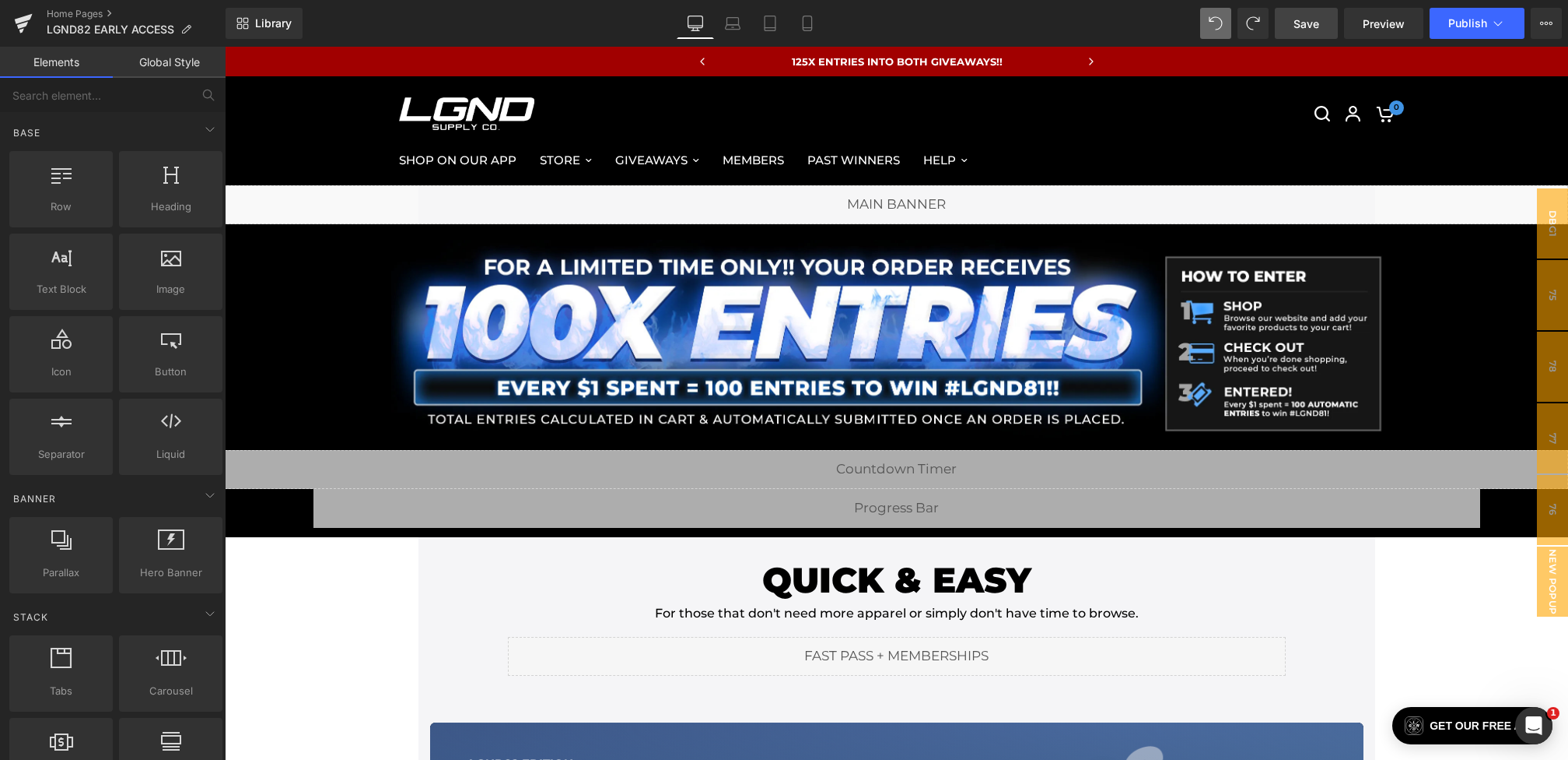
click at [1300, 25] on span "Save" at bounding box center [1306, 23] width 25 height 16
click at [1348, 16] on link "Preview" at bounding box center [1384, 23] width 79 height 31
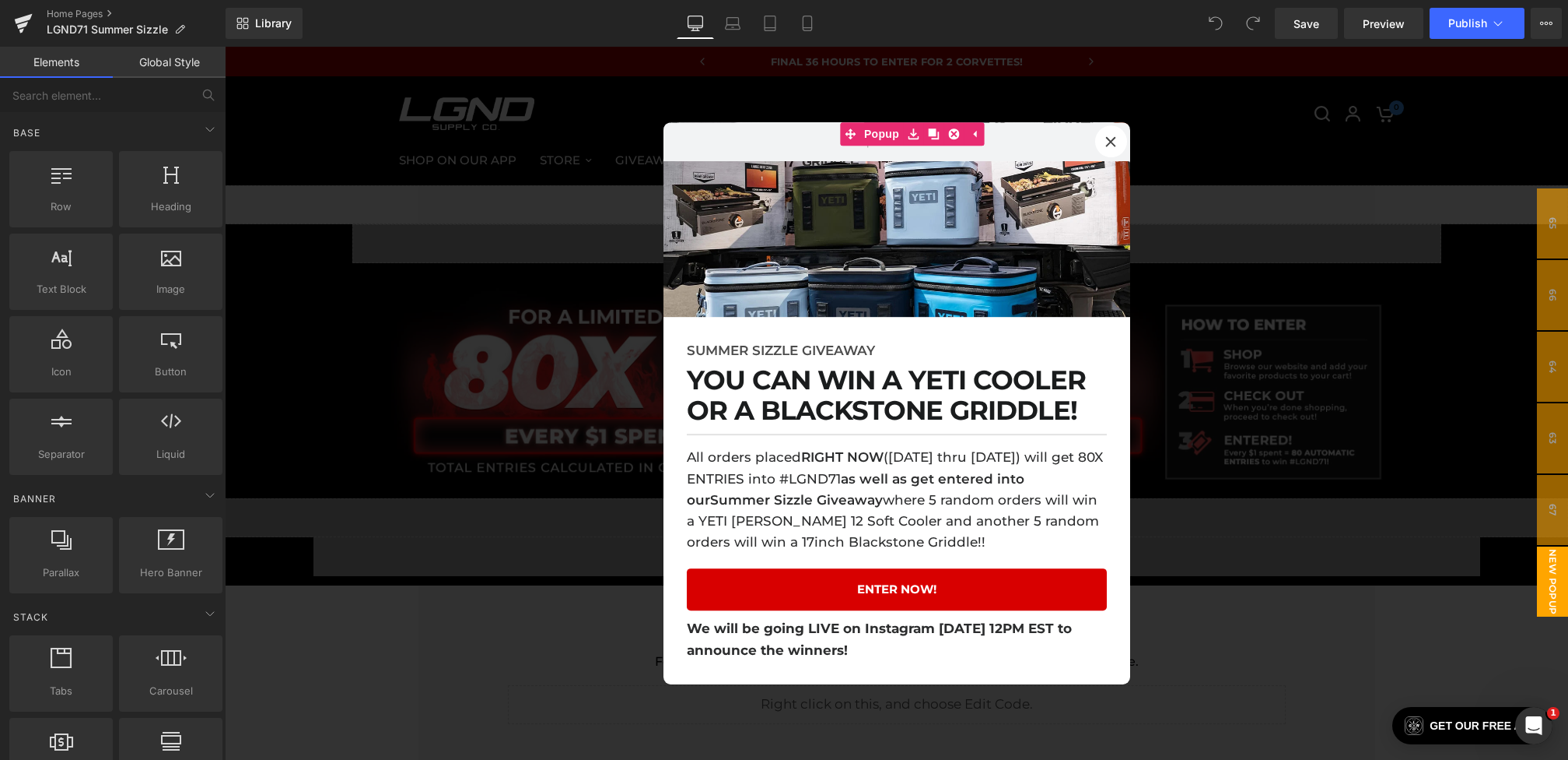
click at [592, 411] on div at bounding box center [896, 403] width 1344 height 713
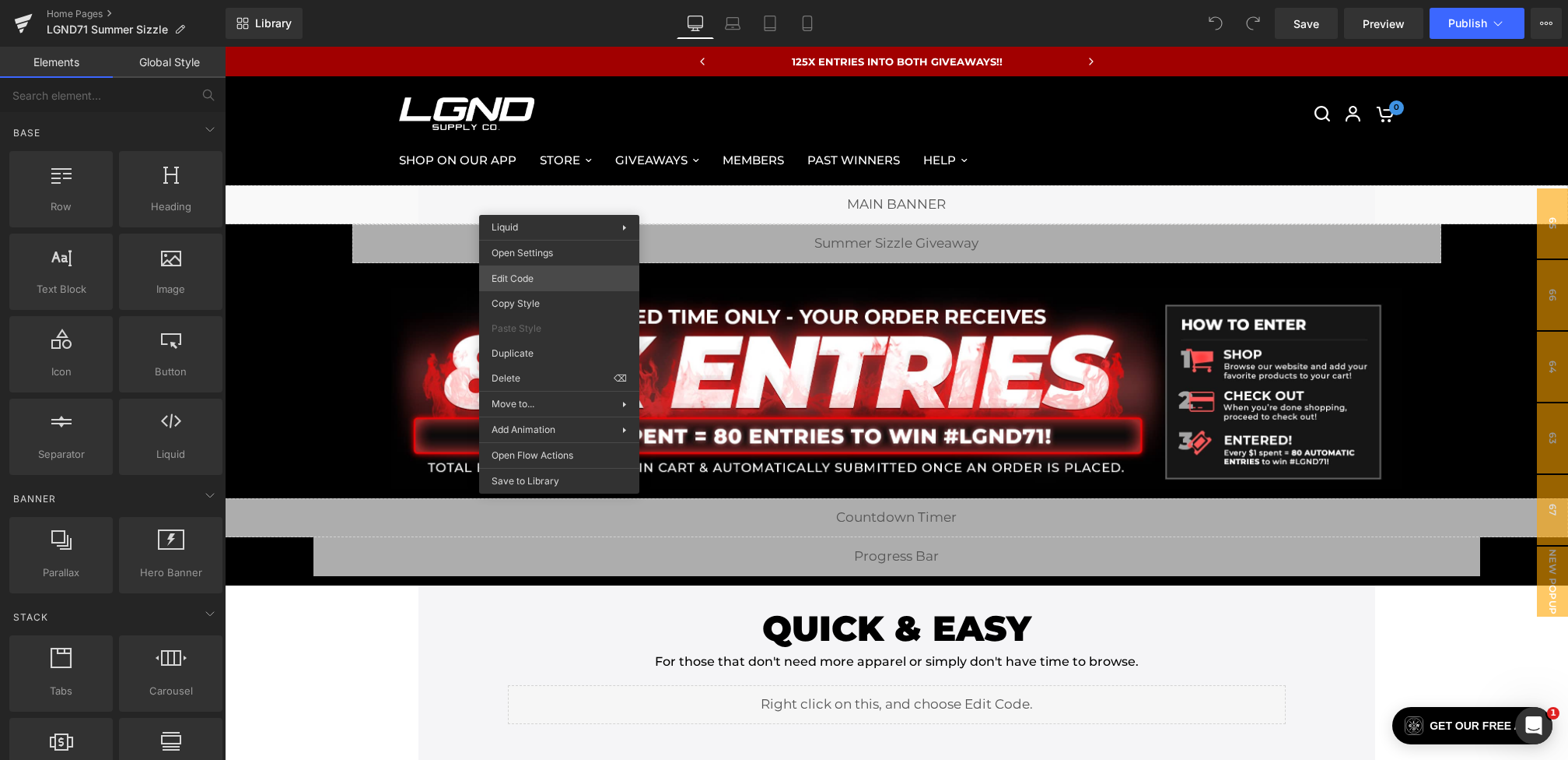
click at [540, 0] on div "You are previewing how the will restyle your page. You can not edit Elements in…" at bounding box center [784, 0] width 1568 height 0
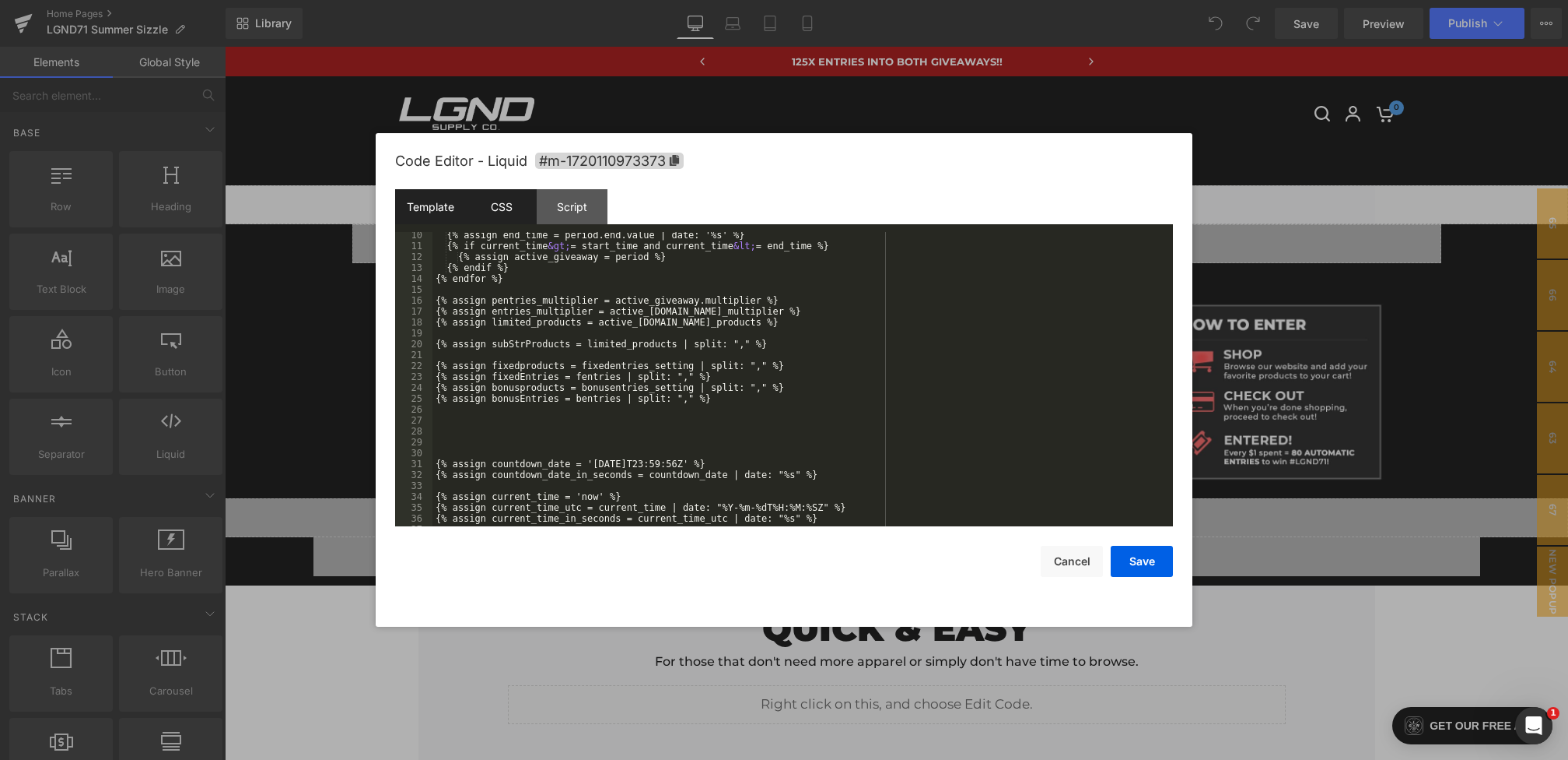
scroll to position [101, 0]
click at [517, 211] on div "CSS" at bounding box center [500, 206] width 70 height 35
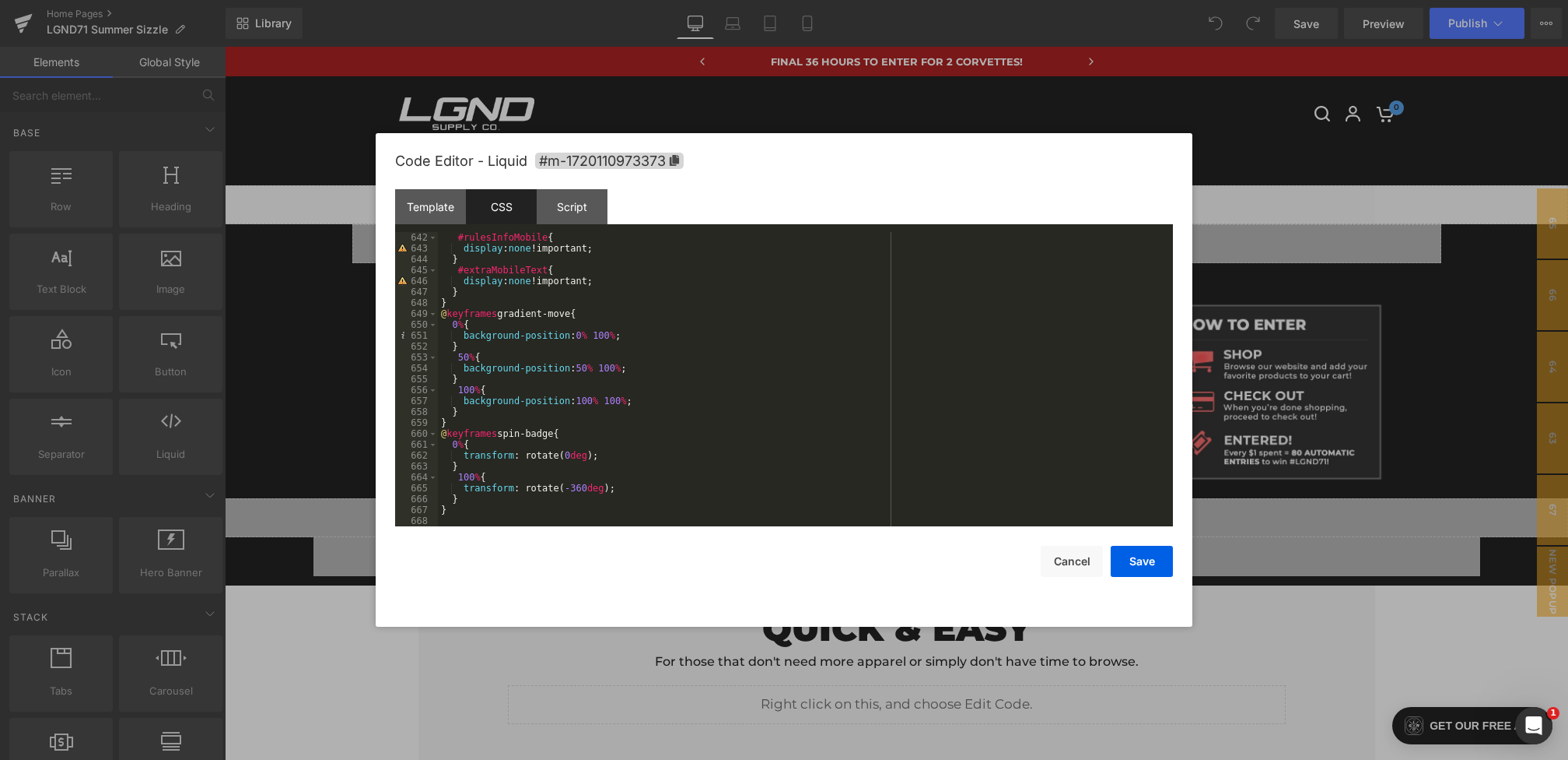
scroll to position [7213, 0]
click at [461, 512] on div "#rulesInfoMobile { display : none !important; } #extraMobileText { display : no…" at bounding box center [802, 390] width 729 height 316
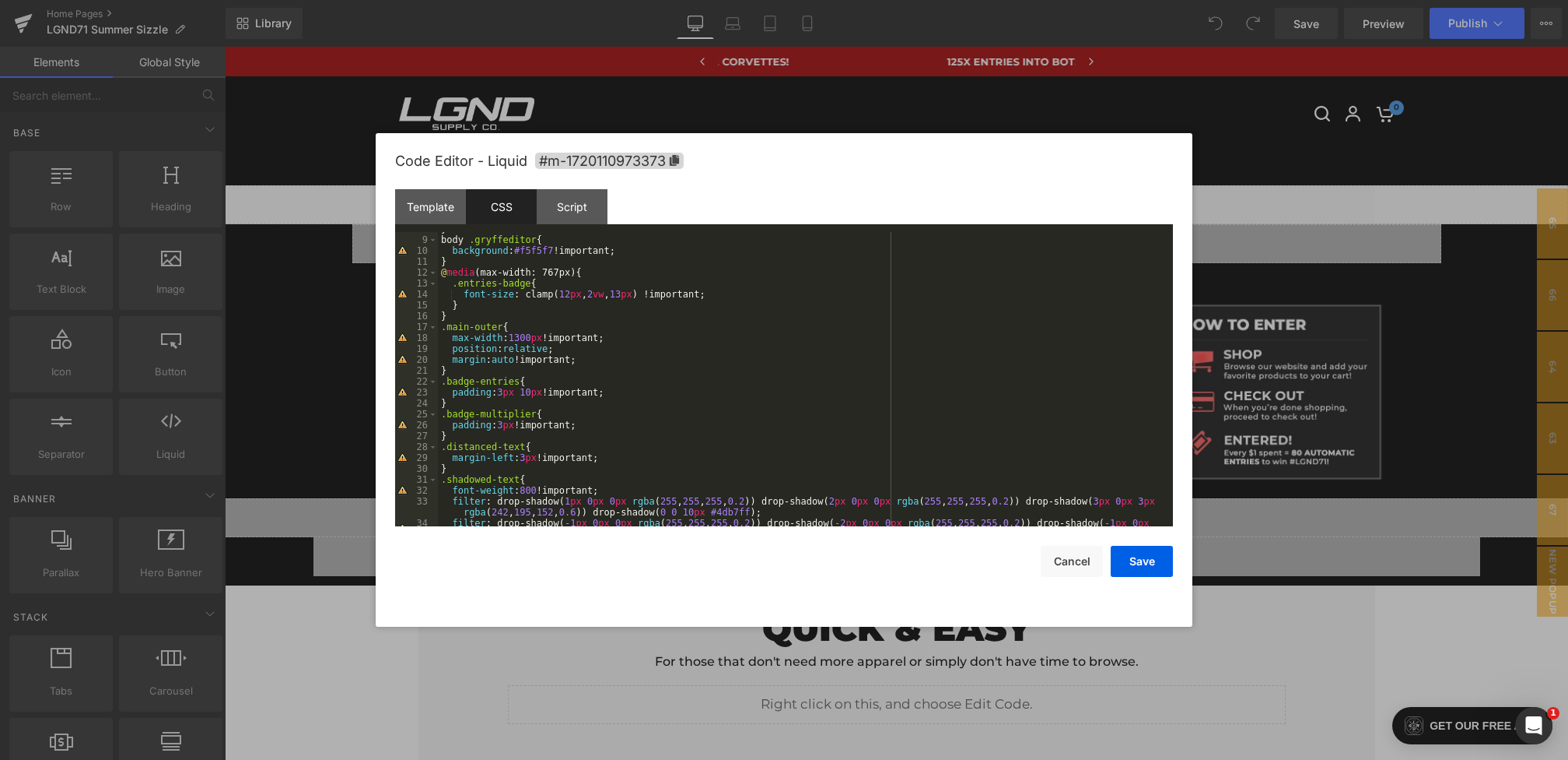
scroll to position [0, 0]
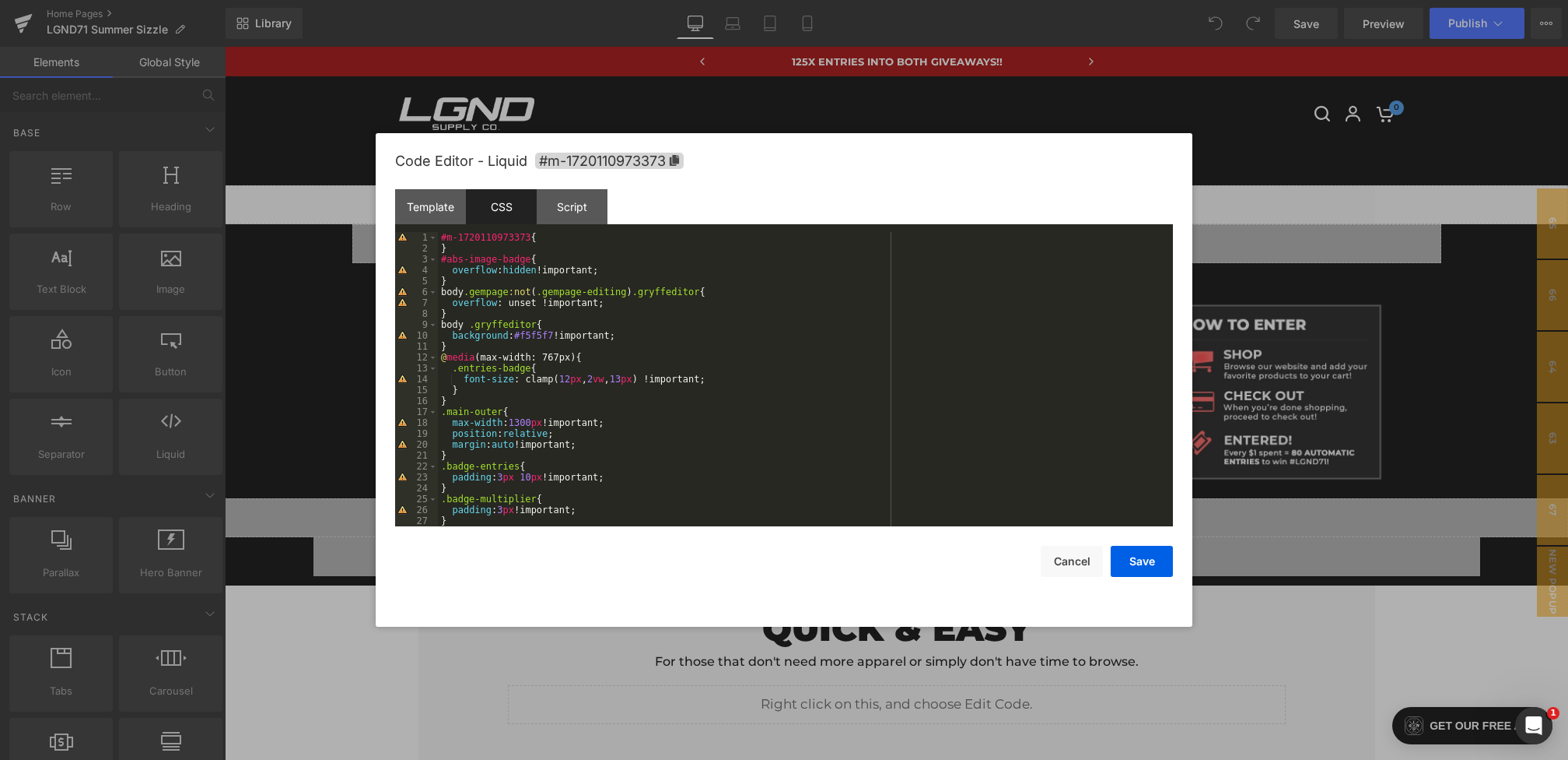
click at [442, 258] on div "#m-1720110973373 { } #abs-image-badge { overflow : hidden !important; } body .g…" at bounding box center [802, 390] width 729 height 316
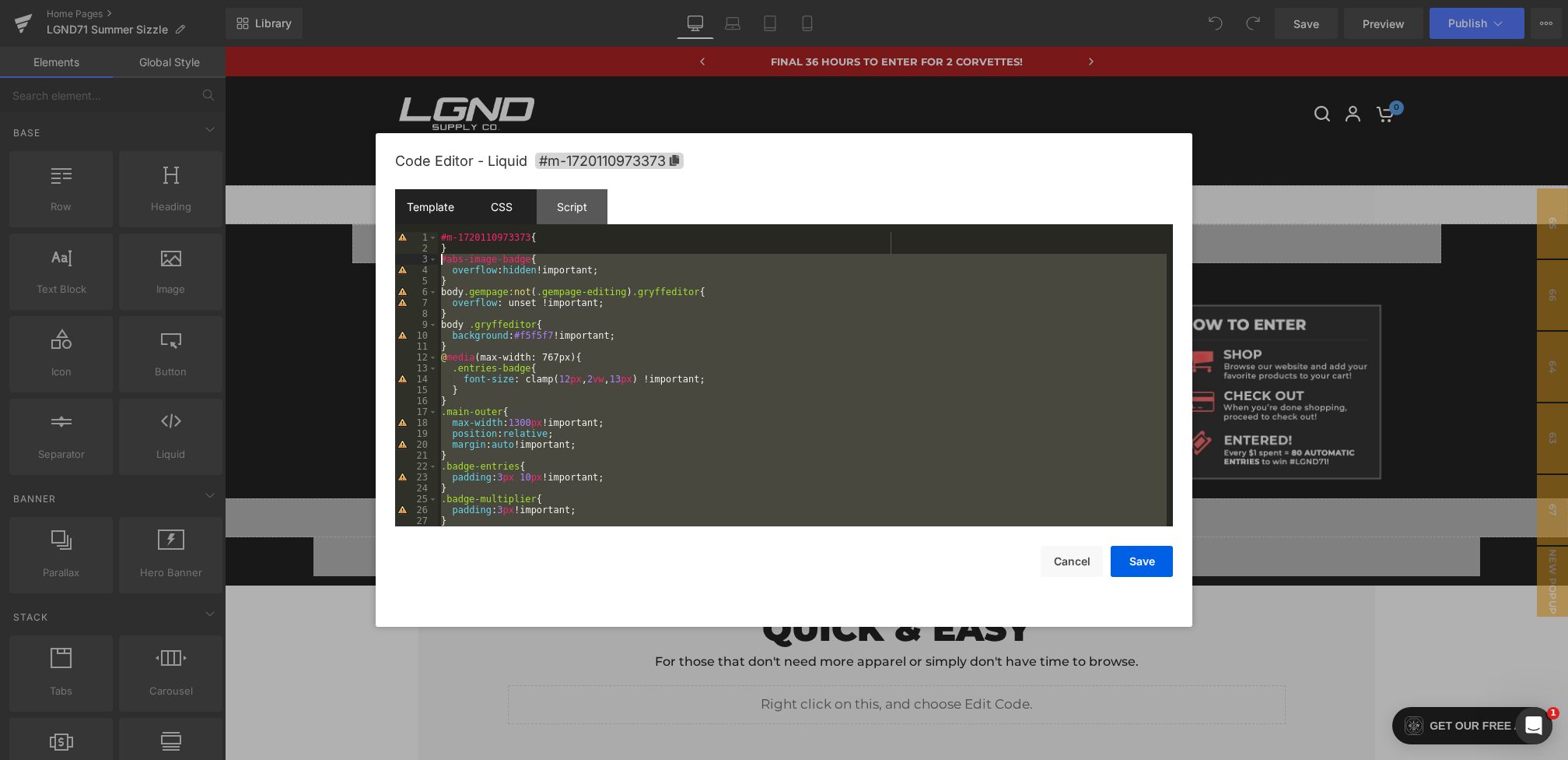
click at [439, 204] on div "Template" at bounding box center [430, 206] width 70 height 35
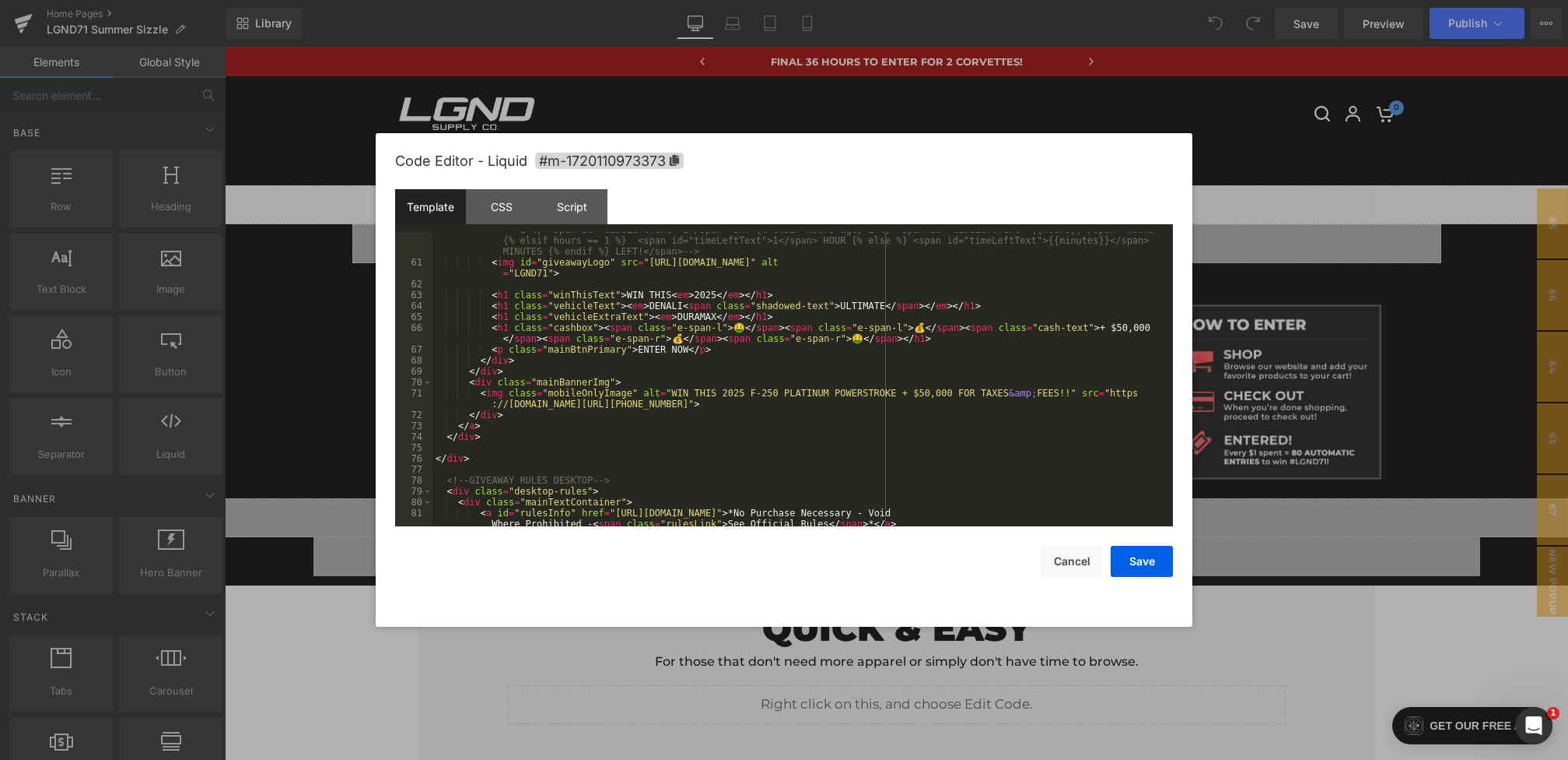
scroll to position [635, 0]
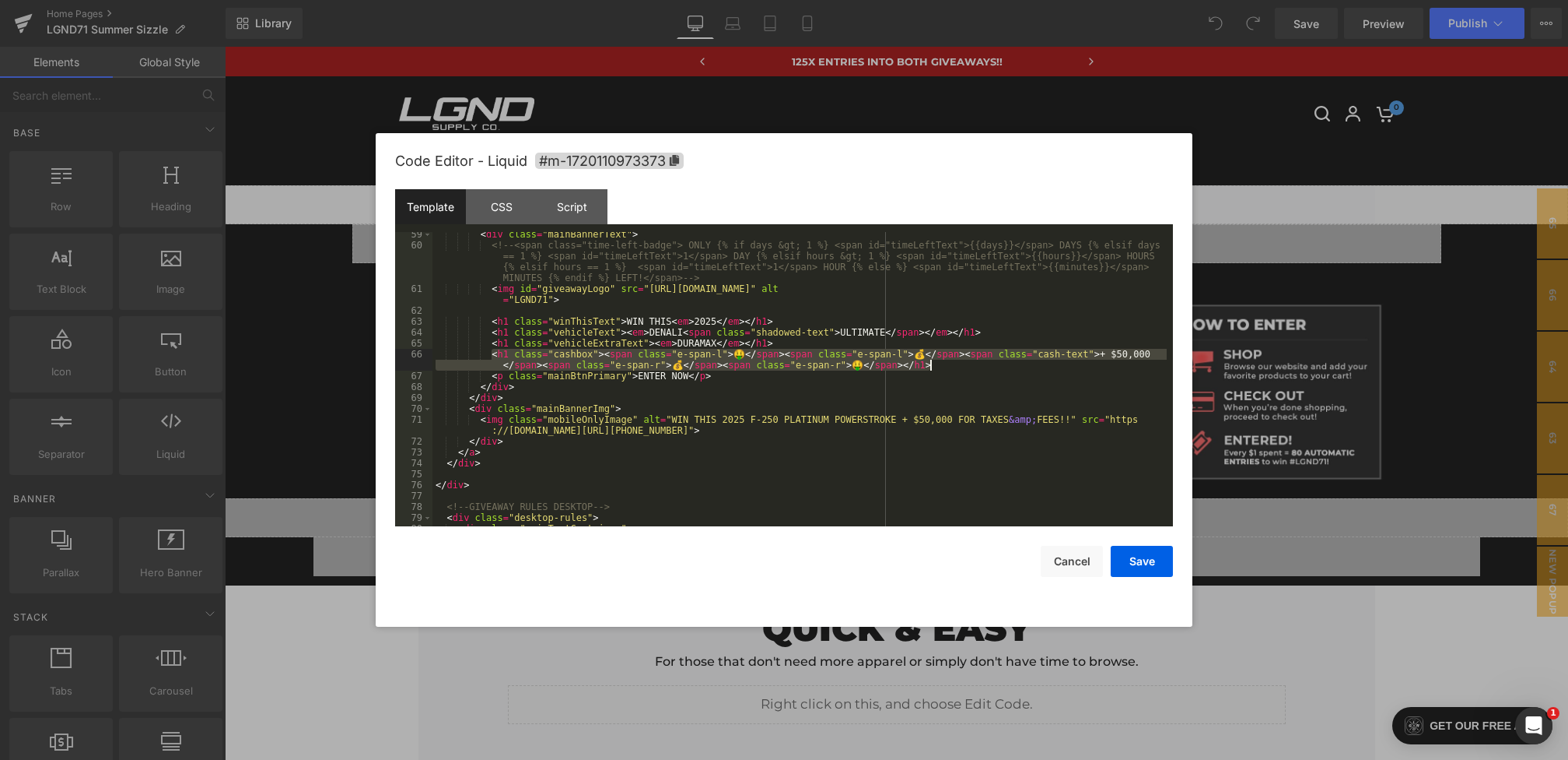
drag, startPoint x: 516, startPoint y: 354, endPoint x: 978, endPoint y: 365, distance: 462.1
click at [978, 365] on div "< div class = "mainBannerText" > <!-- <span class="time-left-badge"> ONLY {% if…" at bounding box center [800, 387] width 734 height 316
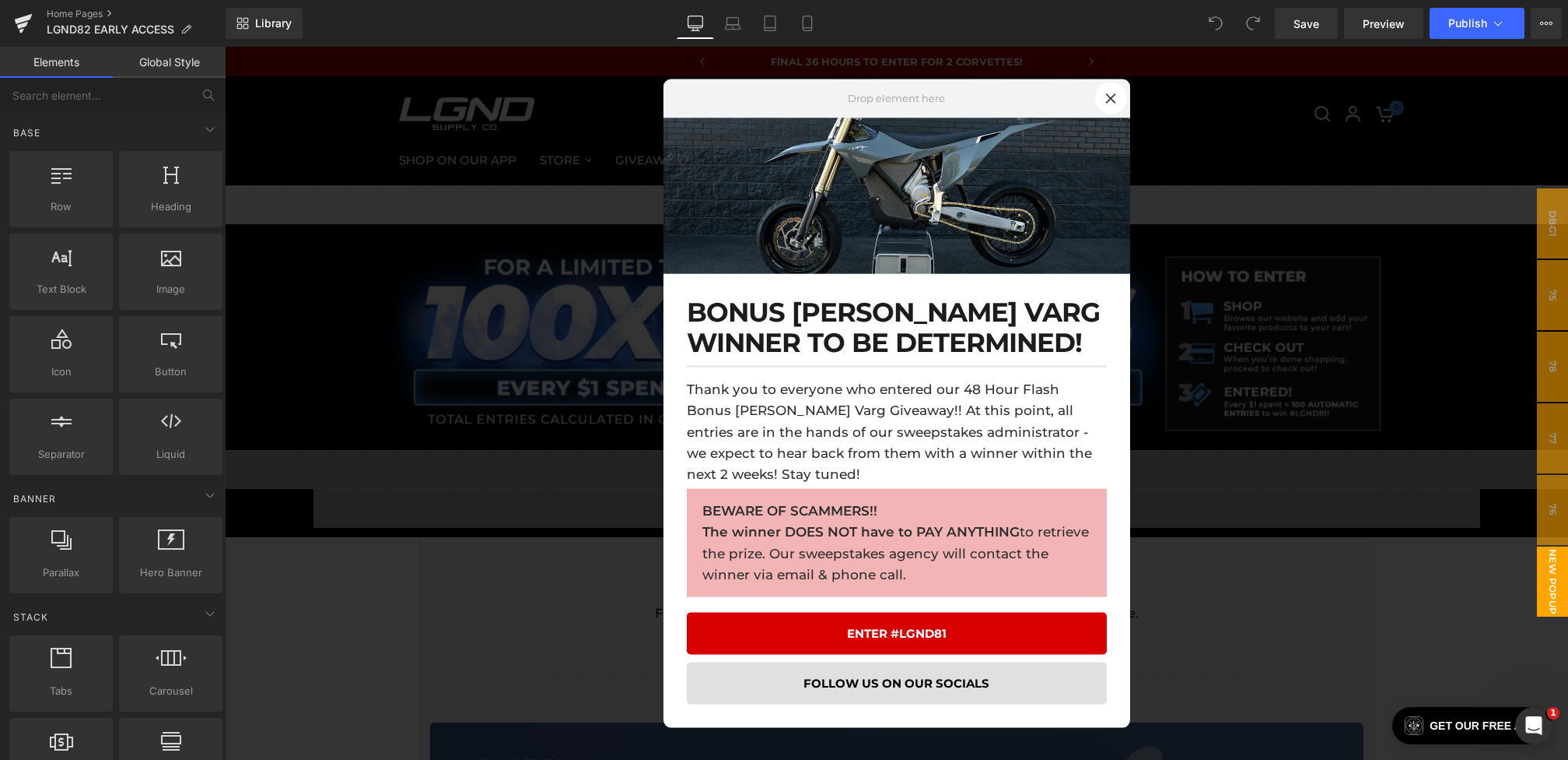
click at [561, 361] on div at bounding box center [896, 403] width 1344 height 713
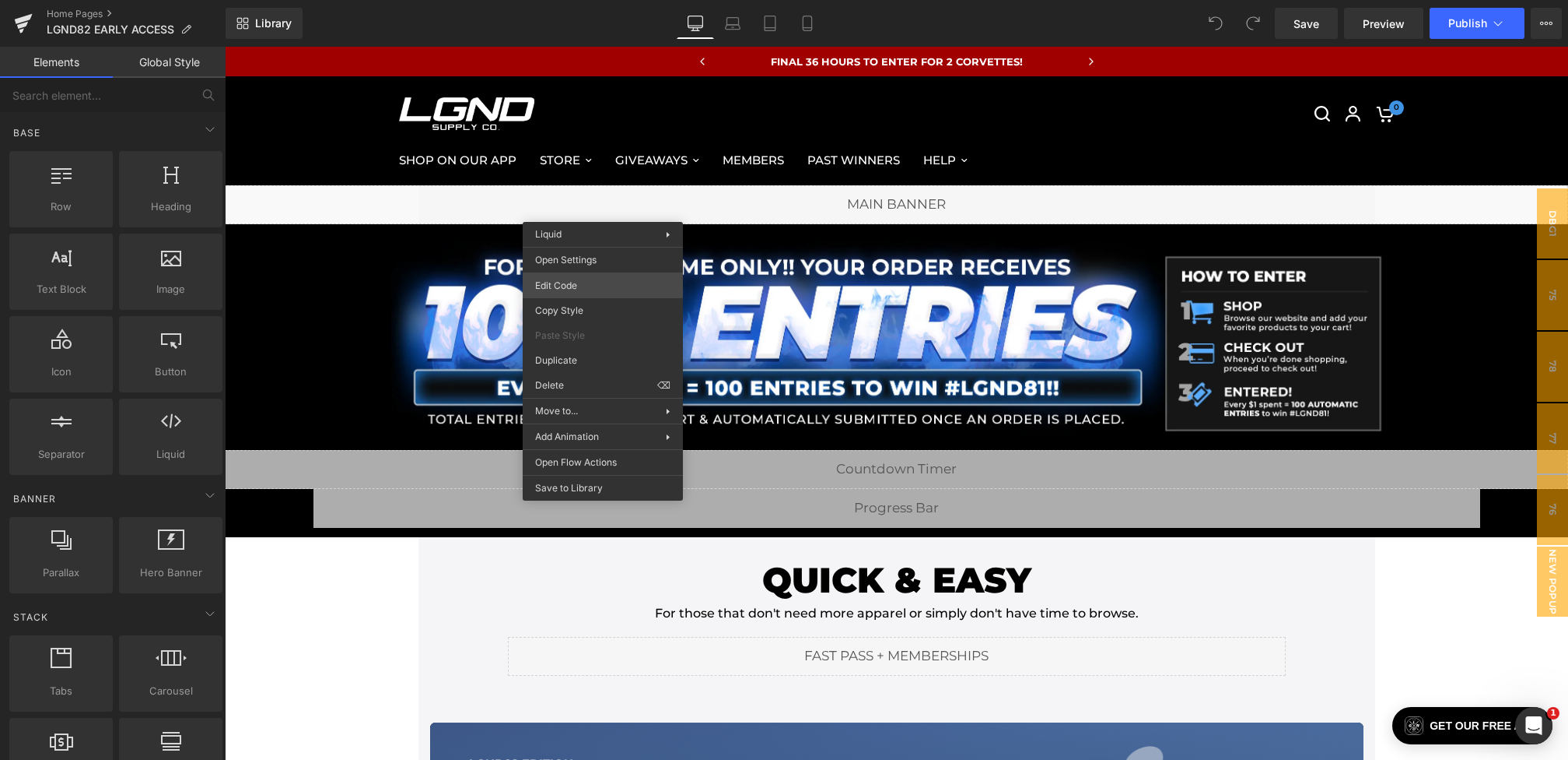
click at [569, 0] on div "You are previewing how the will restyle your page. You can not edit Elements in…" at bounding box center [784, 0] width 1568 height 0
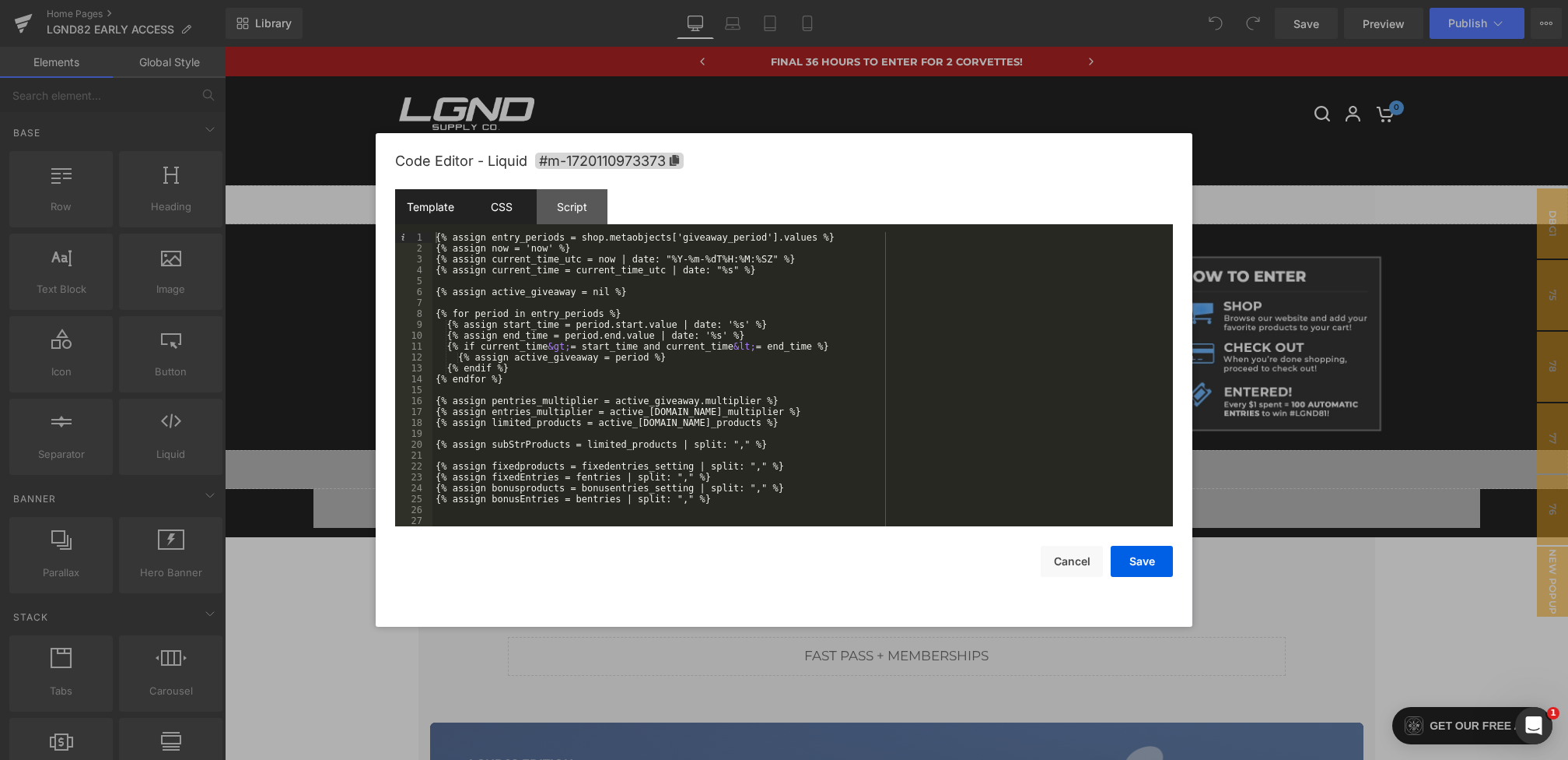
click at [500, 201] on div "CSS" at bounding box center [500, 206] width 70 height 35
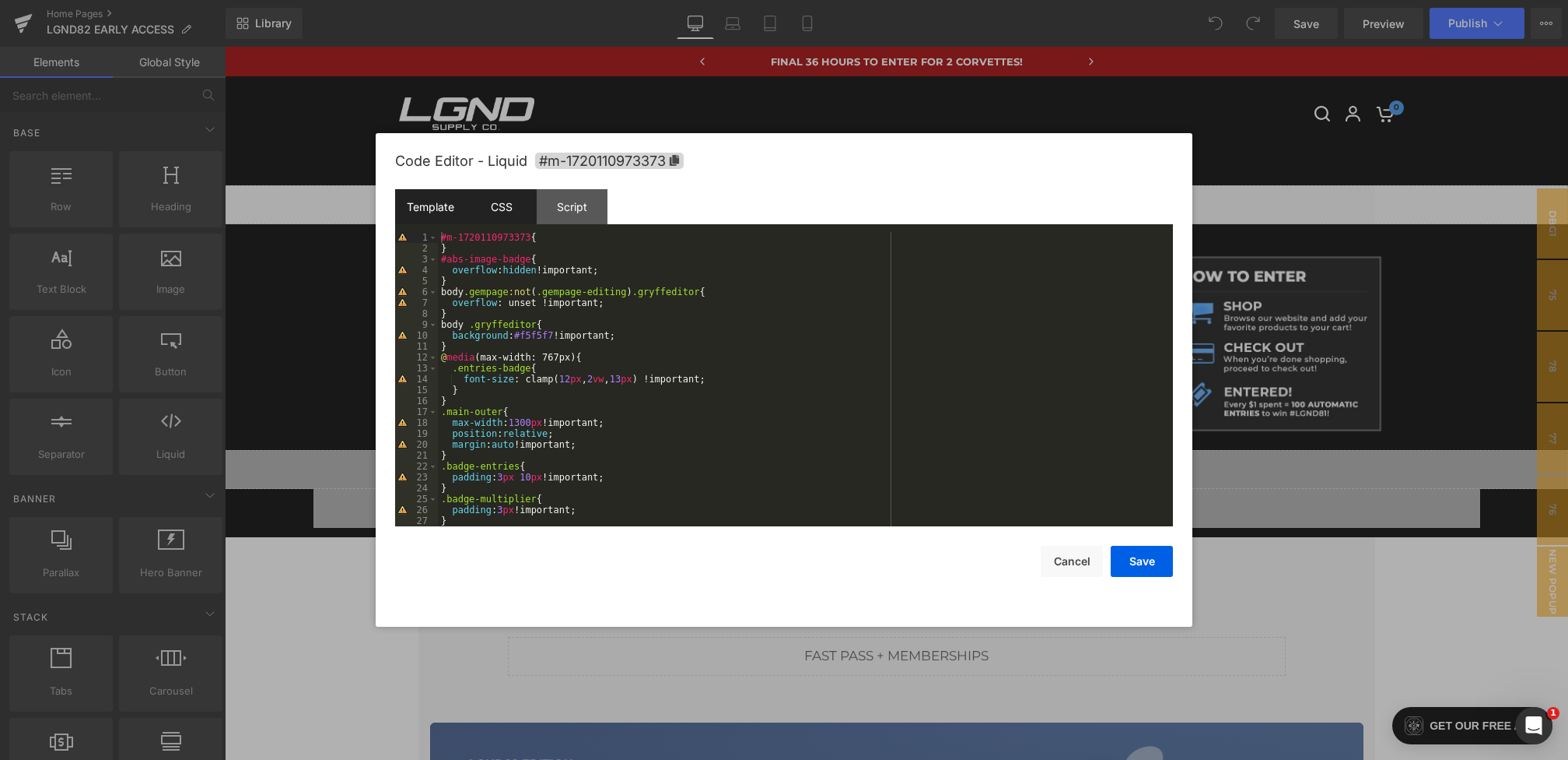
click at [446, 208] on div "Template" at bounding box center [430, 206] width 70 height 35
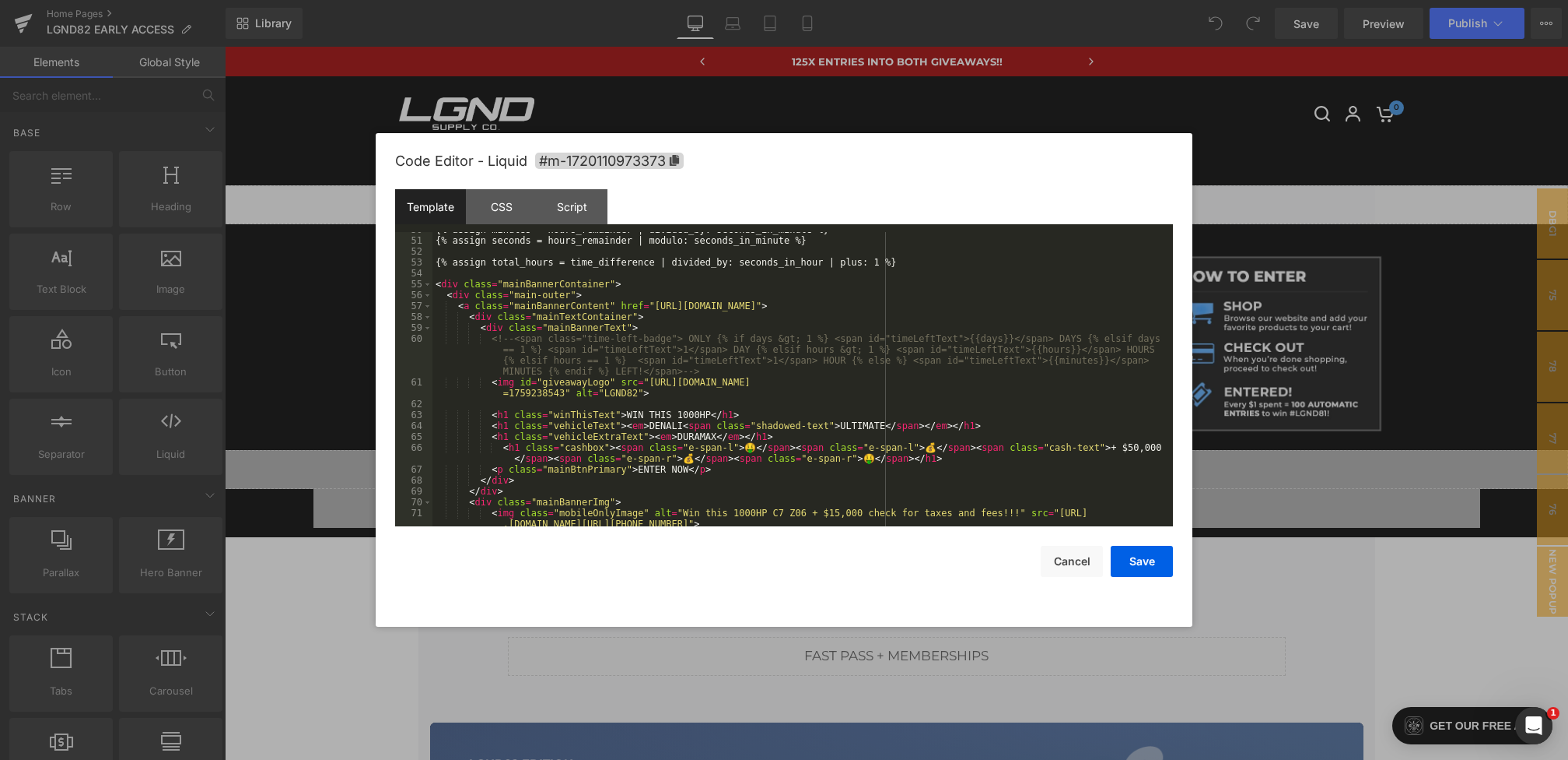
scroll to position [583, 0]
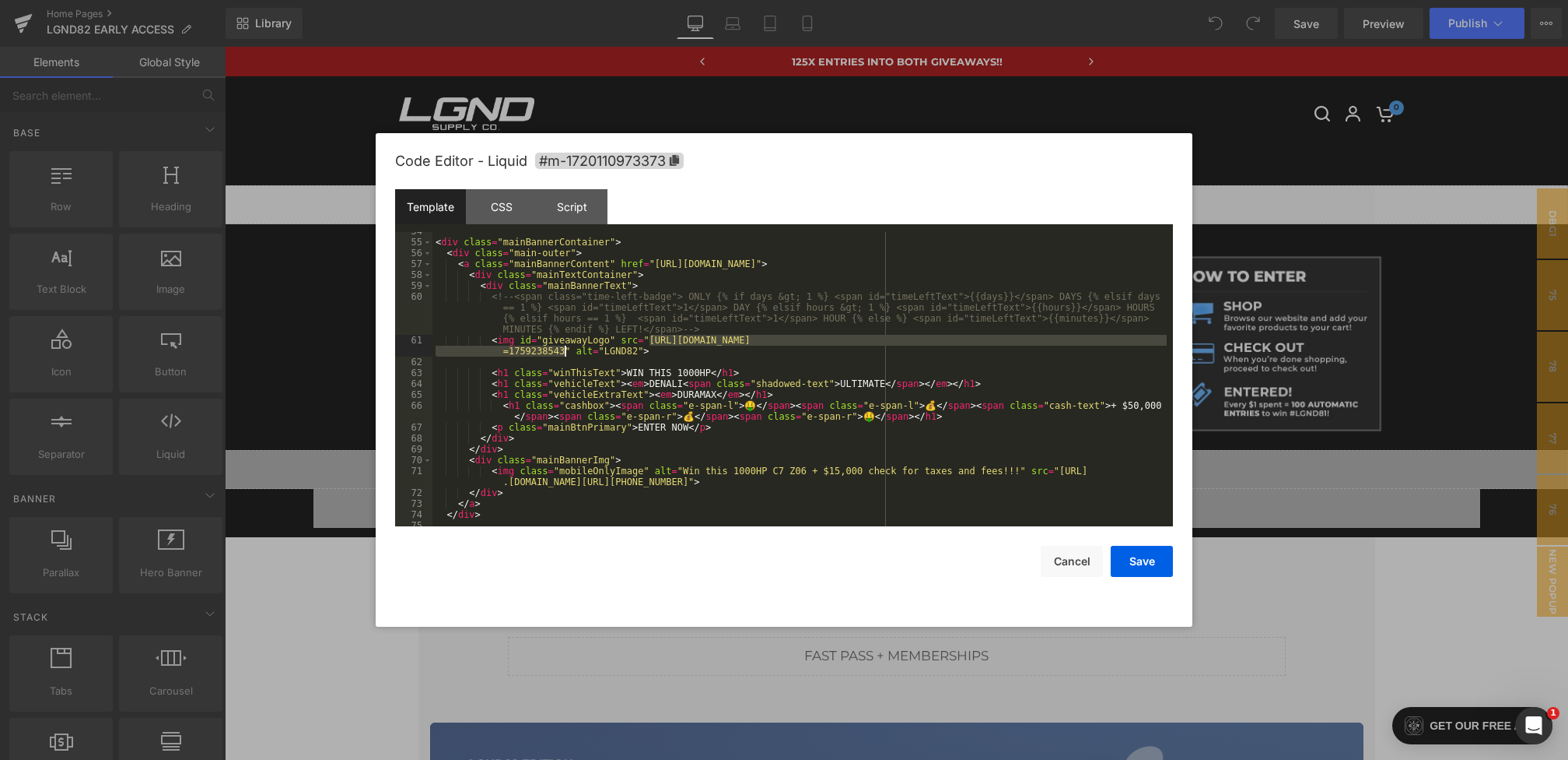
drag, startPoint x: 647, startPoint y: 338, endPoint x: 562, endPoint y: 350, distance: 85.8
click at [562, 350] on div "< div class = "mainBannerContainer" > < div class = "main-outer" > < a class = …" at bounding box center [800, 383] width 734 height 316
click at [1148, 555] on button "Save" at bounding box center [1142, 561] width 62 height 31
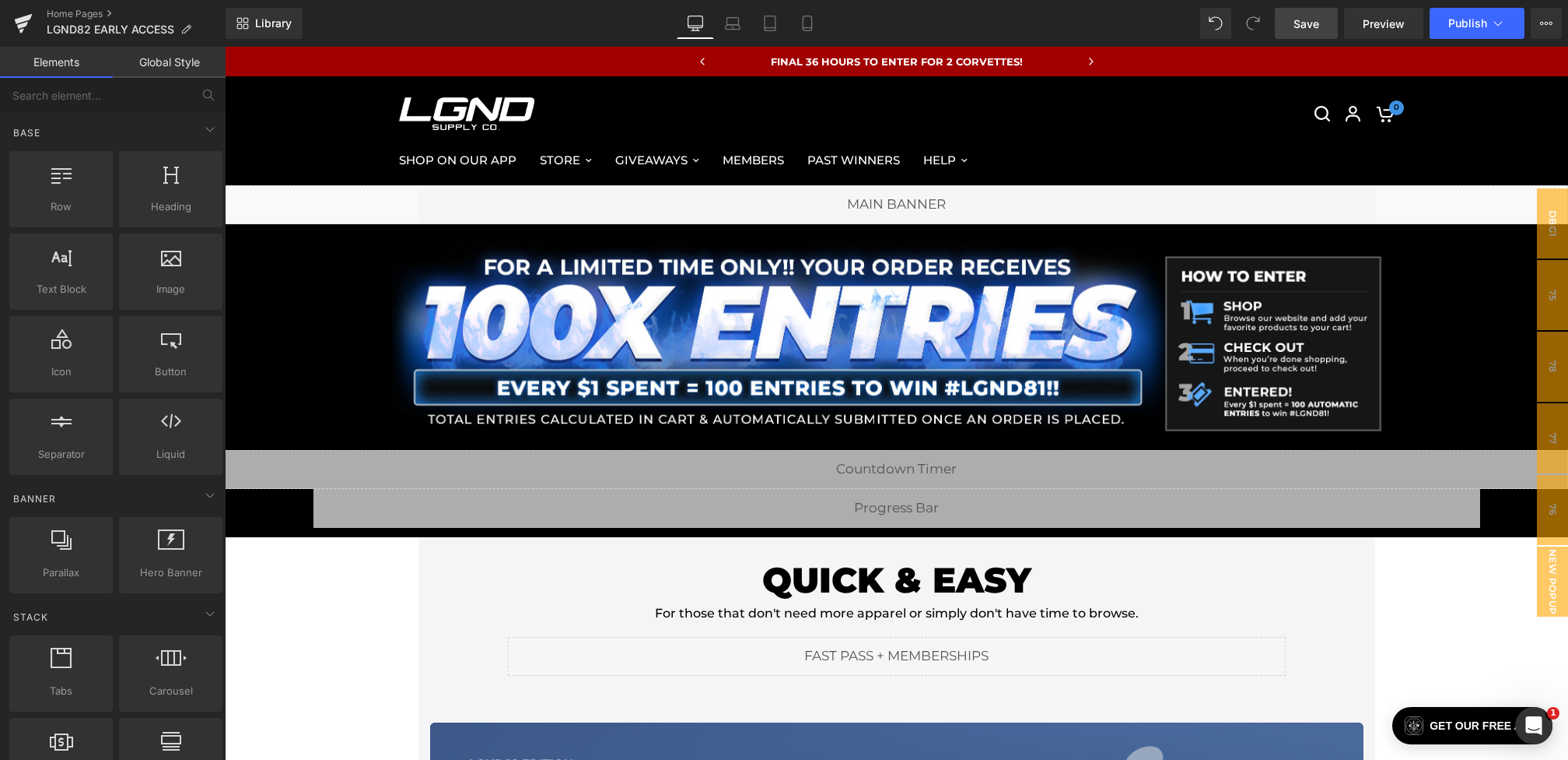
click at [1308, 26] on span "Save" at bounding box center [1306, 23] width 25 height 16
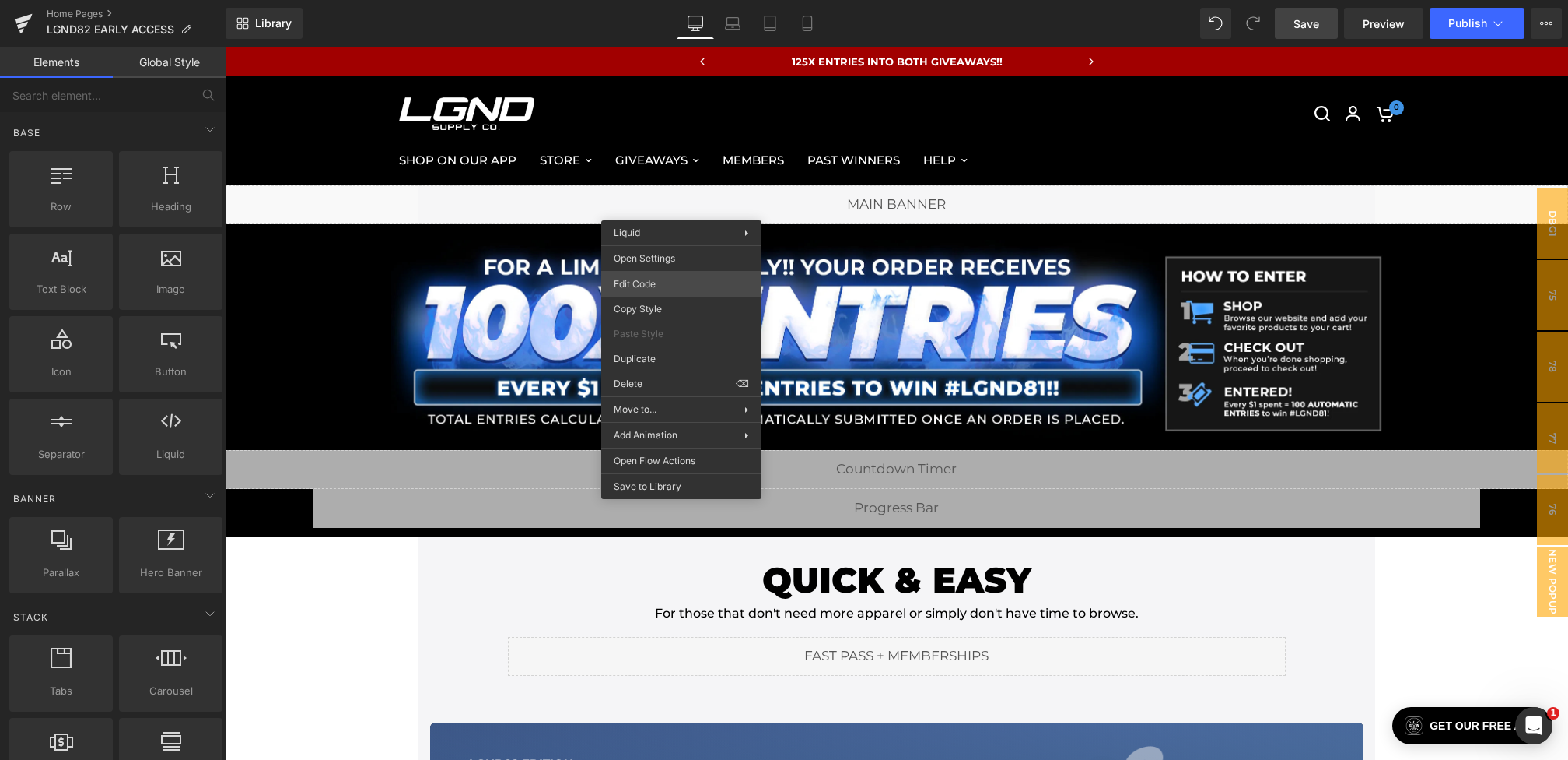
click at [649, 0] on div "You are previewing how the will restyle your page. You can not edit Elements in…" at bounding box center [784, 0] width 1568 height 0
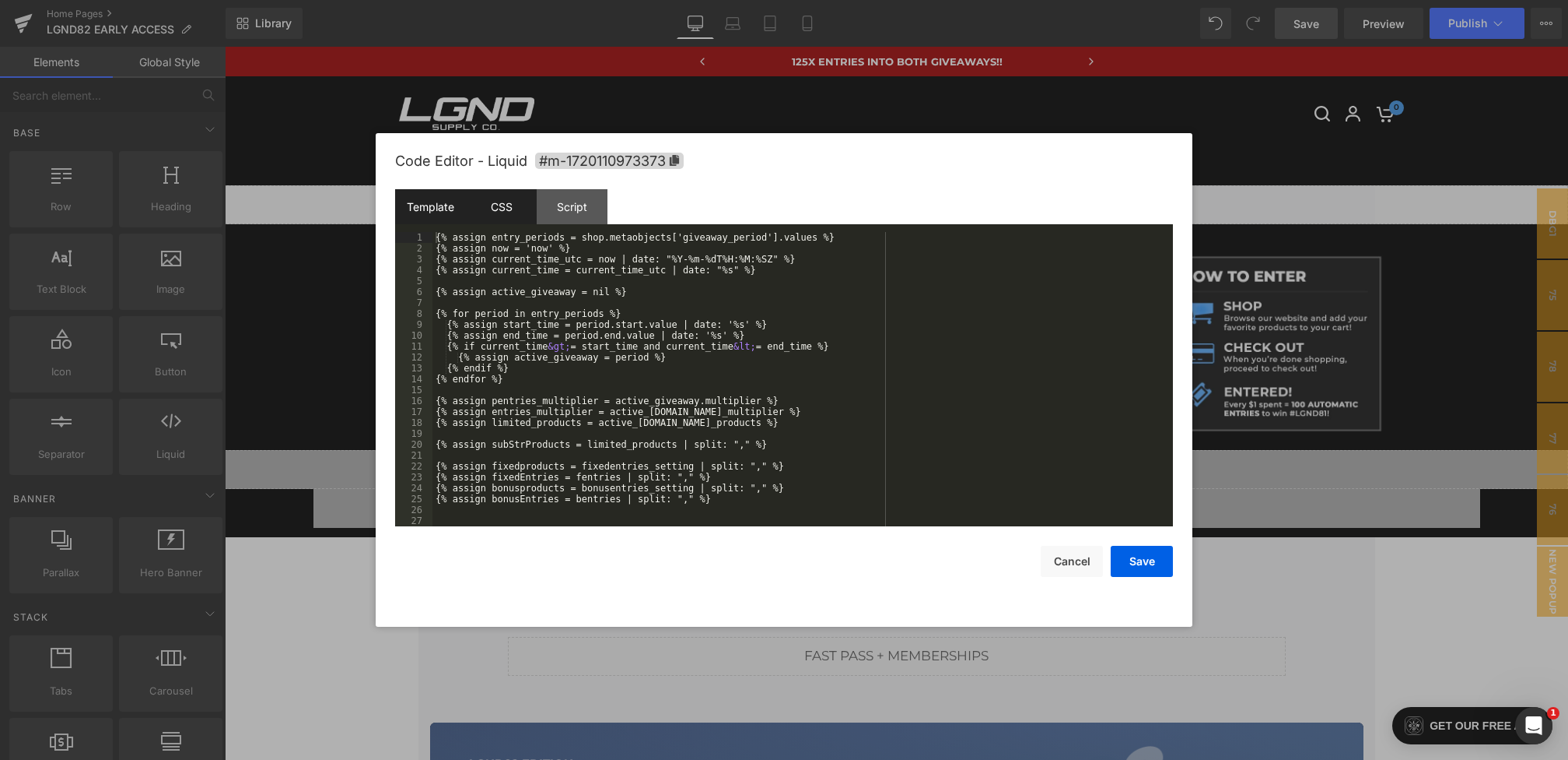
click at [513, 202] on div "CSS" at bounding box center [500, 206] width 70 height 35
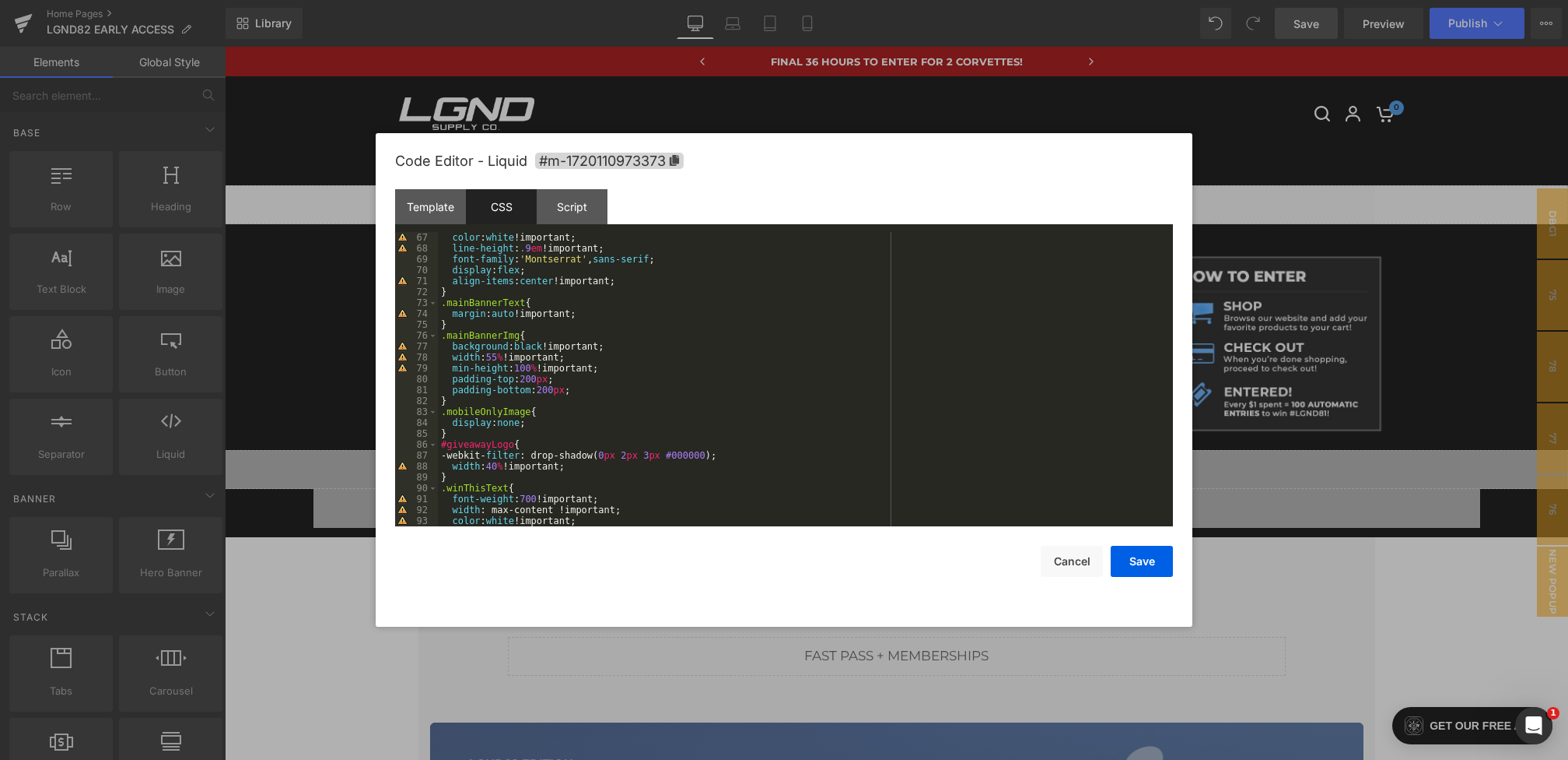
scroll to position [877, 0]
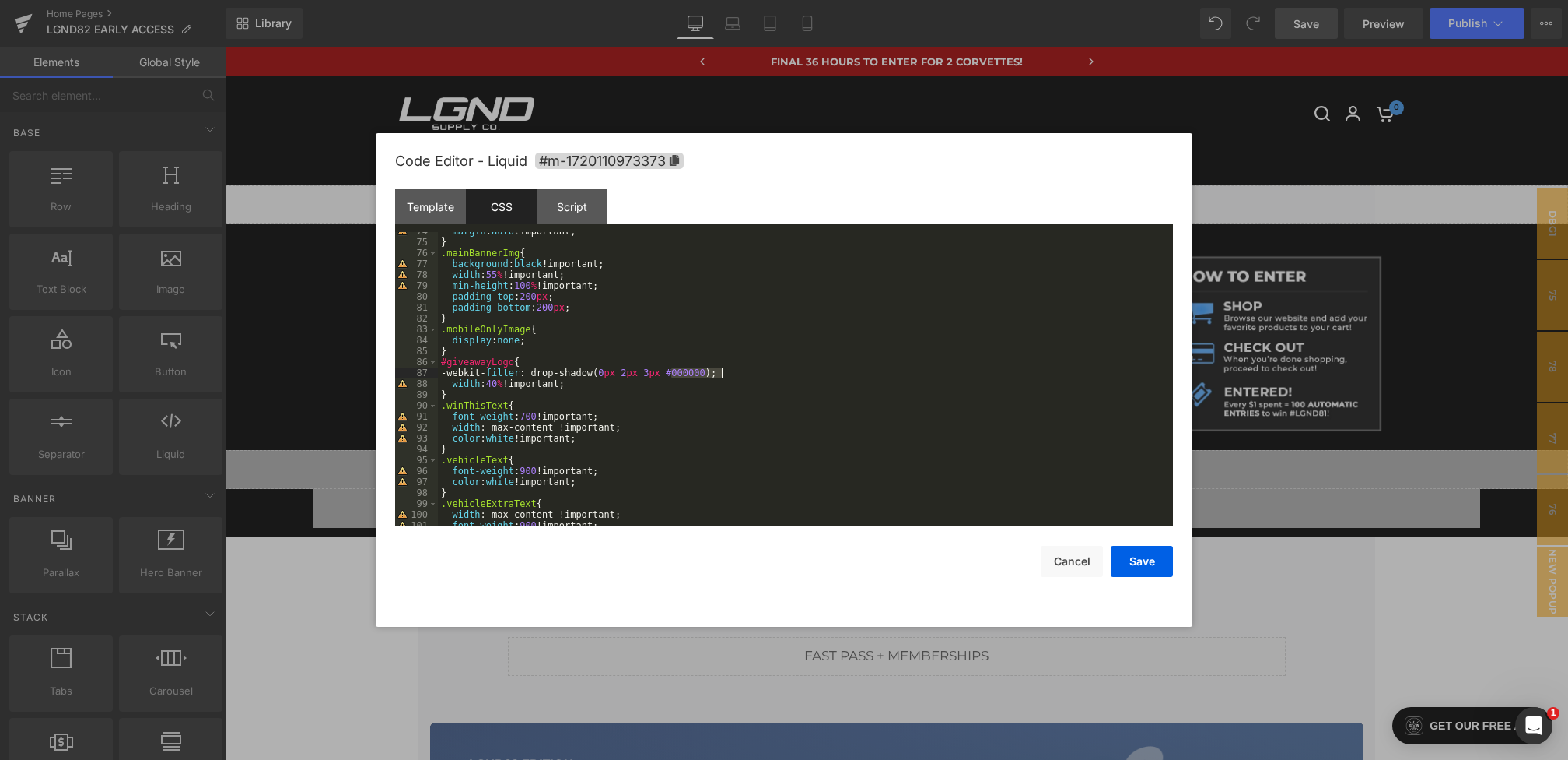
drag, startPoint x: 673, startPoint y: 373, endPoint x: 720, endPoint y: 374, distance: 47.0
click at [720, 374] on div "margin : auto !important; } .mainBannerImg { background : black !important; wid…" at bounding box center [802, 383] width 729 height 316
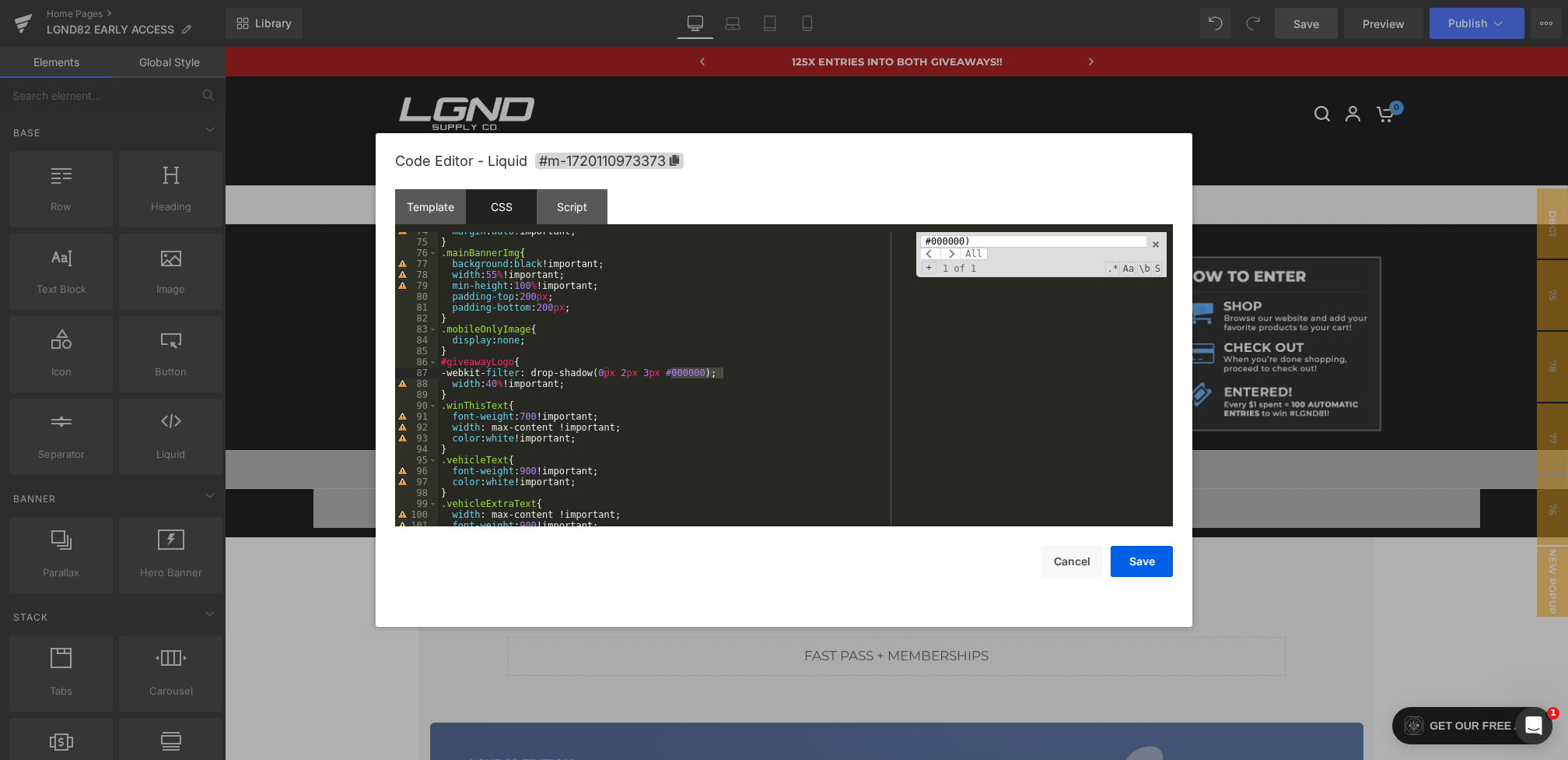
click at [689, 377] on div "margin : auto !important; } .mainBannerImg { background : black !important; wid…" at bounding box center [802, 383] width 729 height 316
drag, startPoint x: 678, startPoint y: 375, endPoint x: 720, endPoint y: 374, distance: 42.0
click at [720, 374] on div "margin : auto !important; } .mainBannerImg { background : black !important; wid…" at bounding box center [802, 383] width 729 height 316
type input "#000000"
click at [980, 255] on span "All" at bounding box center [974, 253] width 28 height 12
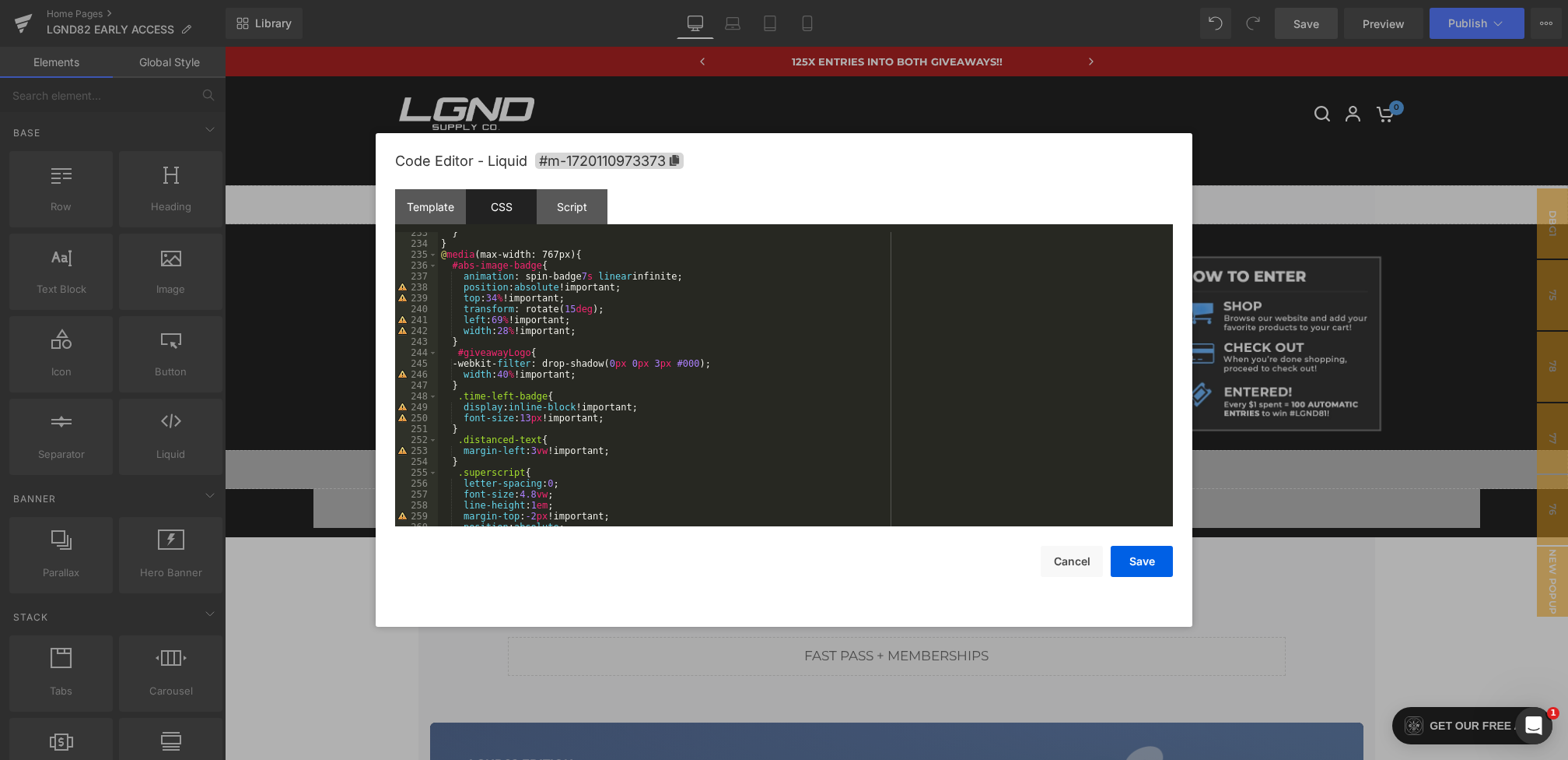
scroll to position [2569, 0]
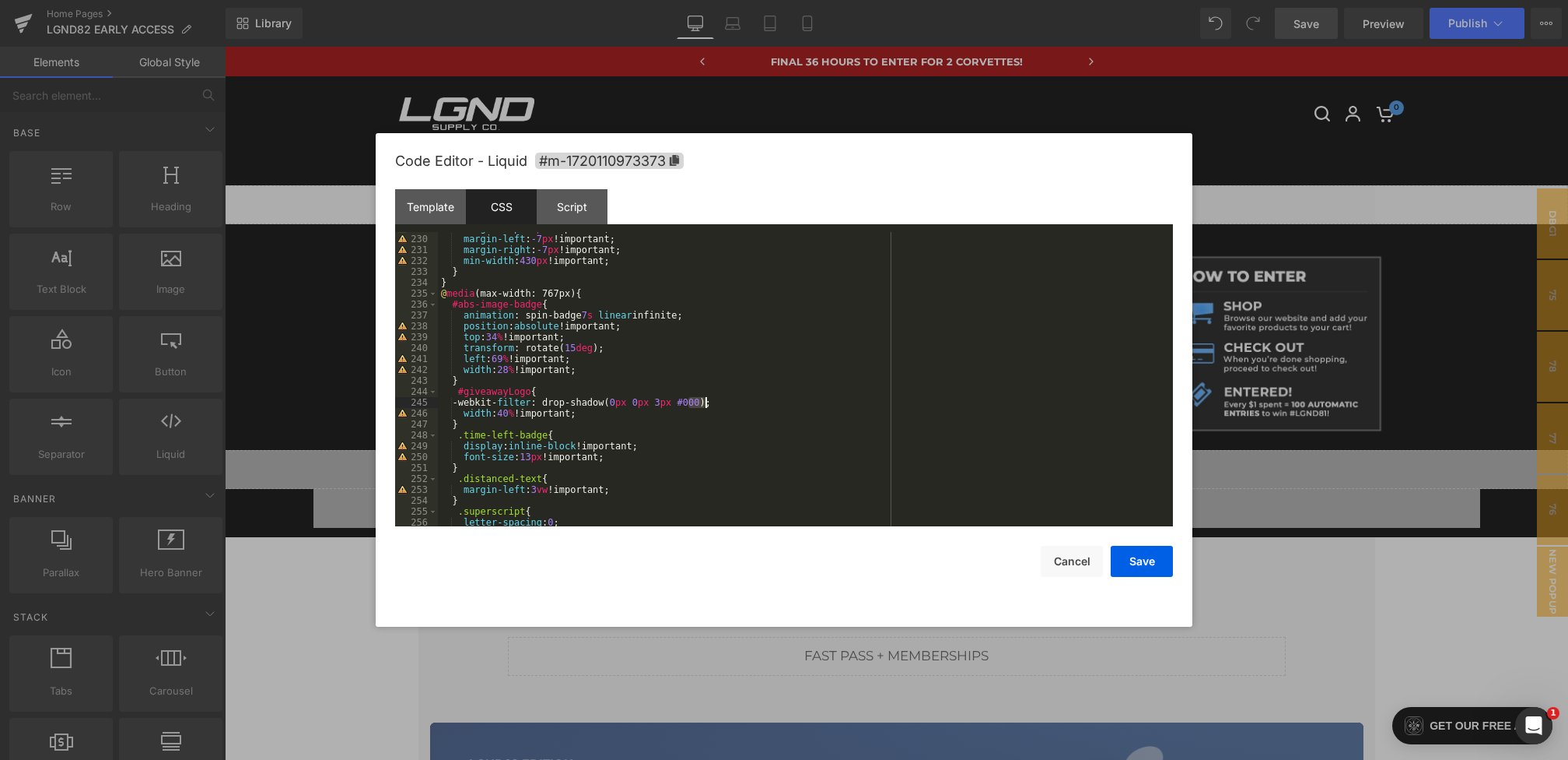
drag, startPoint x: 687, startPoint y: 402, endPoint x: 710, endPoint y: 404, distance: 23.1
click at [710, 404] on div "margin-top : 10 px !important; margin-left : -7 px !important; margin-right : -…" at bounding box center [802, 380] width 729 height 316
click at [1148, 566] on button "Save" at bounding box center [1142, 561] width 62 height 31
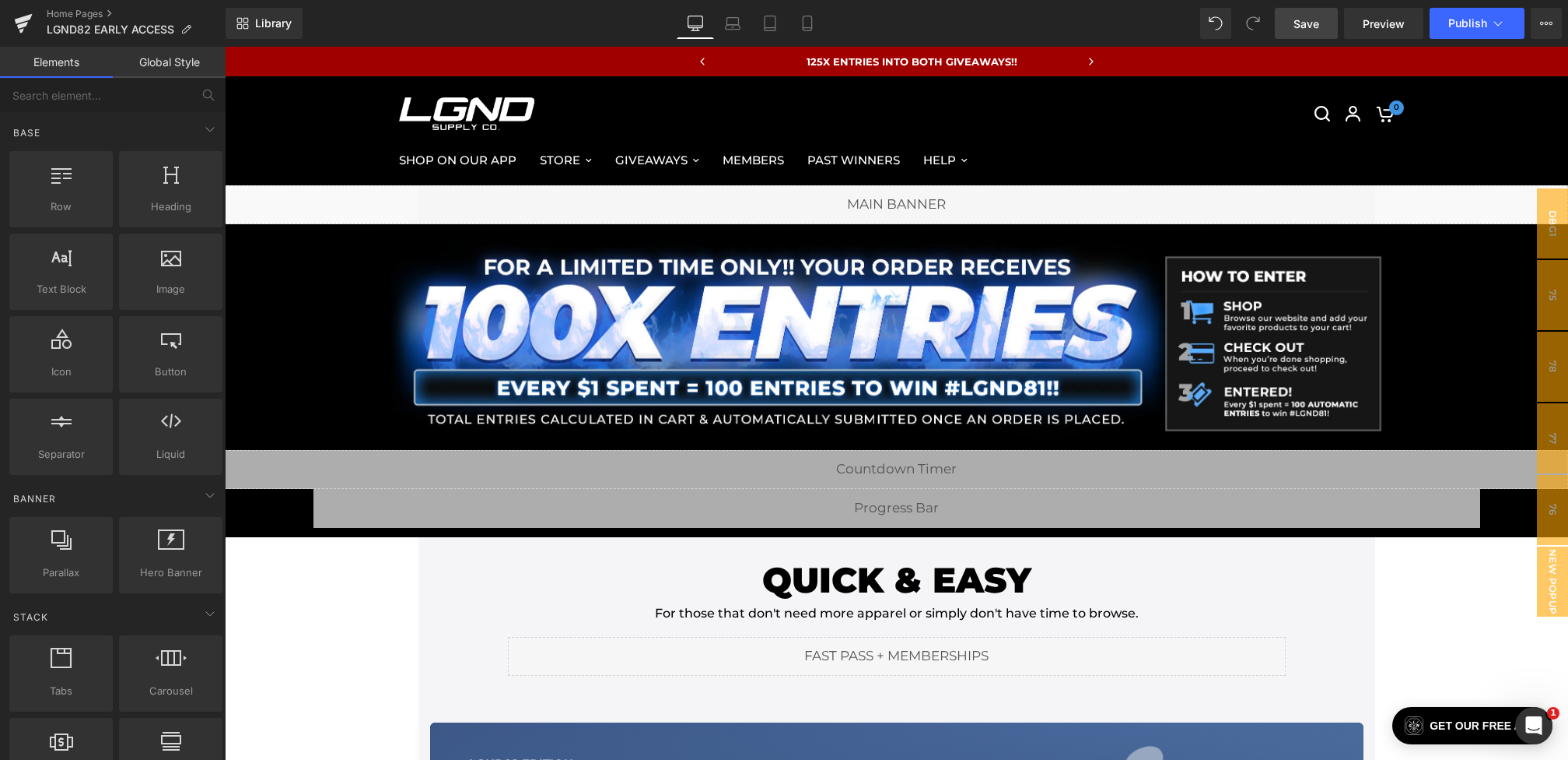
click at [1299, 26] on span "Save" at bounding box center [1306, 23] width 25 height 16
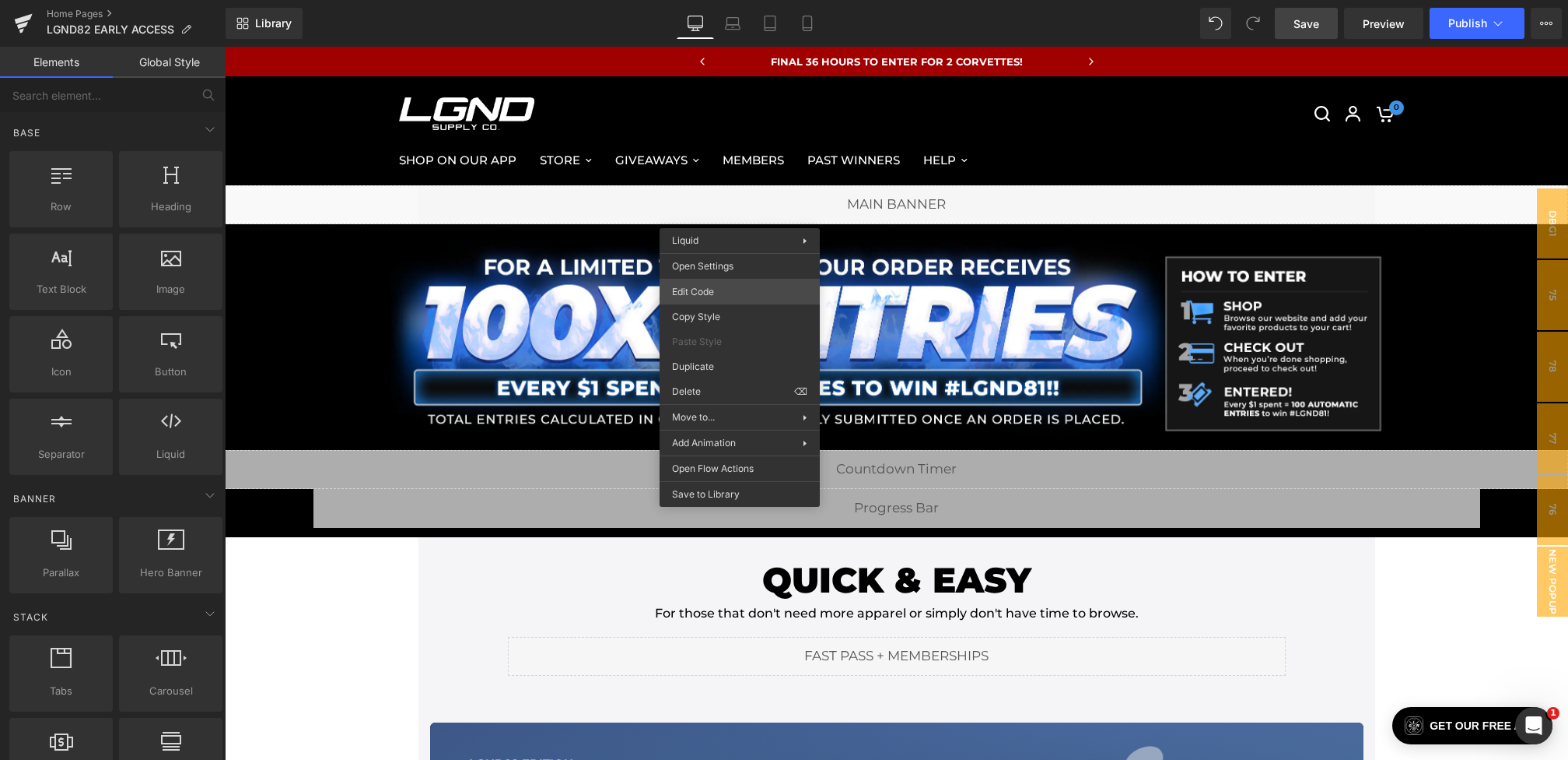
click at [711, 0] on div "You are previewing how the will restyle your page. You can not edit Elements in…" at bounding box center [784, 0] width 1568 height 0
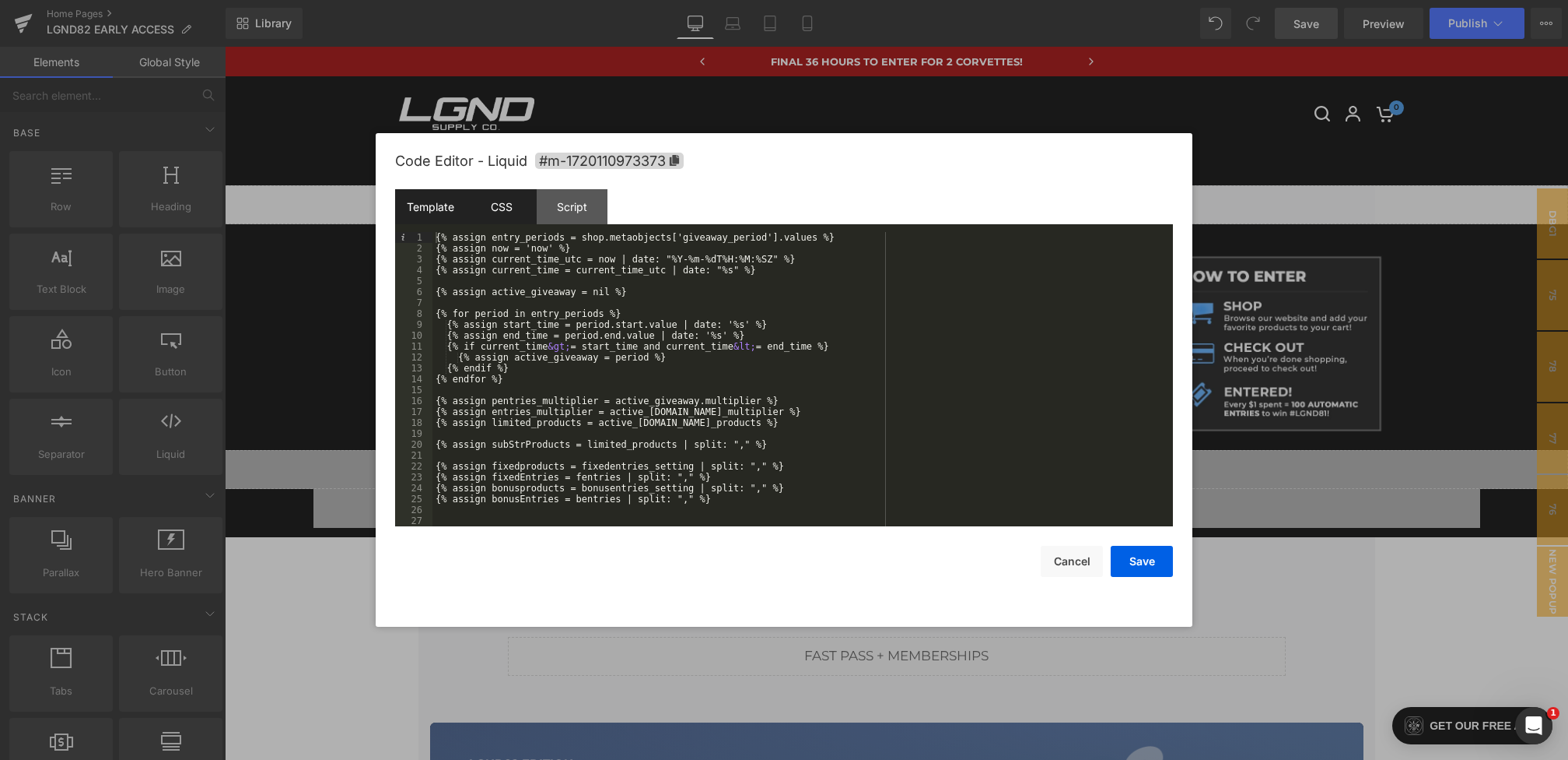
click at [514, 203] on div "CSS" at bounding box center [500, 206] width 70 height 35
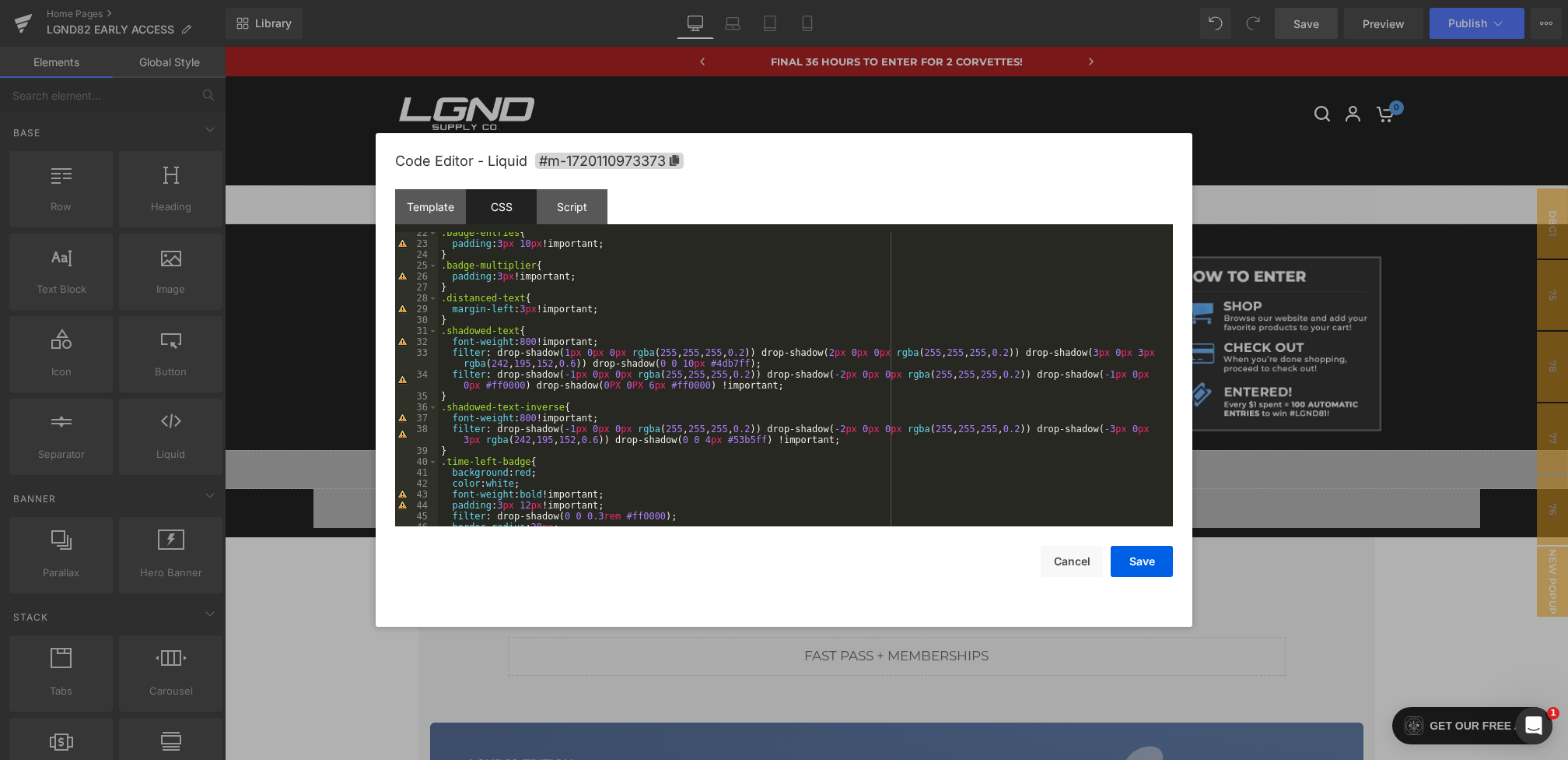
scroll to position [241, 0]
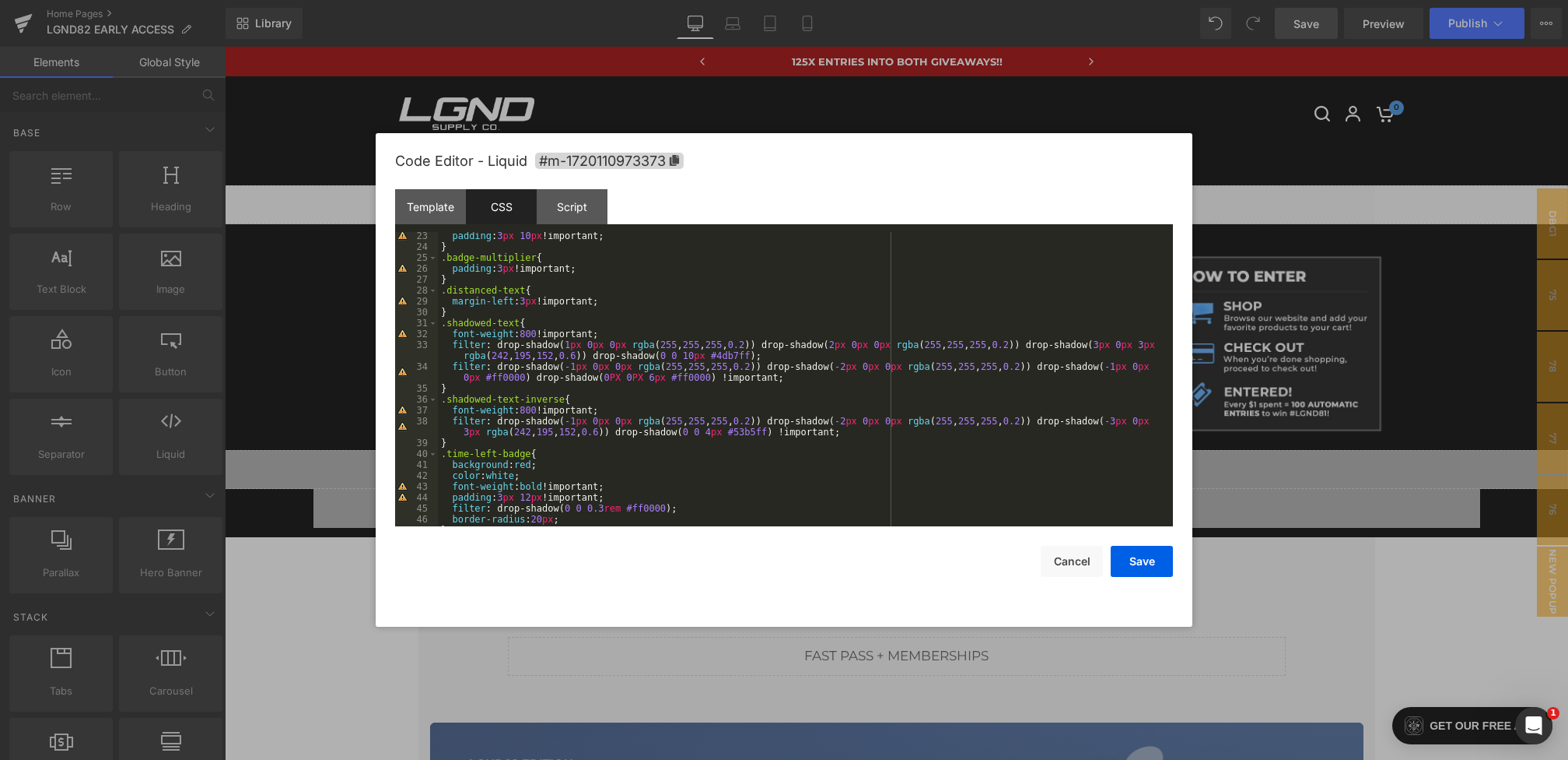
click at [785, 357] on div "padding : 3 px 10 px !important; } .badge-multiplier { padding : 3 px !importan…" at bounding box center [802, 388] width 729 height 316
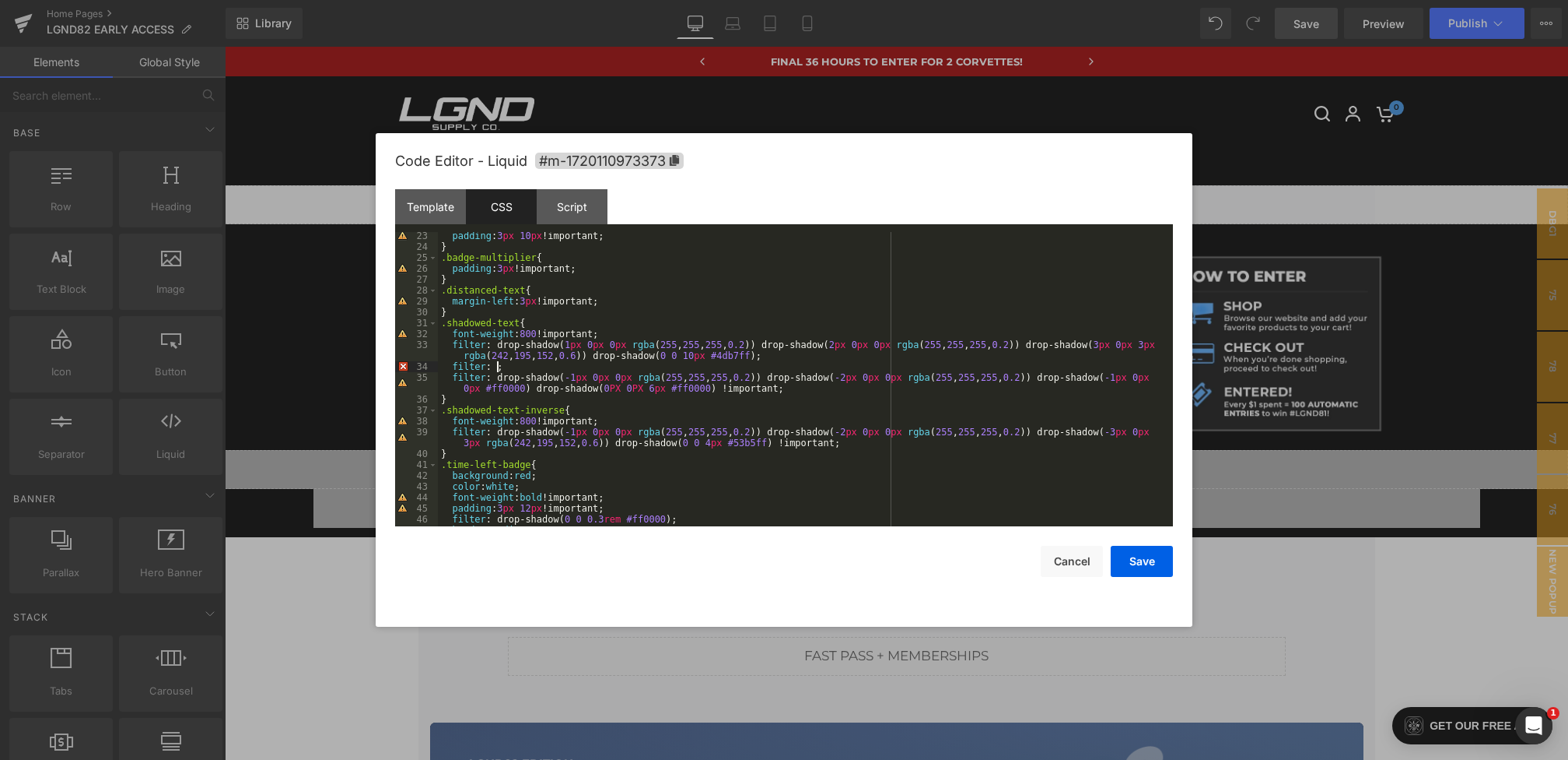
paste textarea
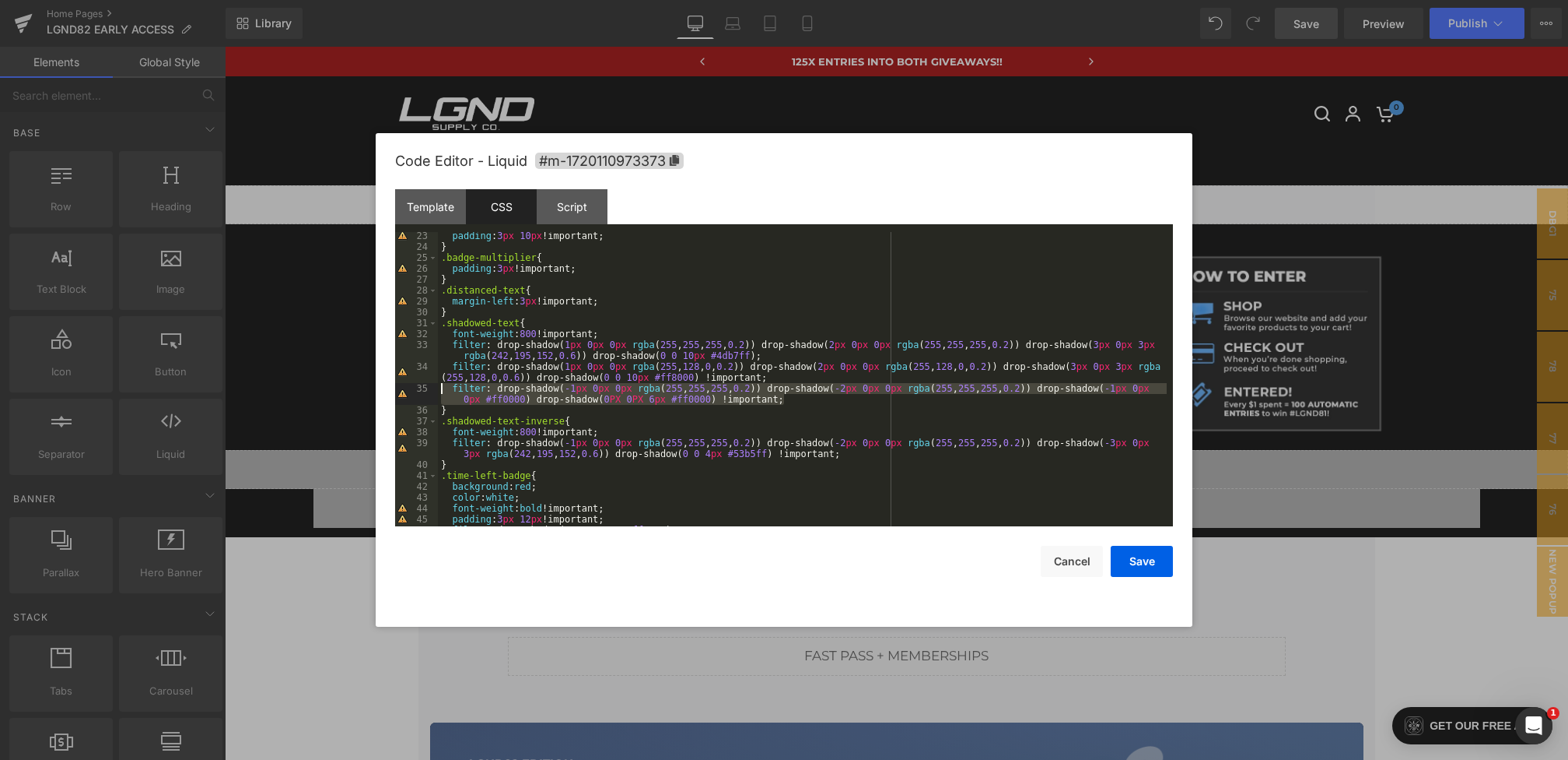
drag, startPoint x: 803, startPoint y: 402, endPoint x: 394, endPoint y: 388, distance: 409.2
click at [395, 388] on pre "23 24 25 26 27 28 29 30 31 32 33 34 35 36 37 38 39 40 41 42 43 44 45 46 47 padd…" at bounding box center [784, 379] width 777 height 294
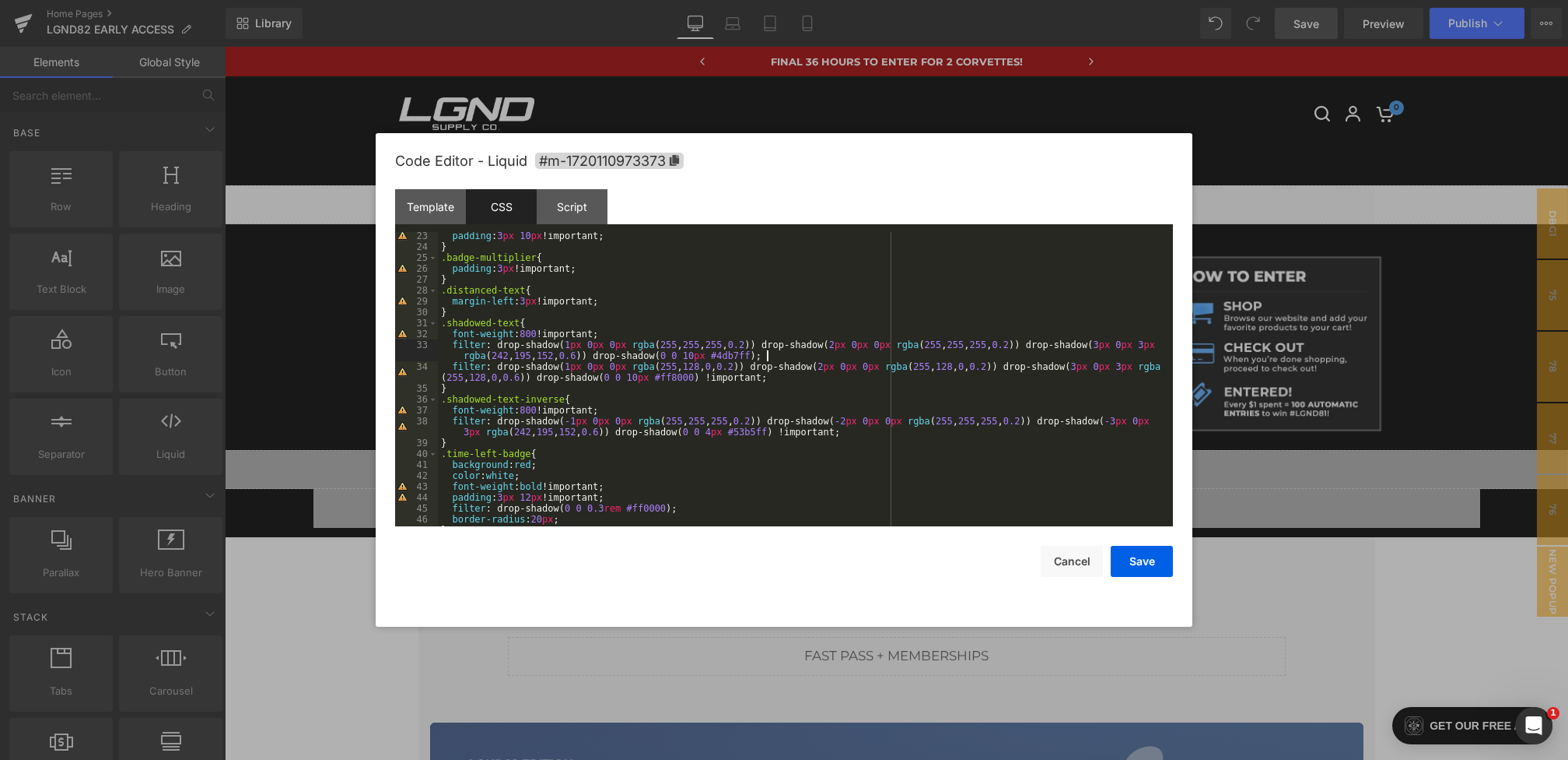
click at [787, 357] on div "padding : 3 px 10 px !important; } .badge-multiplier { padding : 3 px !importan…" at bounding box center [802, 388] width 729 height 316
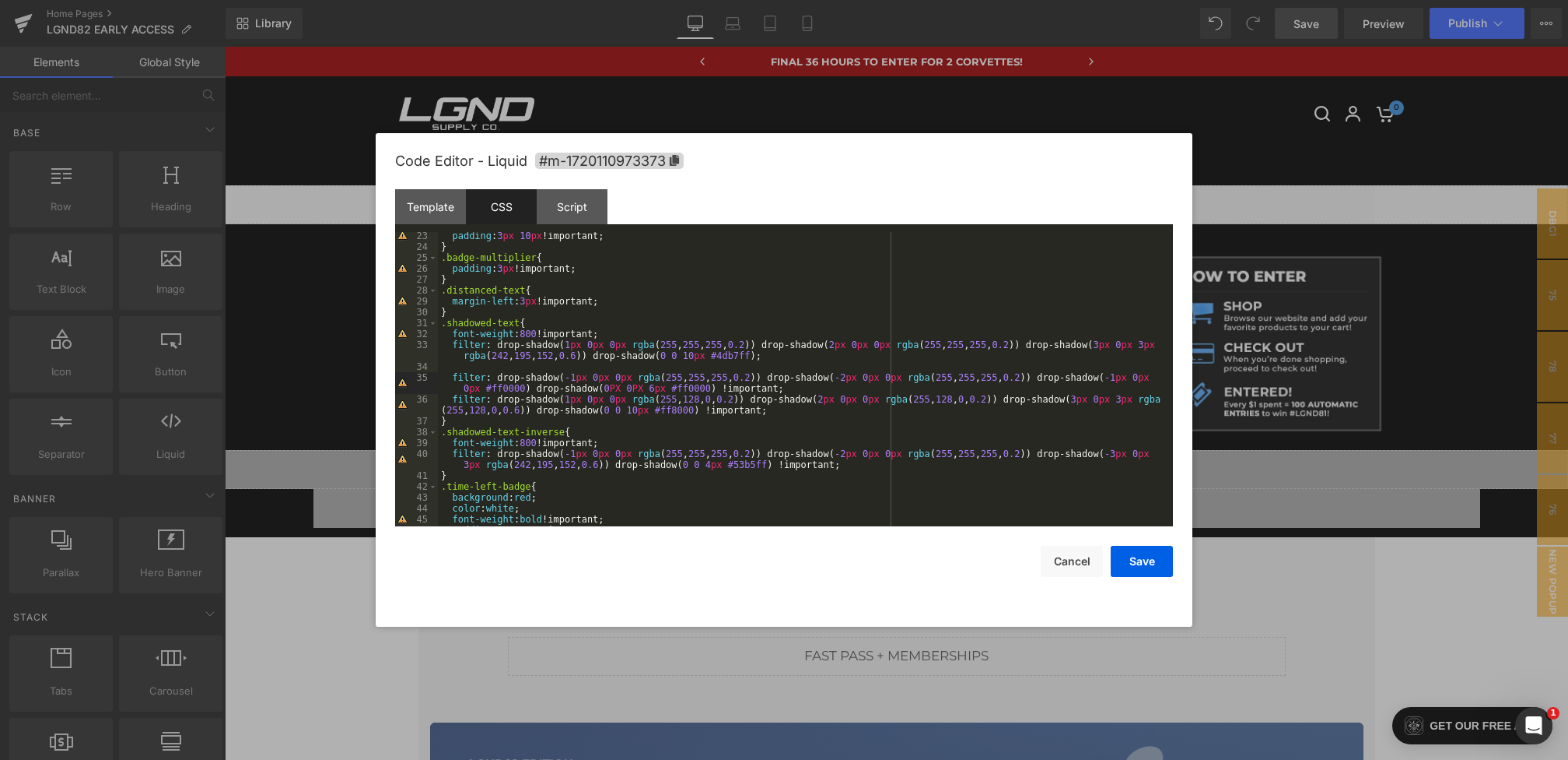
click at [783, 392] on div "padding : 3 px 10 px !important; } .badge-multiplier { padding : 3 px !importan…" at bounding box center [802, 388] width 729 height 316
click at [1145, 567] on button "Save" at bounding box center [1142, 561] width 62 height 31
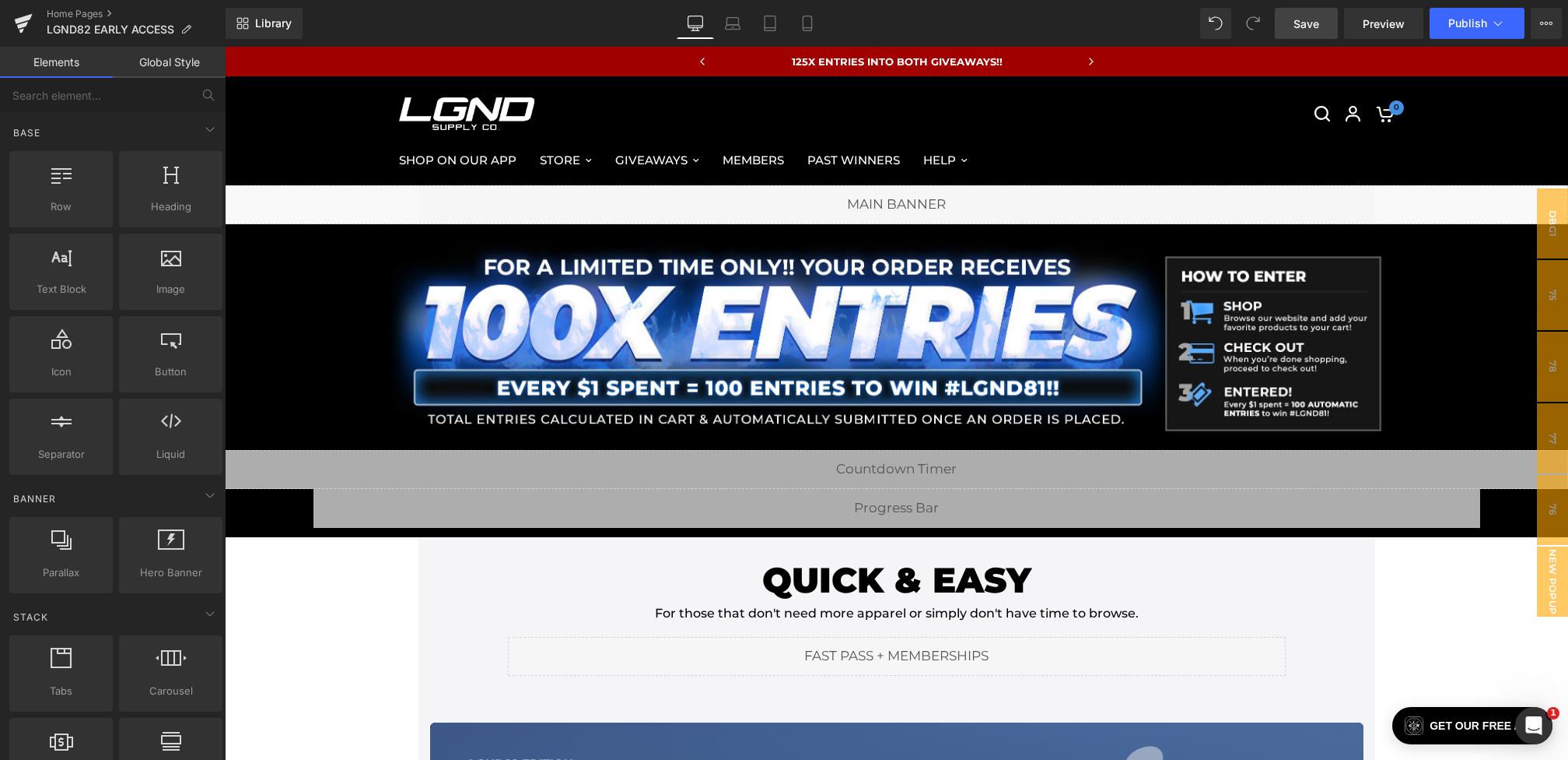
click at [1311, 21] on span "Save" at bounding box center [1306, 23] width 25 height 16
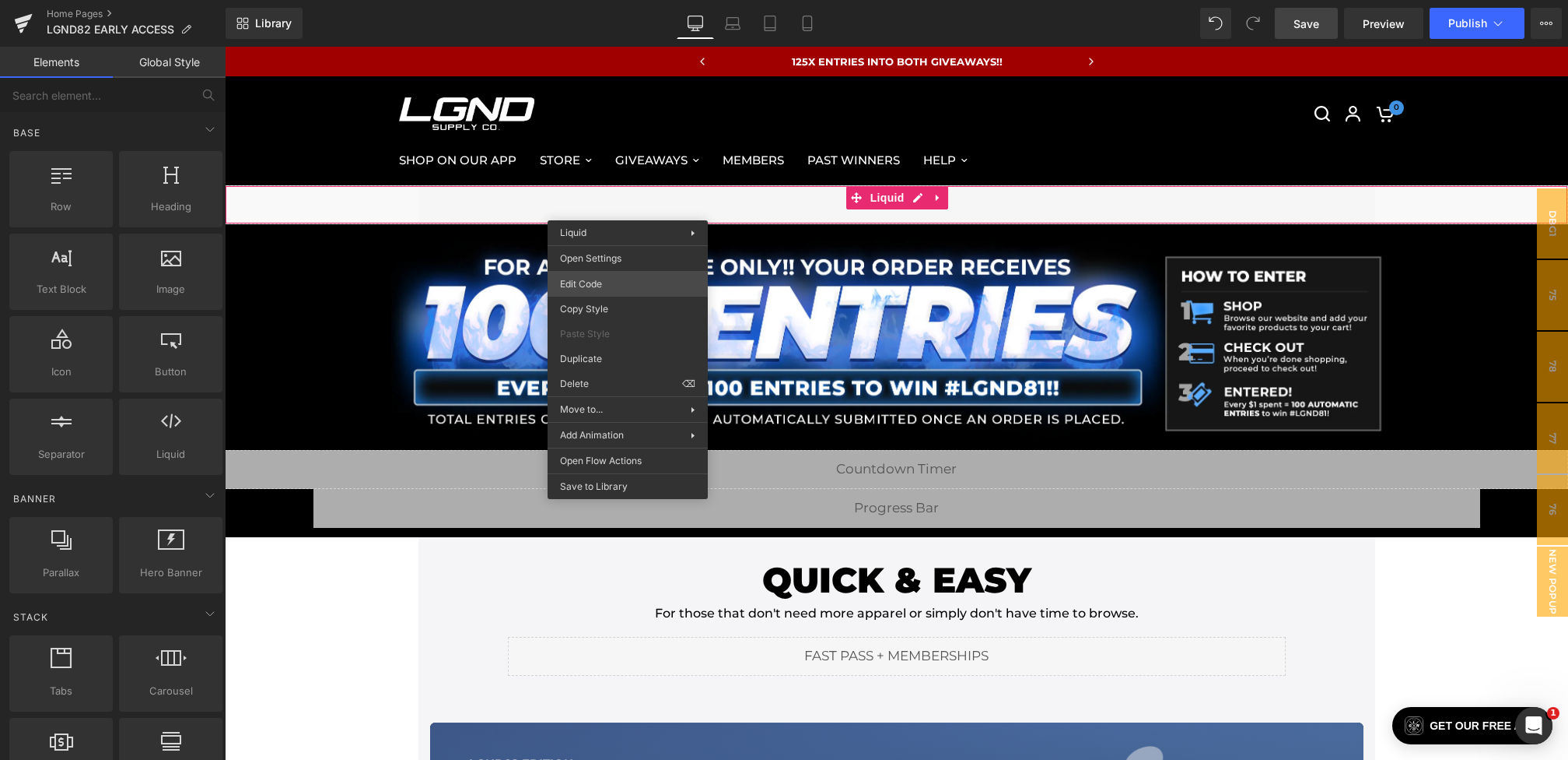
click at [596, 0] on div "You are previewing how the will restyle your page. You can not edit Elements in…" at bounding box center [784, 0] width 1568 height 0
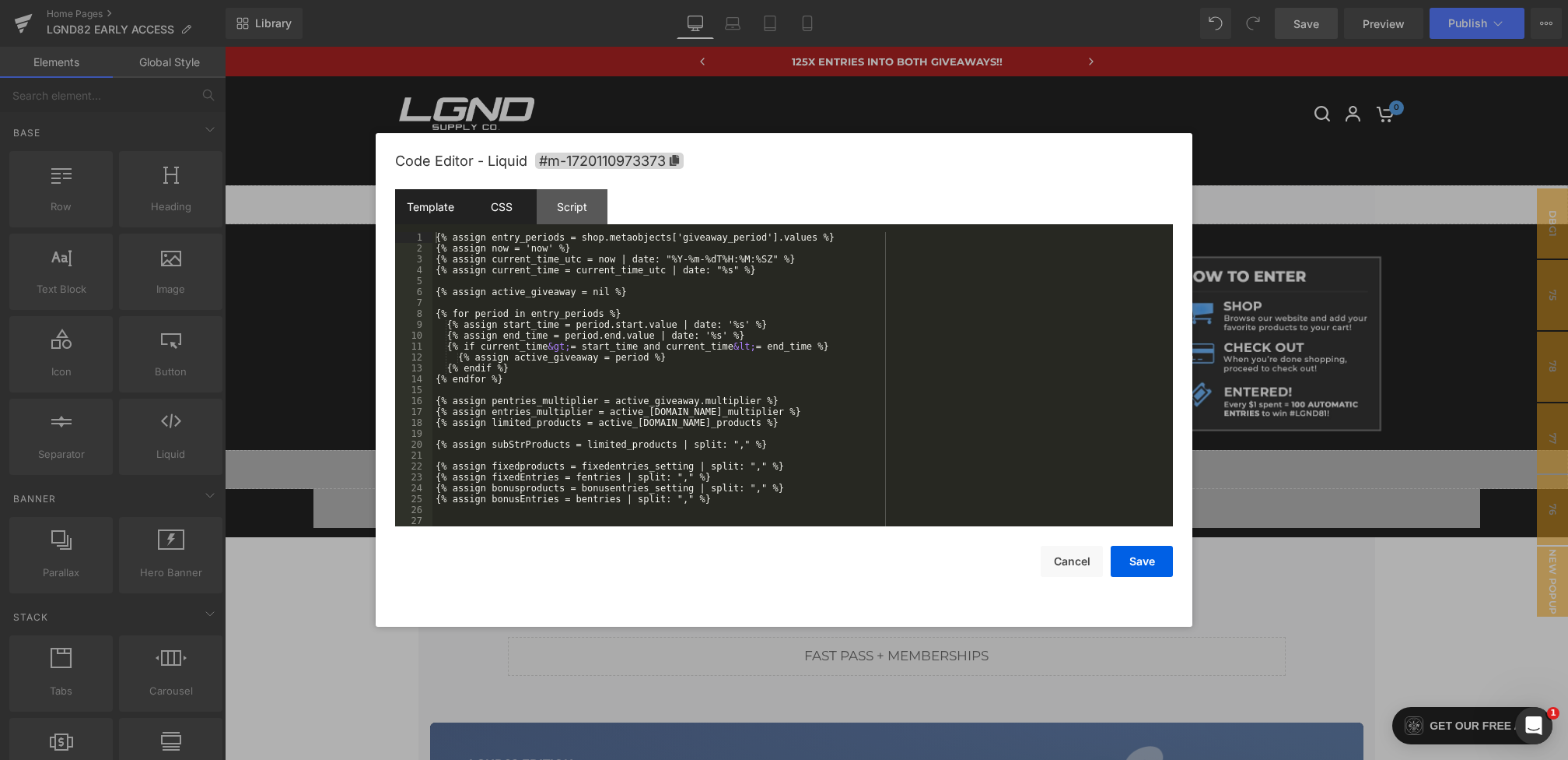
click at [510, 203] on div "CSS" at bounding box center [500, 206] width 70 height 35
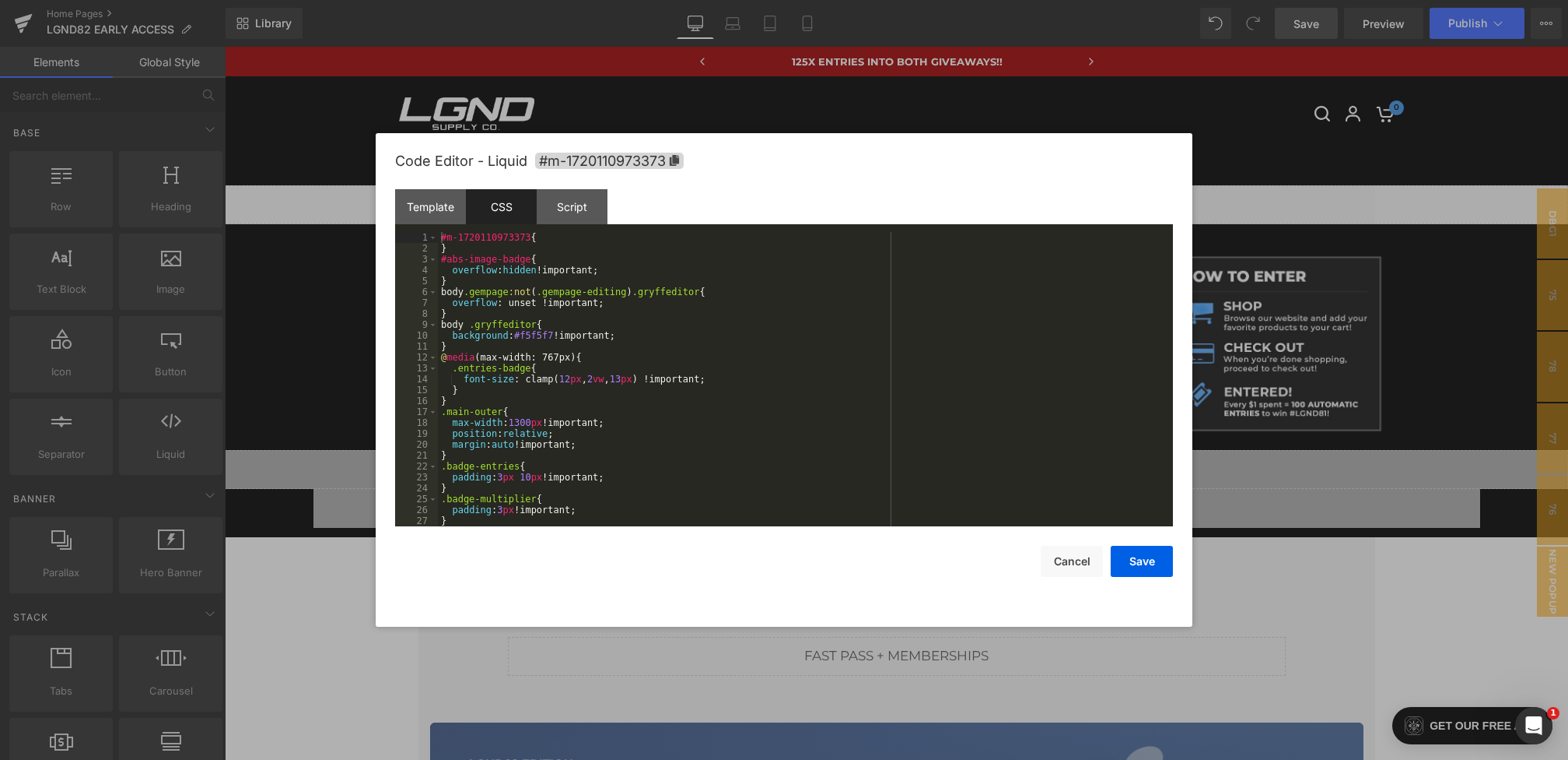
click at [587, 308] on div "#m-1720110973373 { } #abs-image-badge { overflow : hidden !important; } body .g…" at bounding box center [802, 390] width 729 height 316
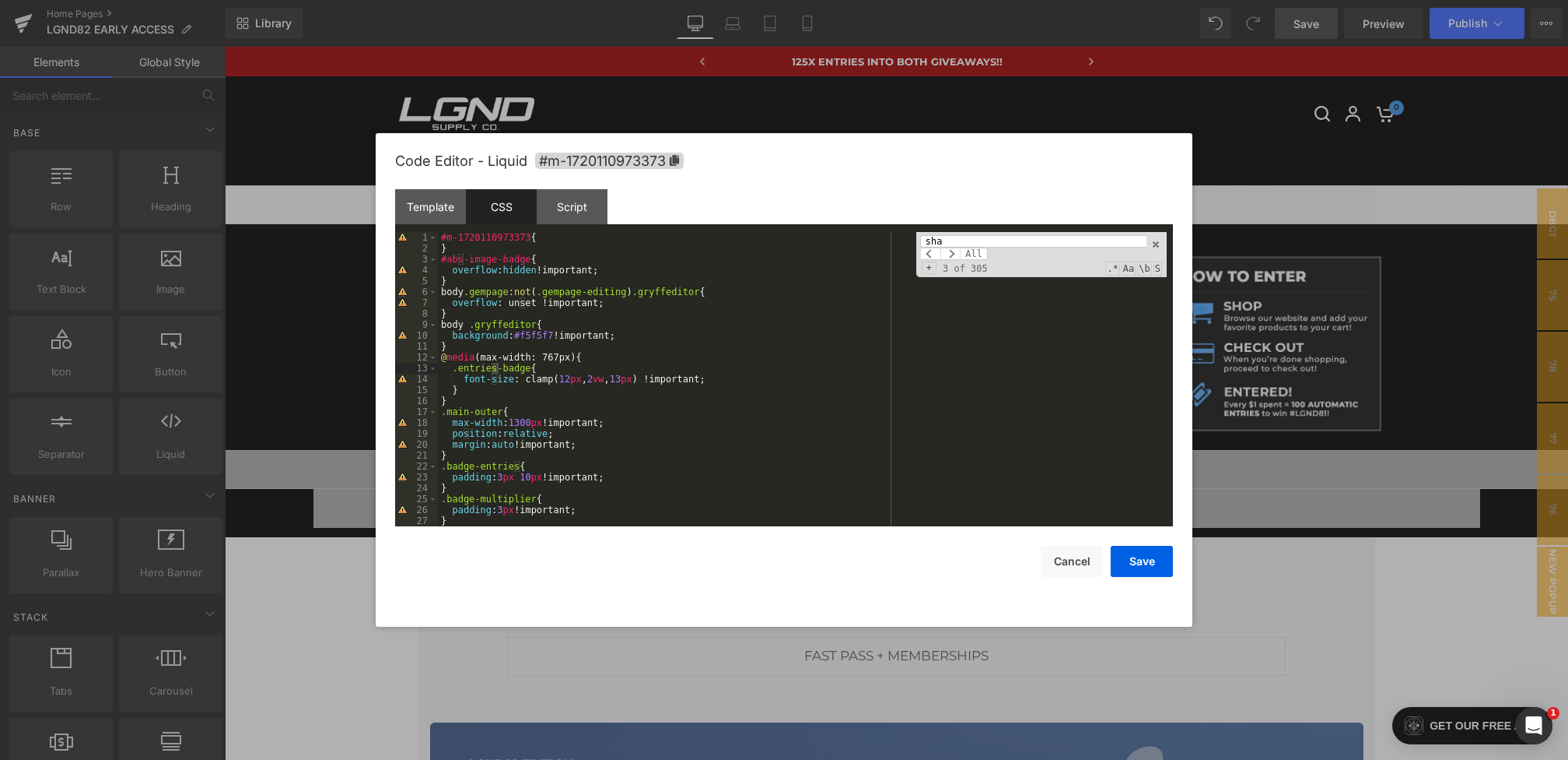
scroll to position [191, 0]
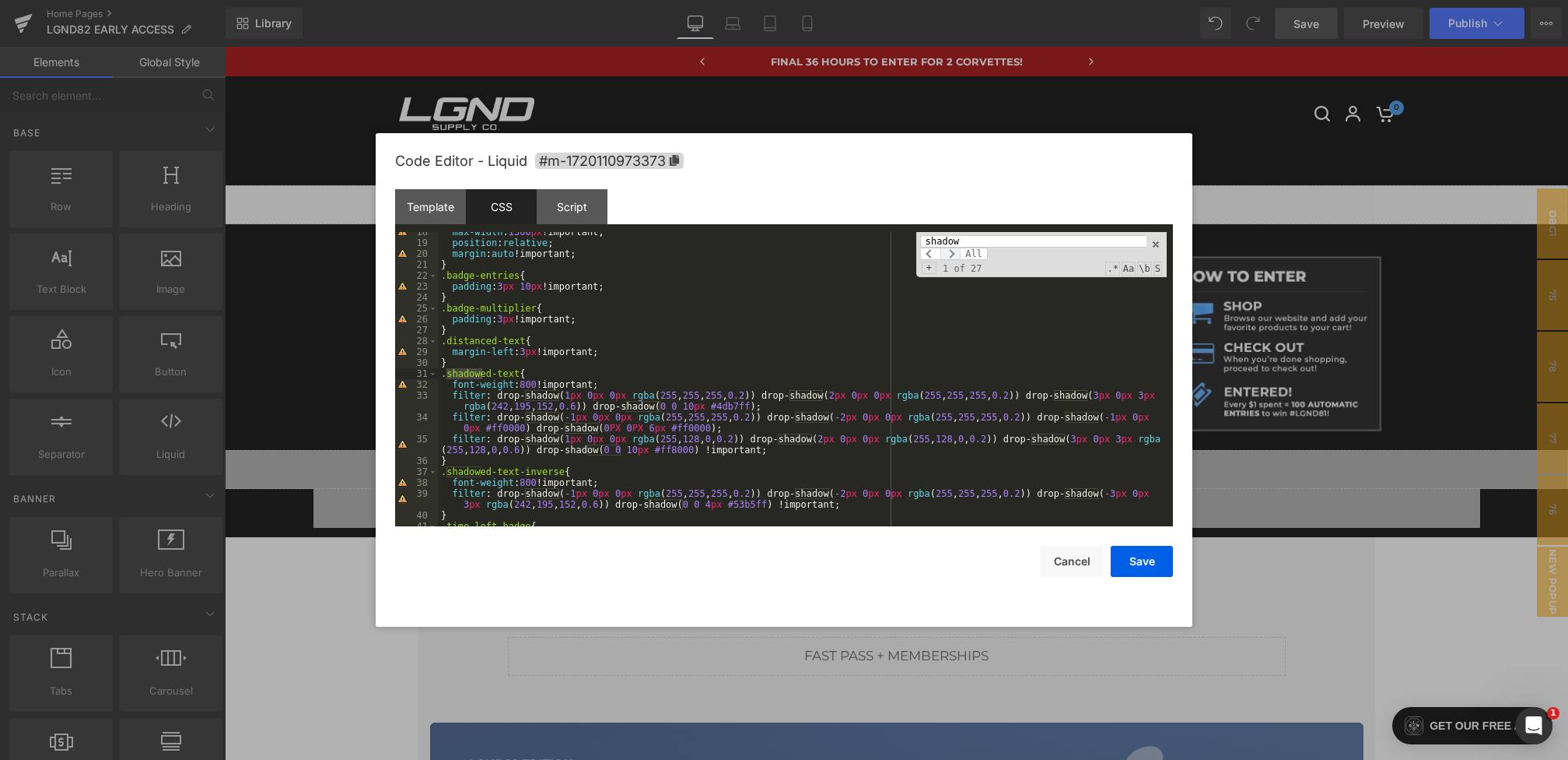
type input "shadow"
click at [953, 250] on span at bounding box center [951, 253] width 21 height 12
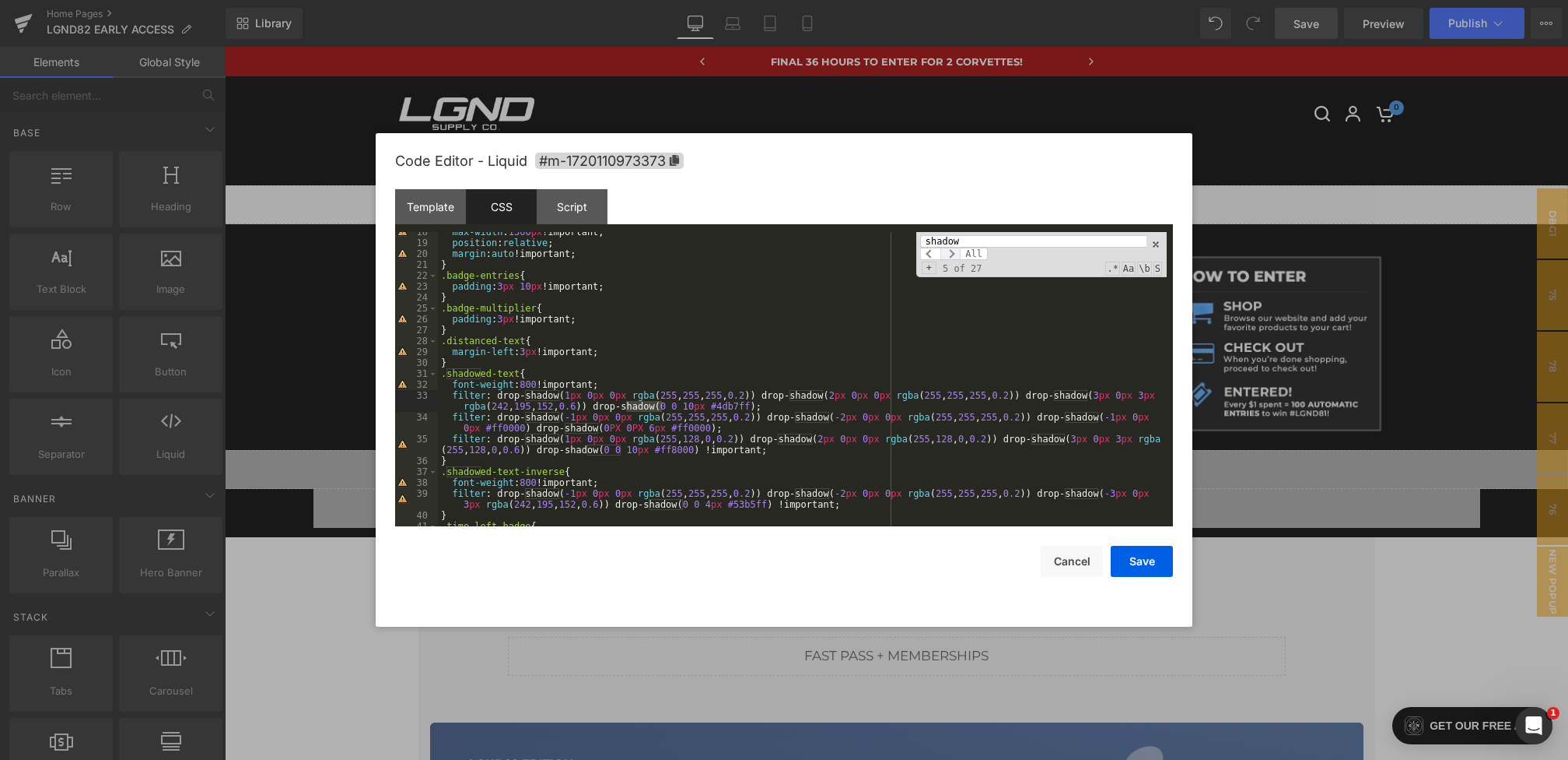
click at [953, 250] on span at bounding box center [951, 253] width 21 height 12
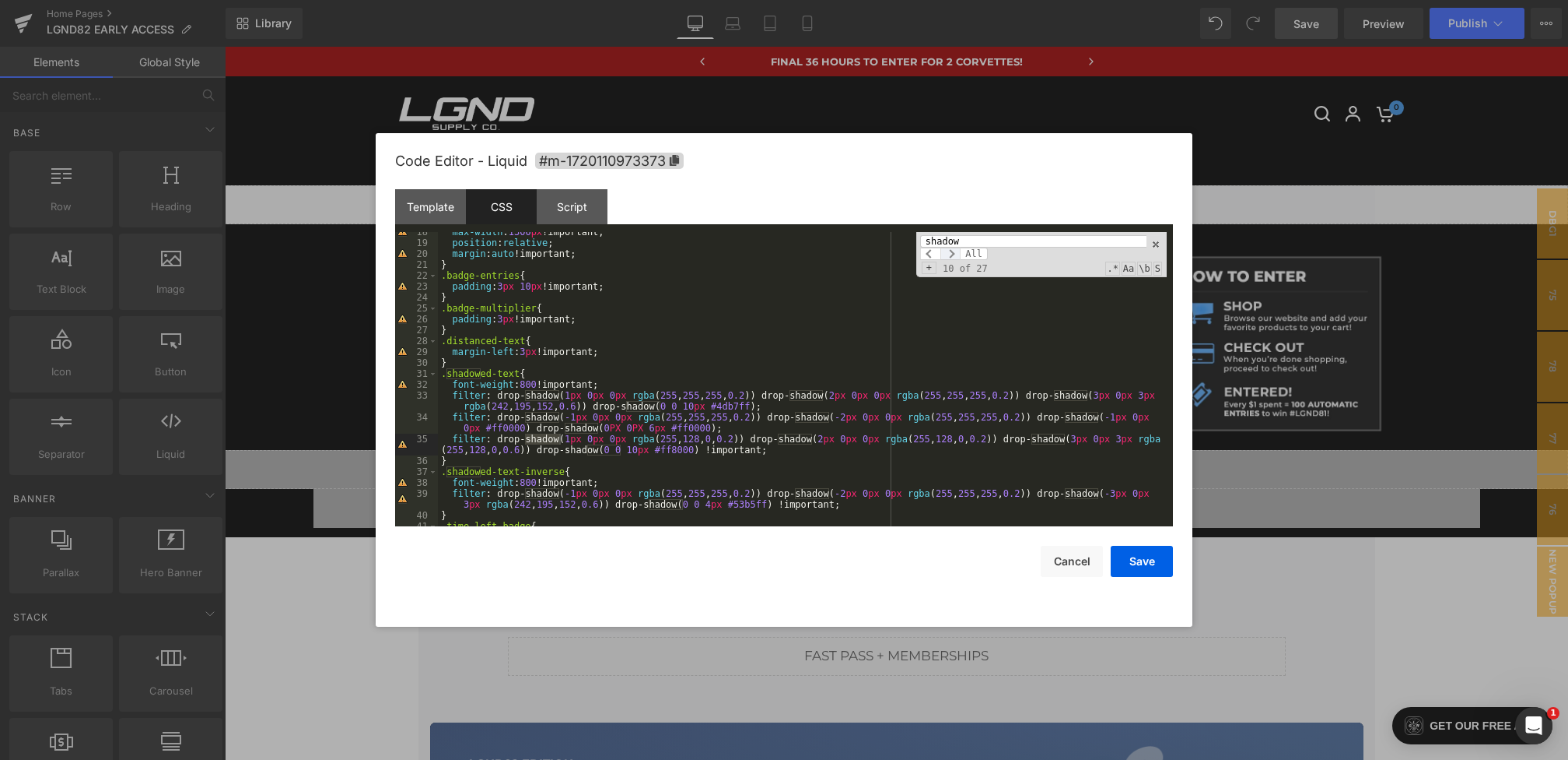
click at [953, 250] on span at bounding box center [951, 253] width 21 height 12
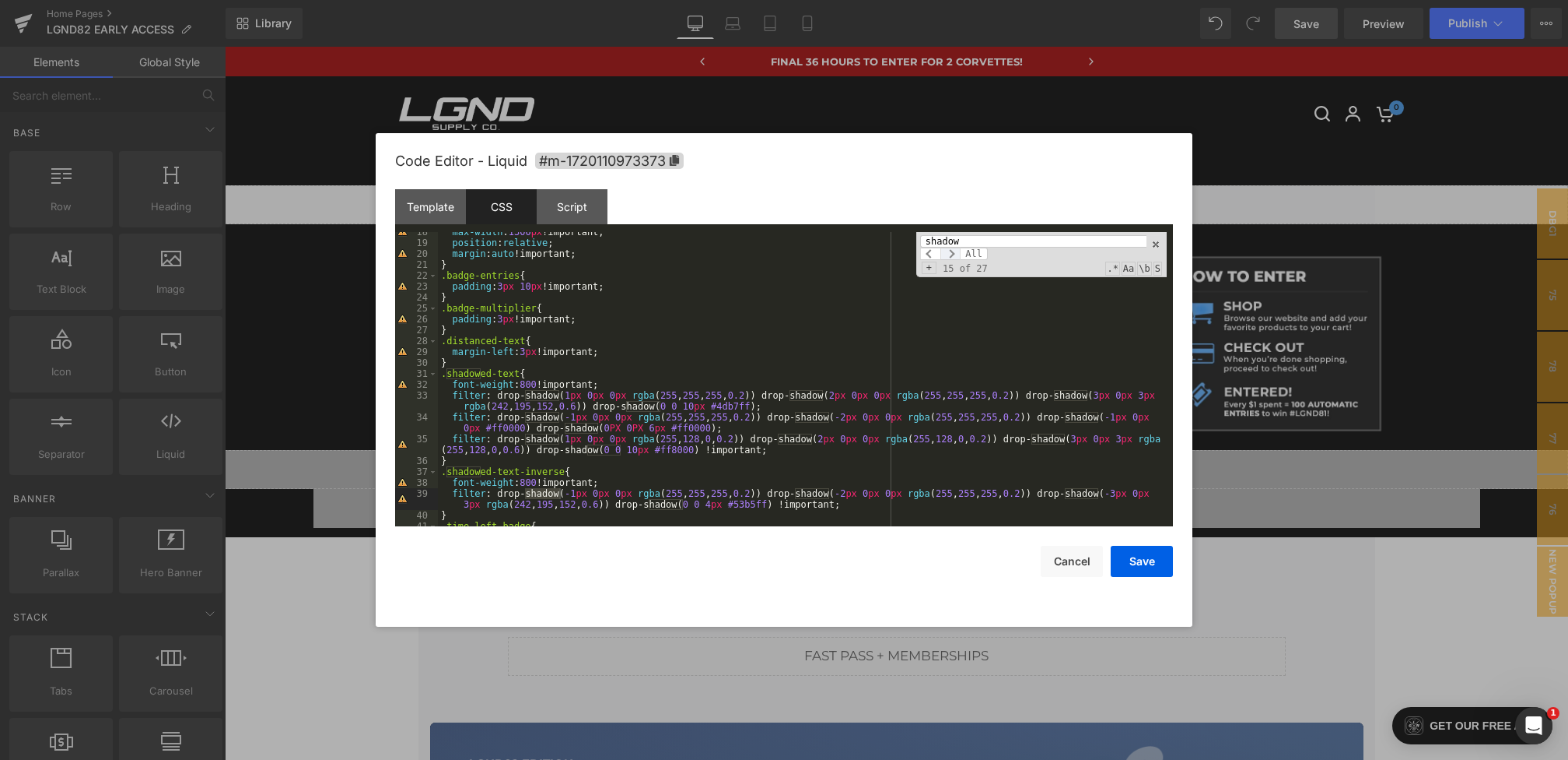
click at [953, 250] on span at bounding box center [951, 253] width 21 height 12
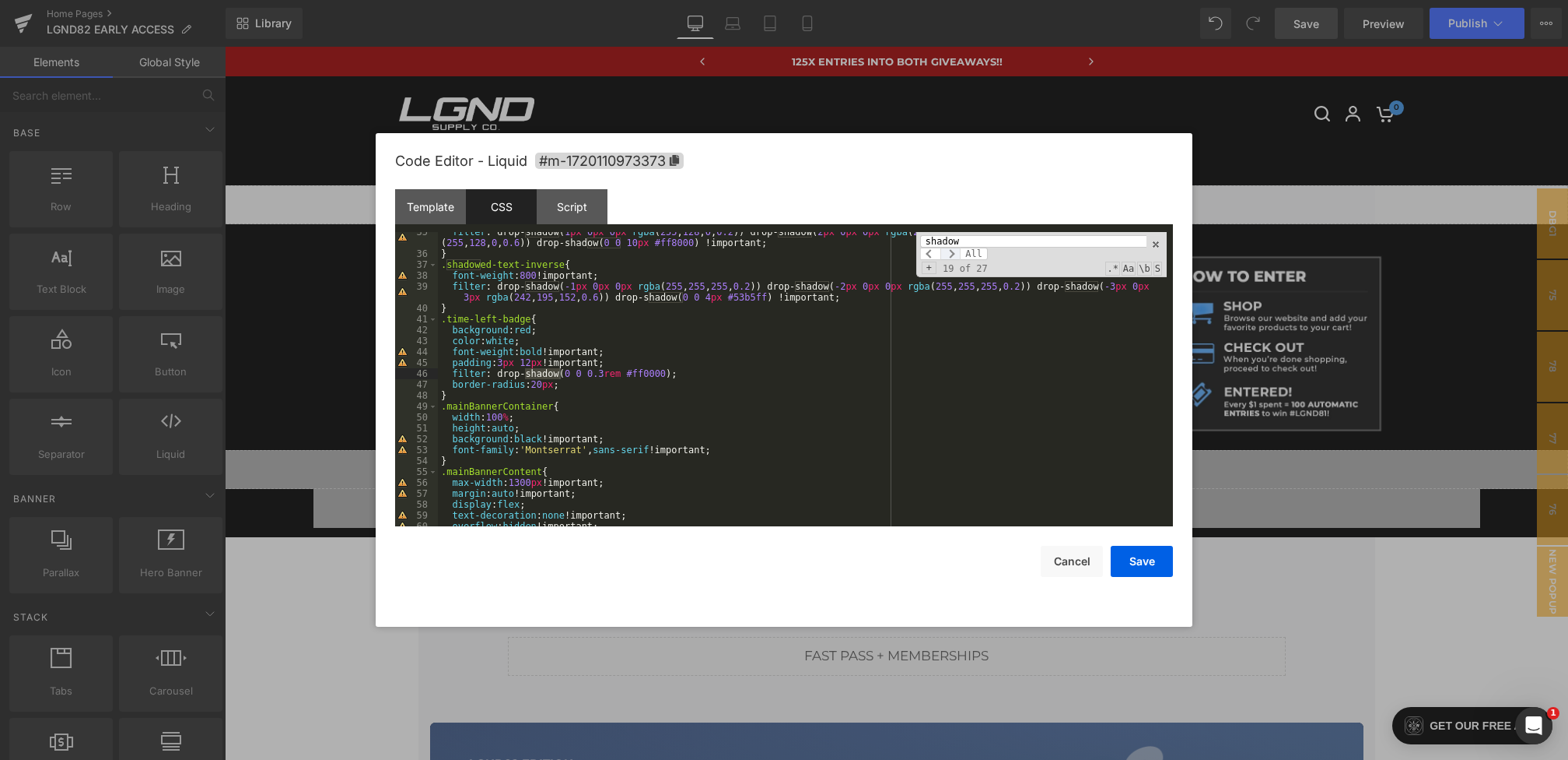
click at [954, 254] on span at bounding box center [951, 253] width 21 height 12
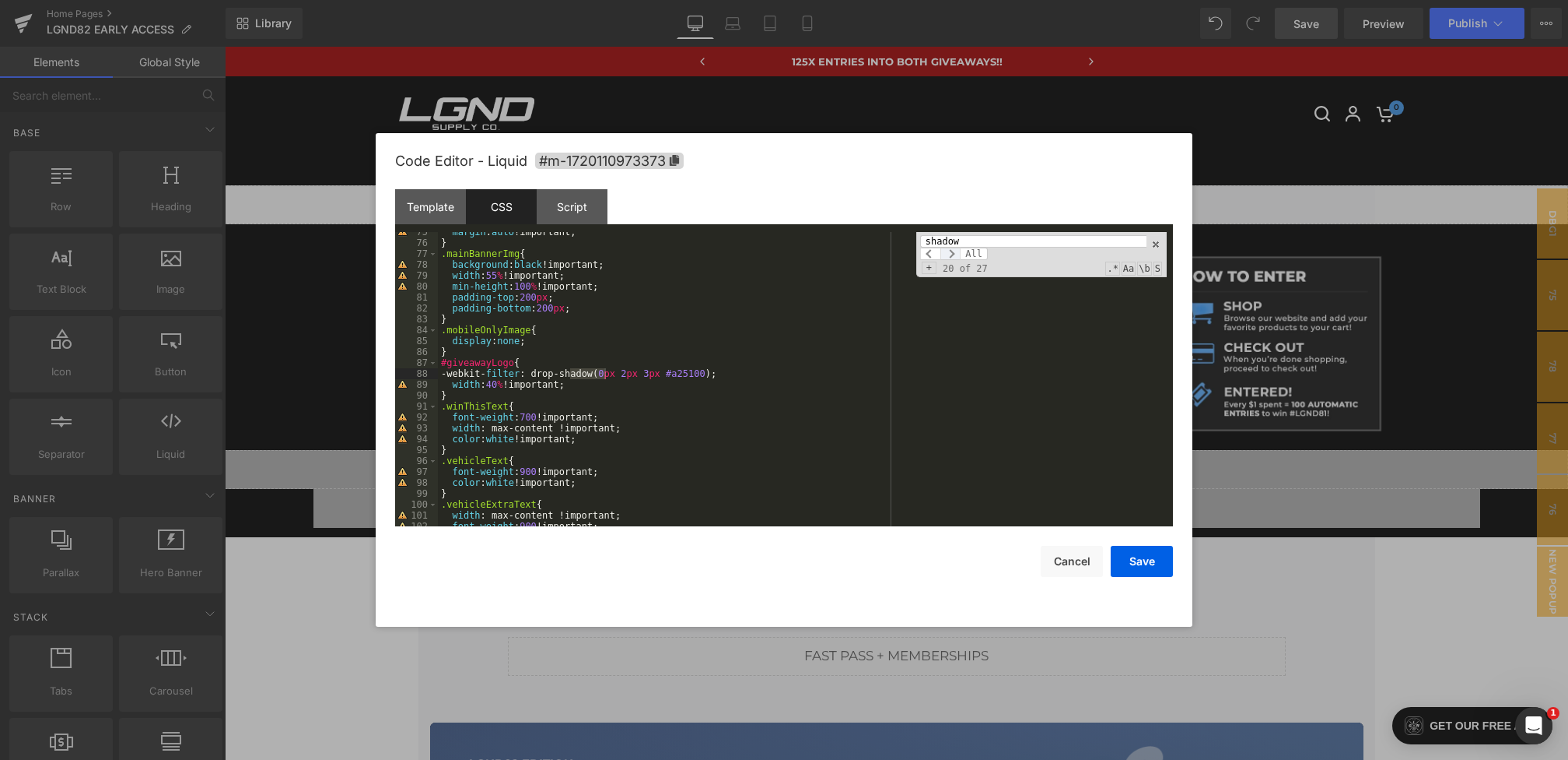
scroll to position [899, 0]
click at [954, 254] on span at bounding box center [951, 253] width 21 height 12
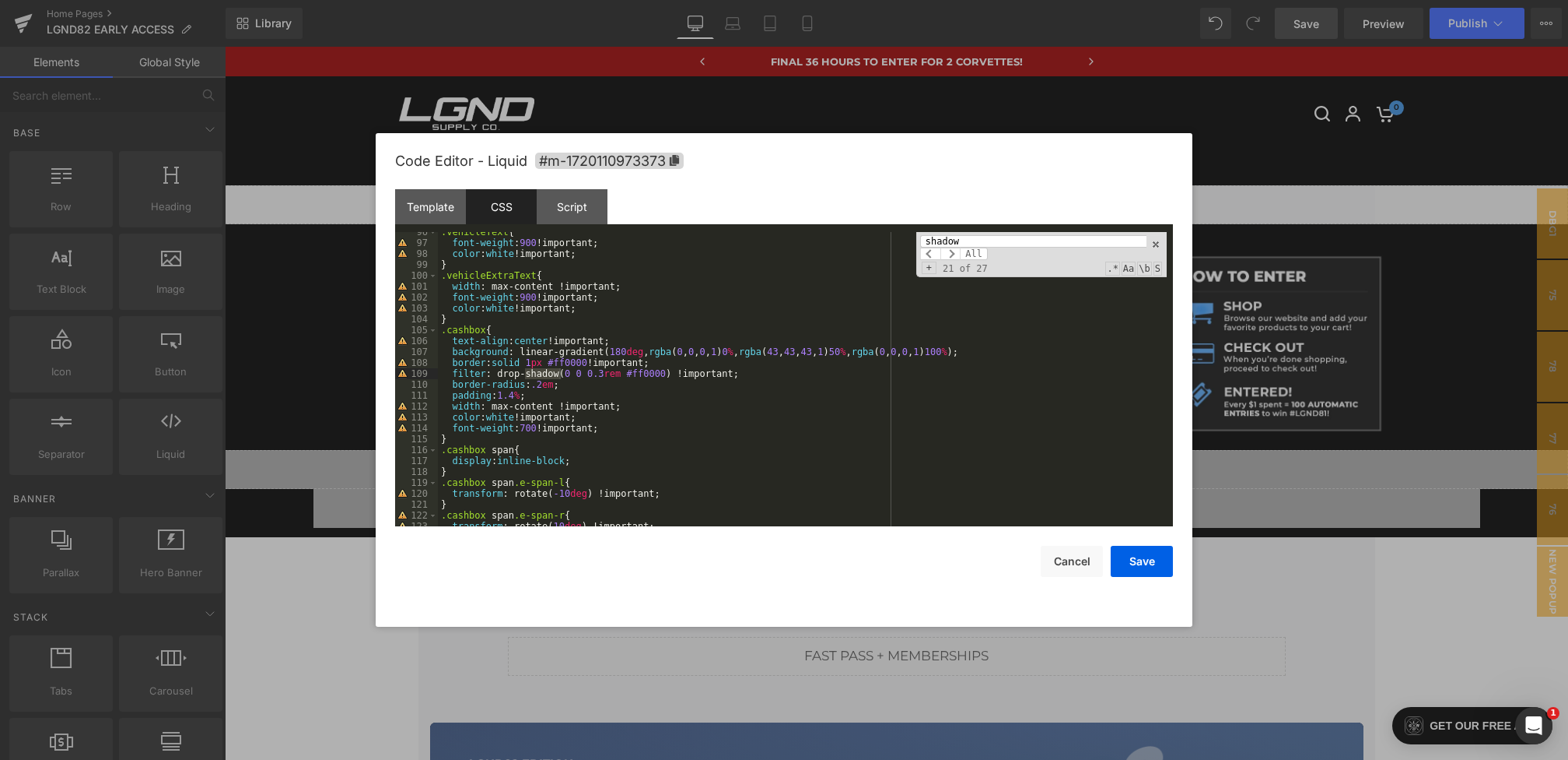
click at [630, 374] on div ".vehicleText { font-weight : 900 !important; color : white !important; } .vehic…" at bounding box center [802, 384] width 729 height 316
drag, startPoint x: 628, startPoint y: 373, endPoint x: 666, endPoint y: 375, distance: 38.1
click at [666, 375] on div ".vehicleText { font-weight : 900 !important; color : white !important; } .vehic…" at bounding box center [802, 384] width 729 height 316
drag, startPoint x: 555, startPoint y: 363, endPoint x: 592, endPoint y: 364, distance: 37.0
click at [592, 364] on div ".vehicleText { font-weight : 900 !important; color : white !important; } .vehic…" at bounding box center [802, 384] width 729 height 316
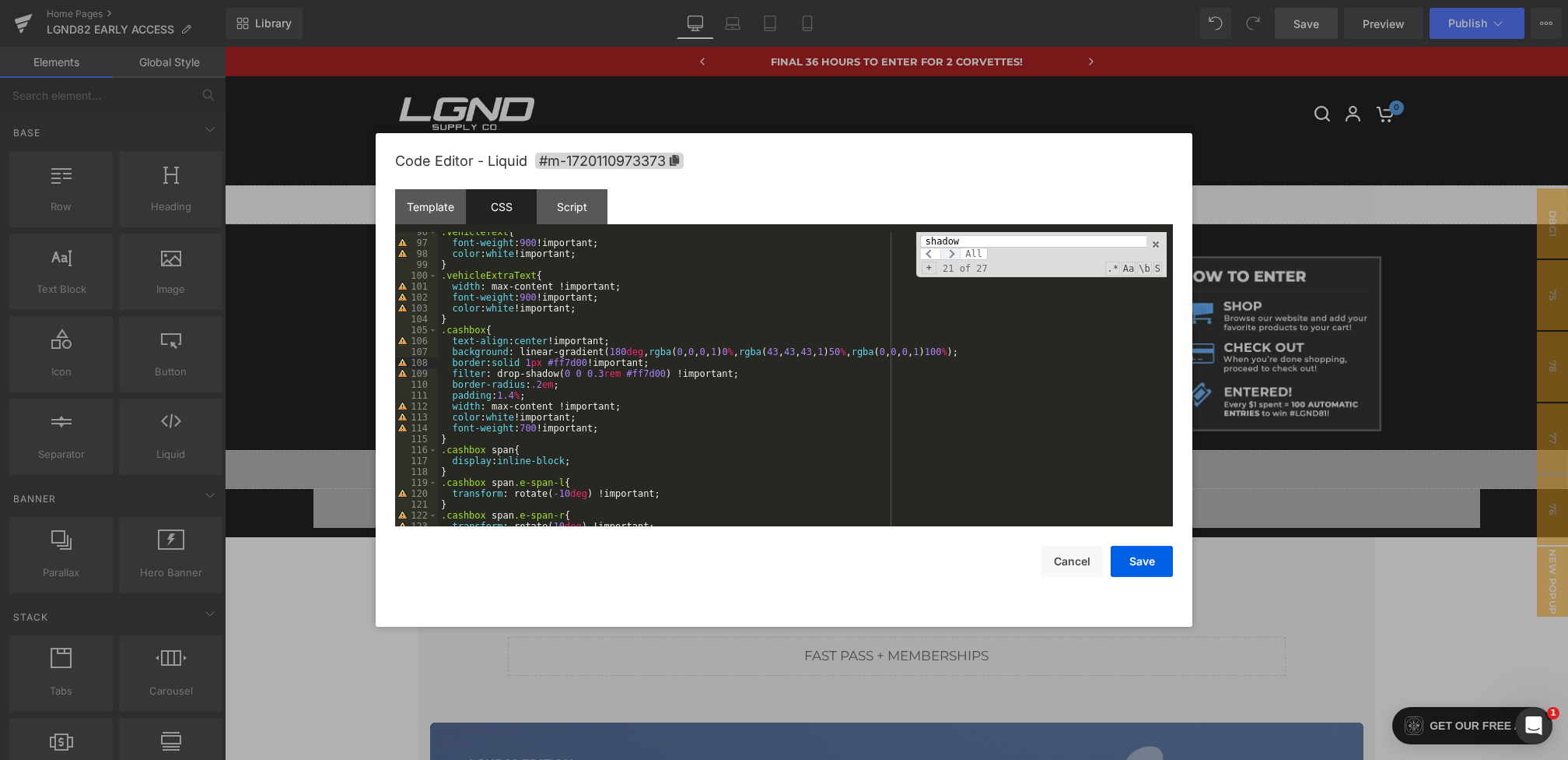
click at [950, 255] on span at bounding box center [951, 253] width 21 height 12
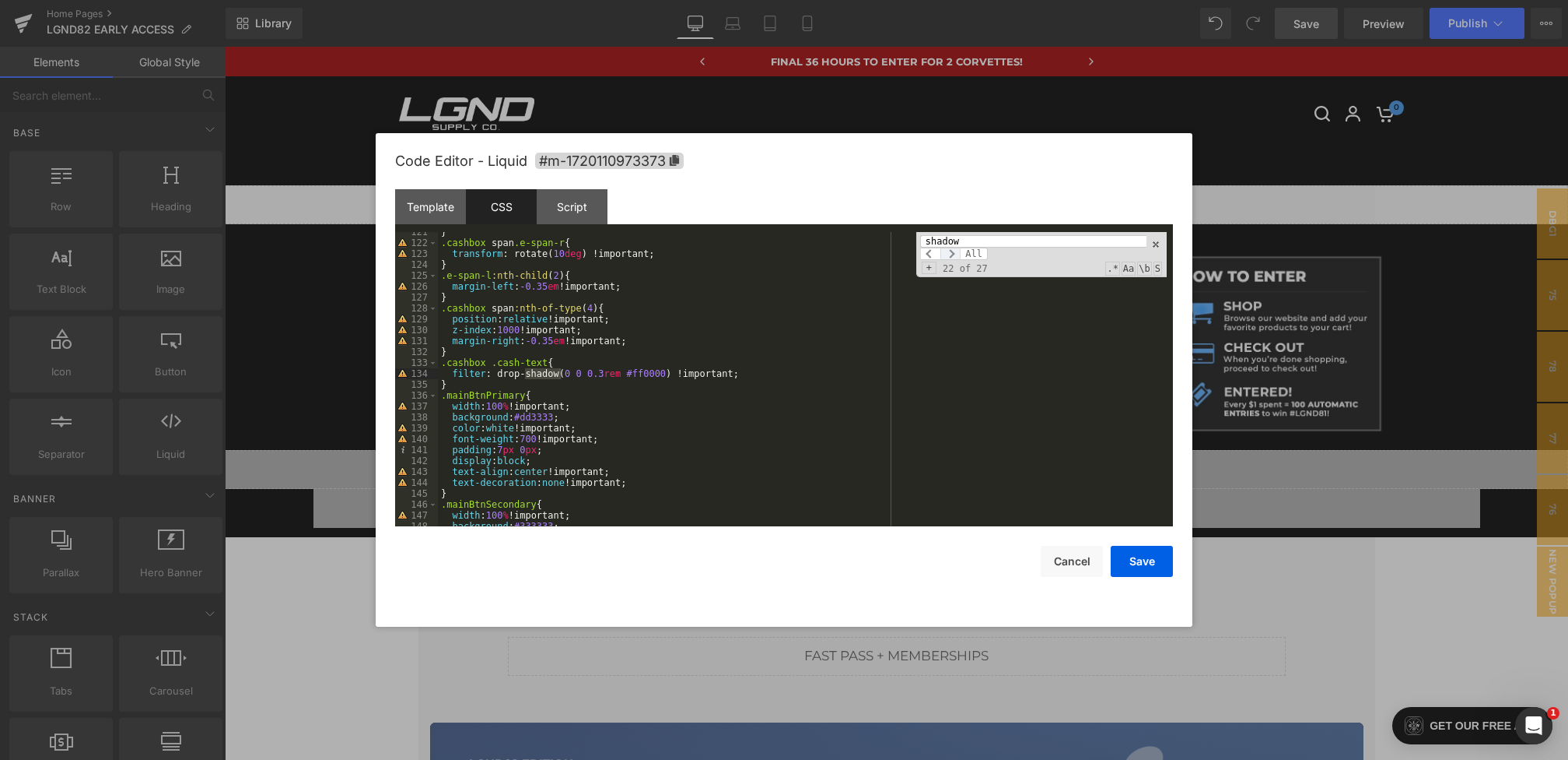
scroll to position [1400, 0]
click at [608, 372] on div "} .cashbox span .e-span-r { transform : rotate( 10 deg ) !important; } .e-span-…" at bounding box center [802, 384] width 729 height 316
drag, startPoint x: 628, startPoint y: 375, endPoint x: 664, endPoint y: 377, distance: 36.1
click at [664, 377] on div "} .cashbox span .e-span-r { transform : rotate( 10 deg ) !important; } .e-span-…" at bounding box center [802, 384] width 729 height 316
click at [1130, 568] on button "Save" at bounding box center [1142, 561] width 62 height 31
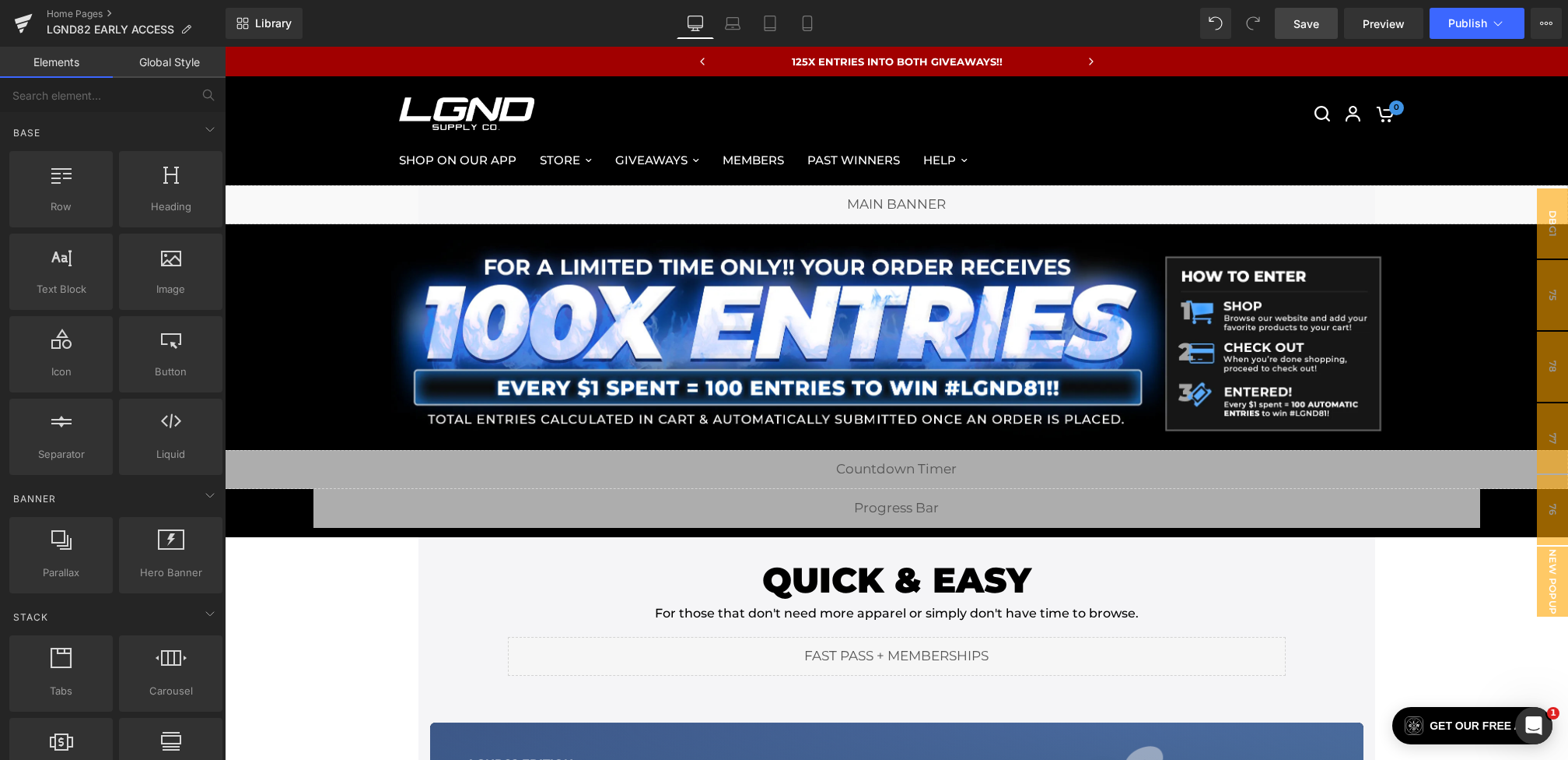
click at [1305, 27] on span "Save" at bounding box center [1306, 23] width 25 height 16
click at [660, 197] on div "Liquid" at bounding box center [896, 204] width 1344 height 39
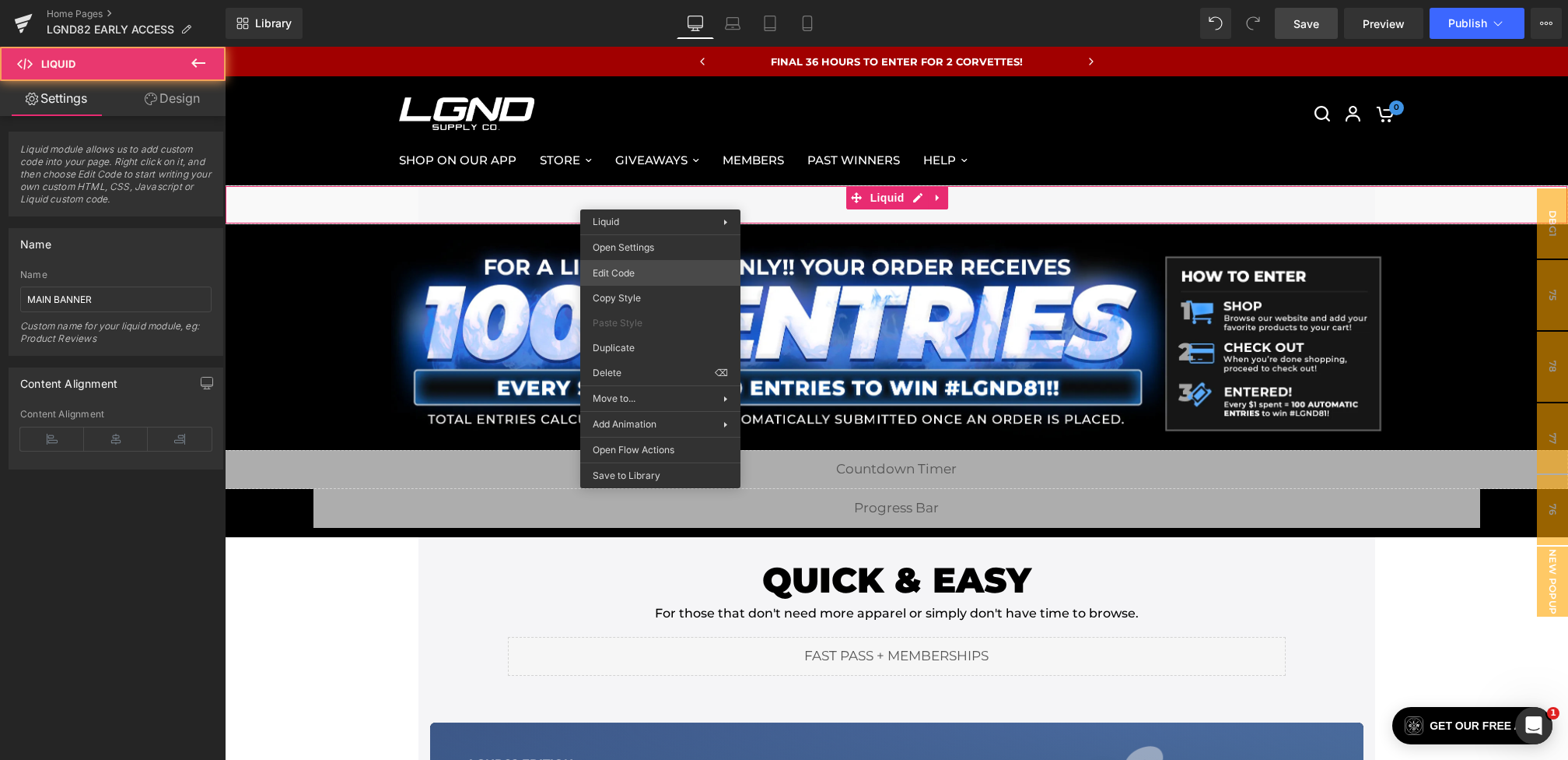
click at [630, 0] on div "You are previewing how the will restyle your page. You can not edit Elements in…" at bounding box center [784, 0] width 1568 height 0
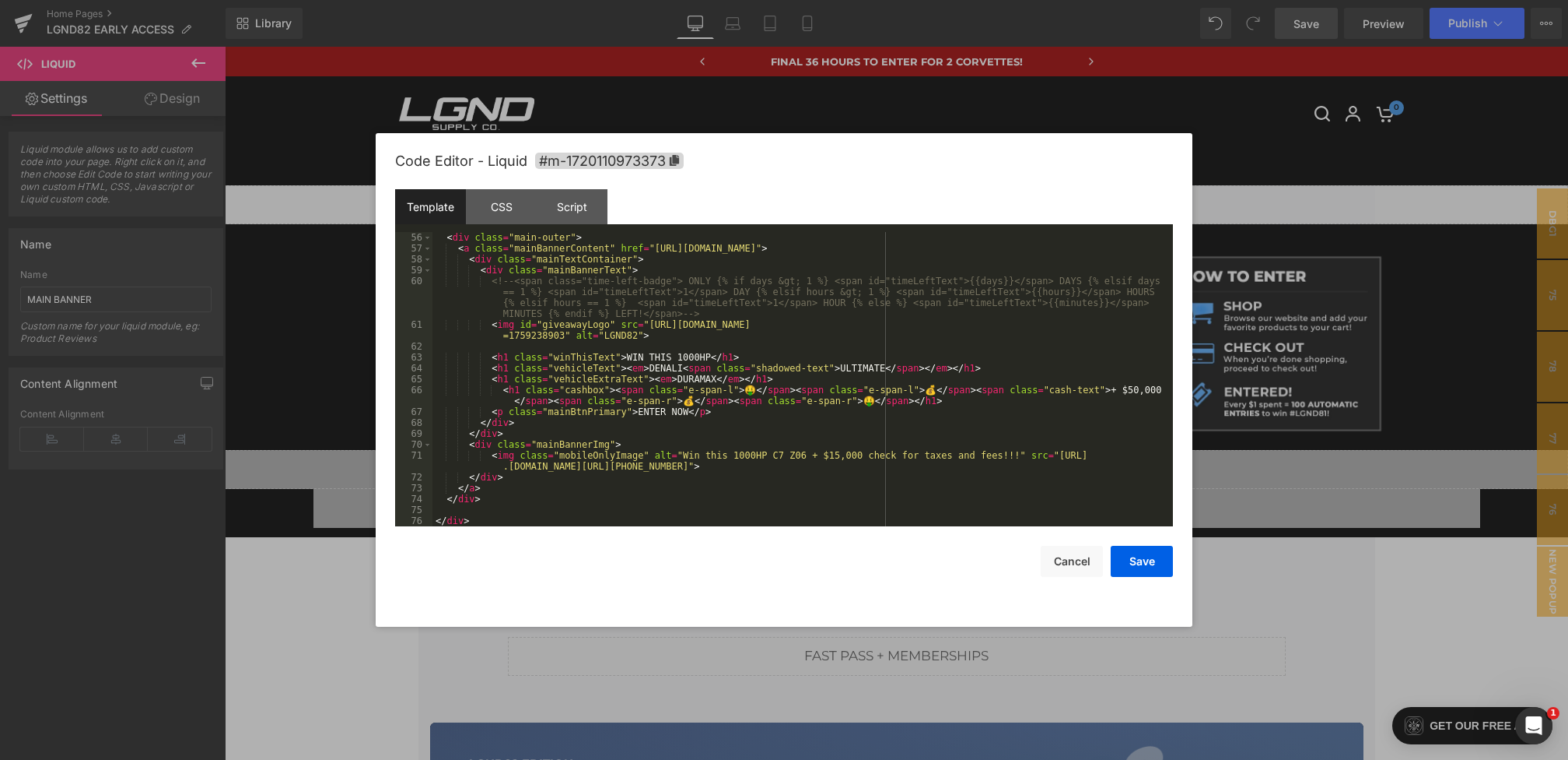
scroll to position [602, 0]
